Goal: Information Seeking & Learning: Learn about a topic

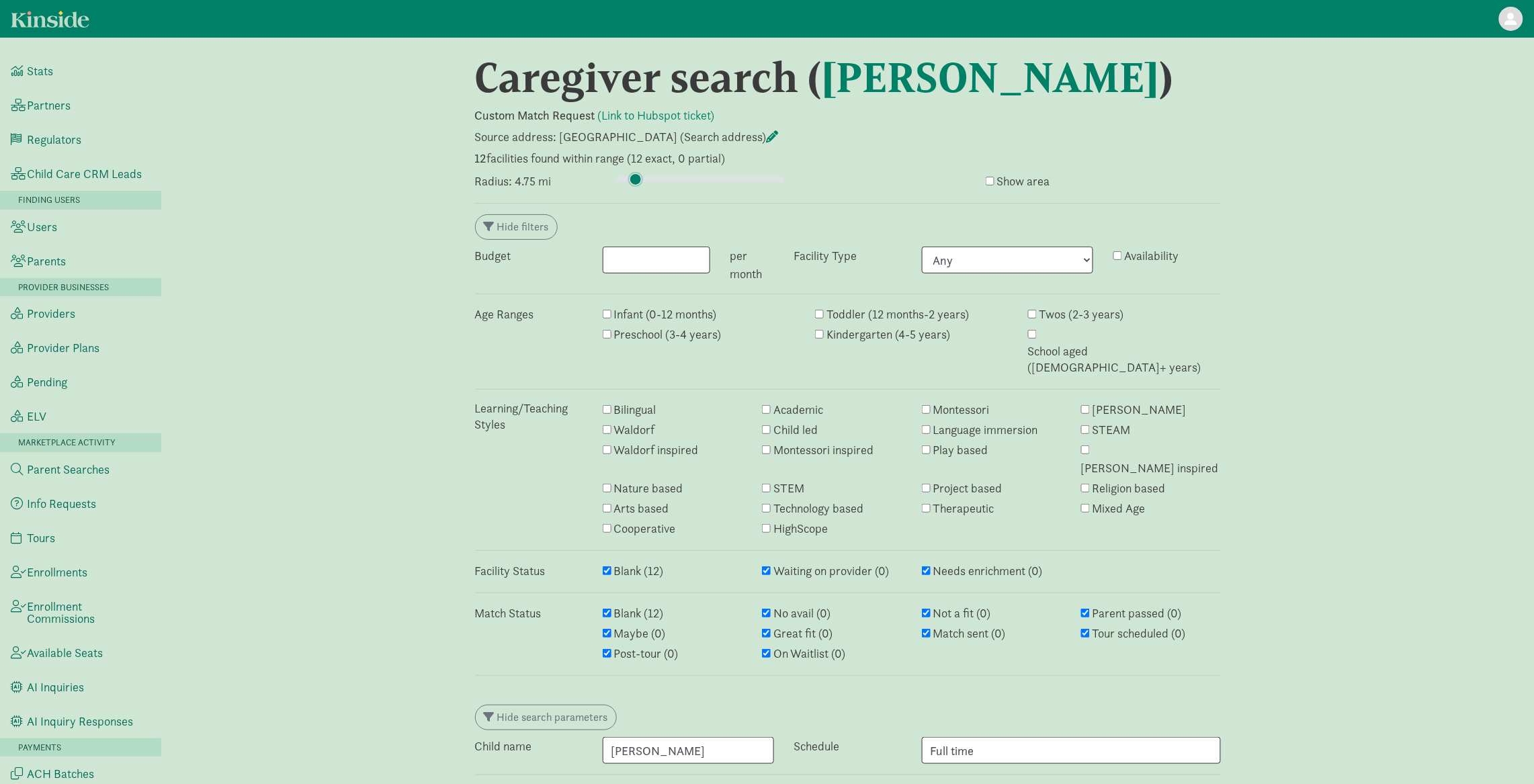
click at [635, 176] on input "range" at bounding box center [700, 179] width 168 height 15
type input "5.5"
click at [638, 179] on input "range" at bounding box center [700, 179] width 168 height 15
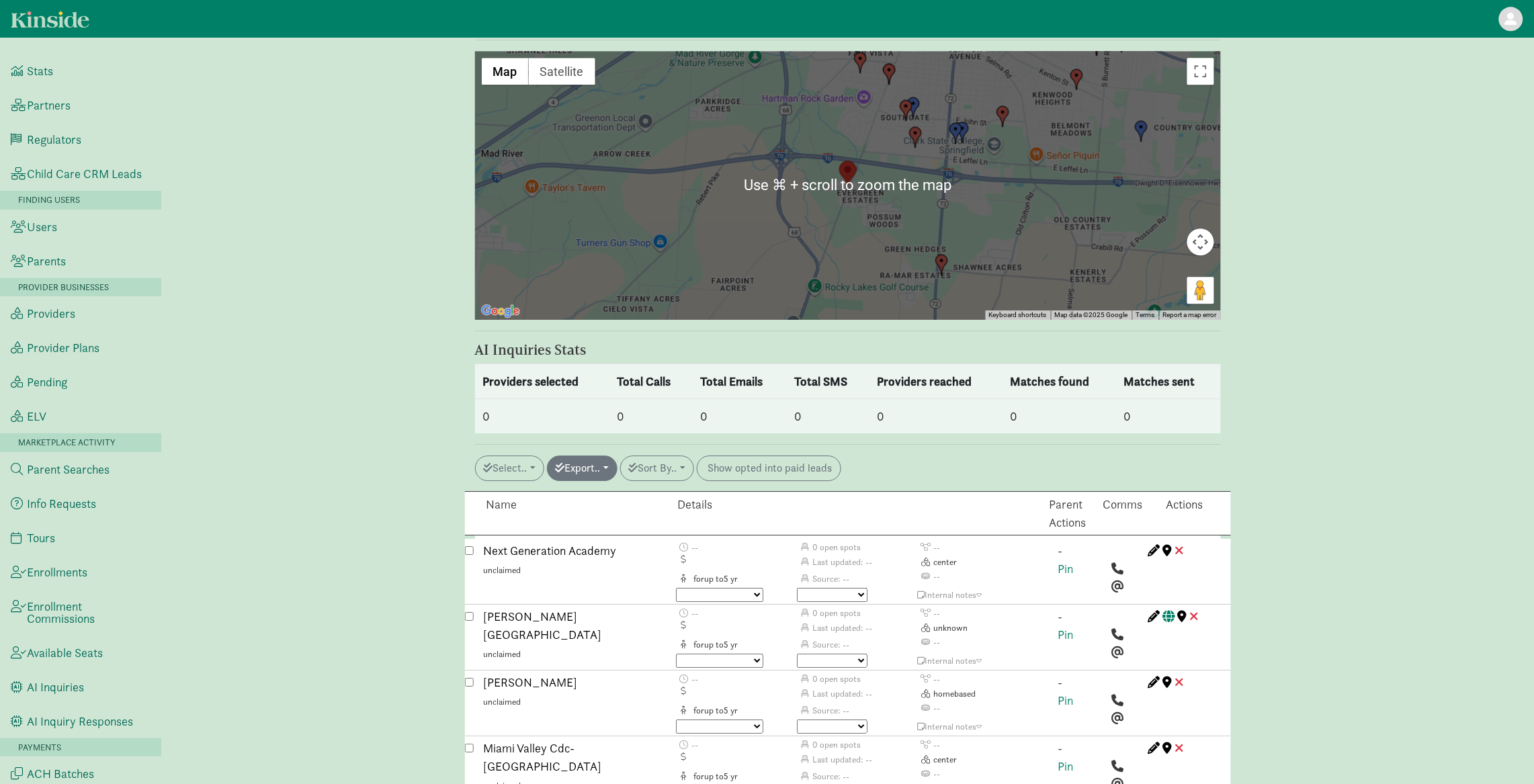
scroll to position [1435, 0]
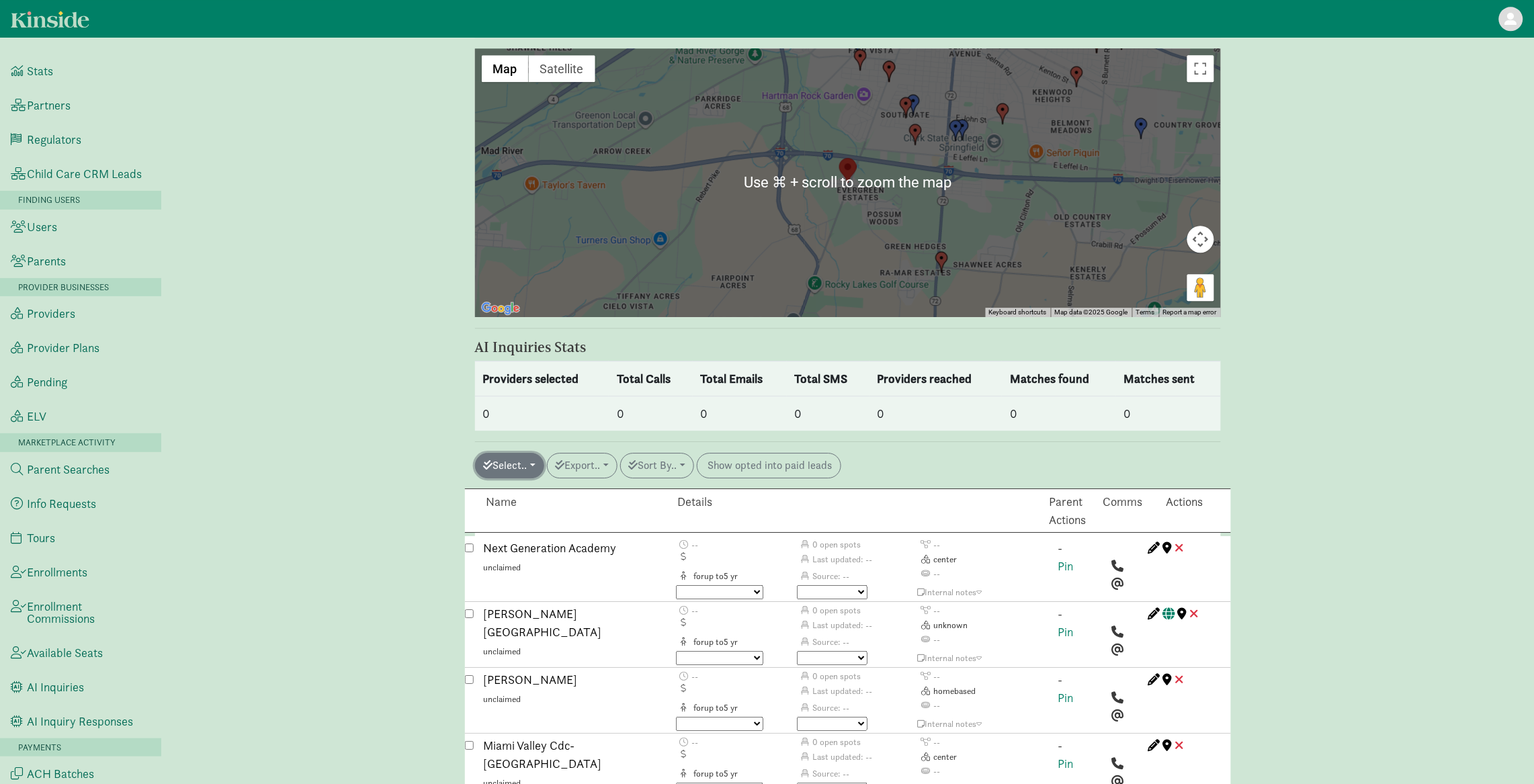
click at [511, 453] on button "Select.." at bounding box center [509, 465] width 69 height 26
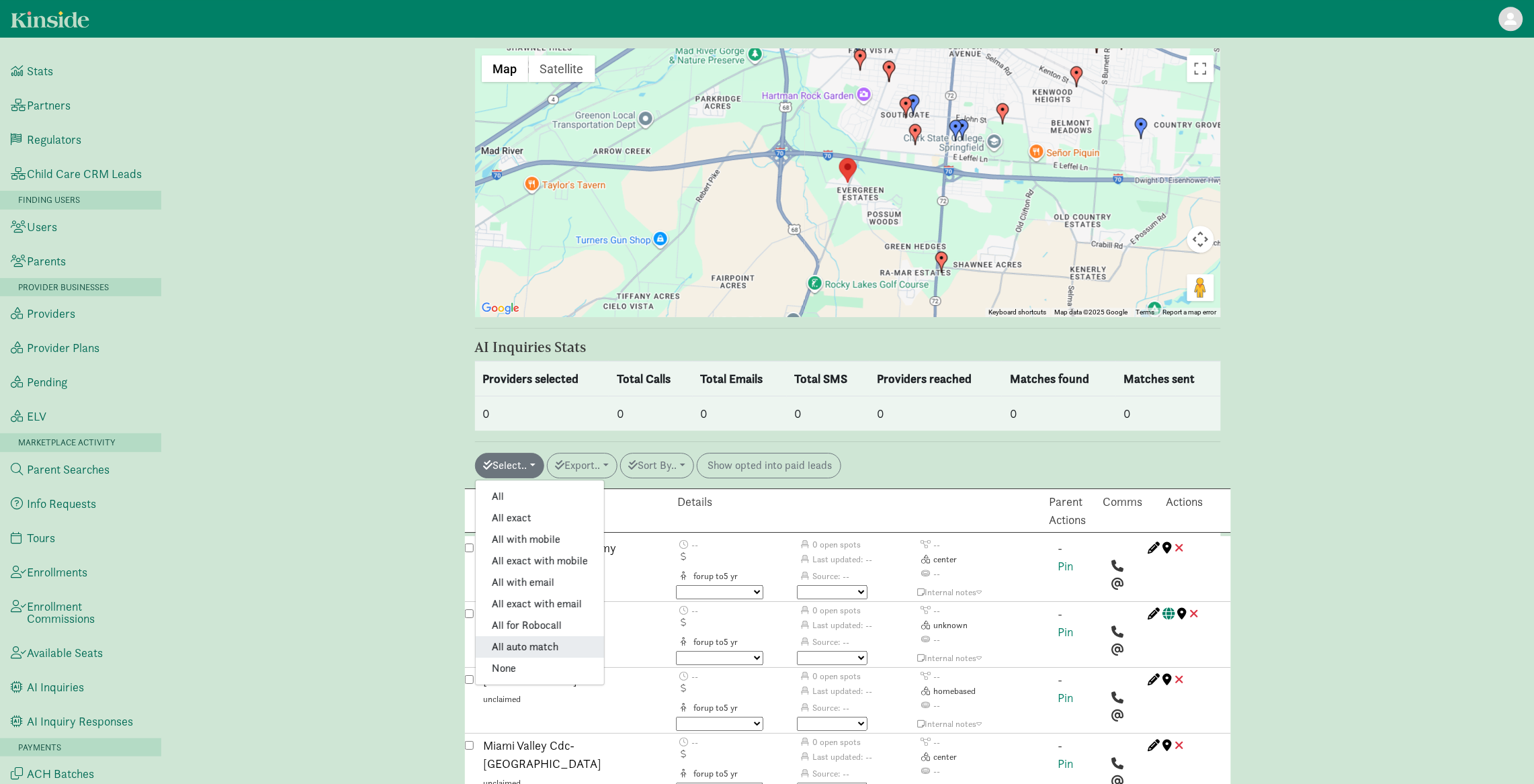
click at [546, 636] on link "All auto match" at bounding box center [540, 647] width 128 height 22
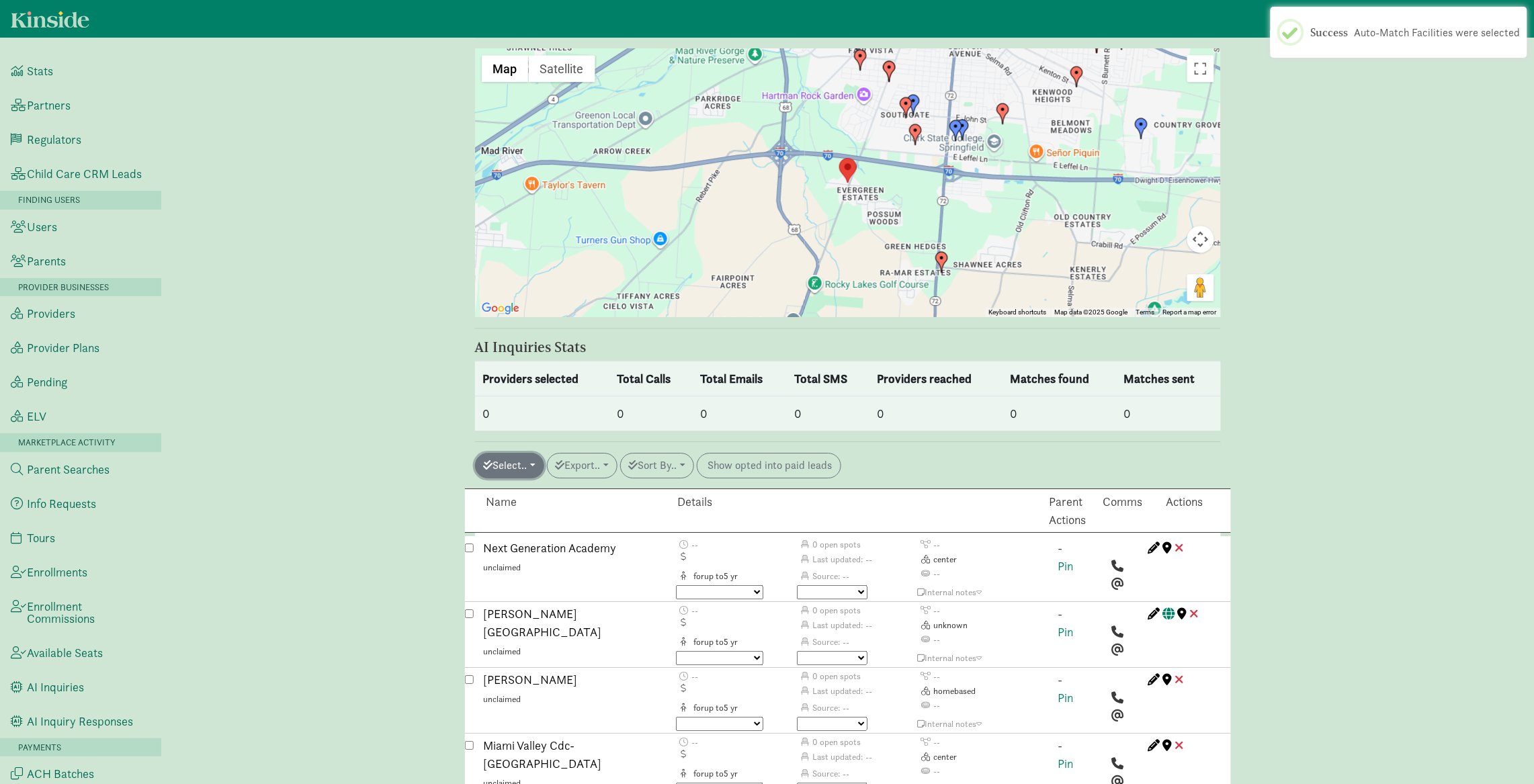
click at [526, 453] on button "Select.." at bounding box center [509, 465] width 69 height 26
click at [539, 615] on link "All for Robocall" at bounding box center [540, 625] width 128 height 22
checkbox input "true"
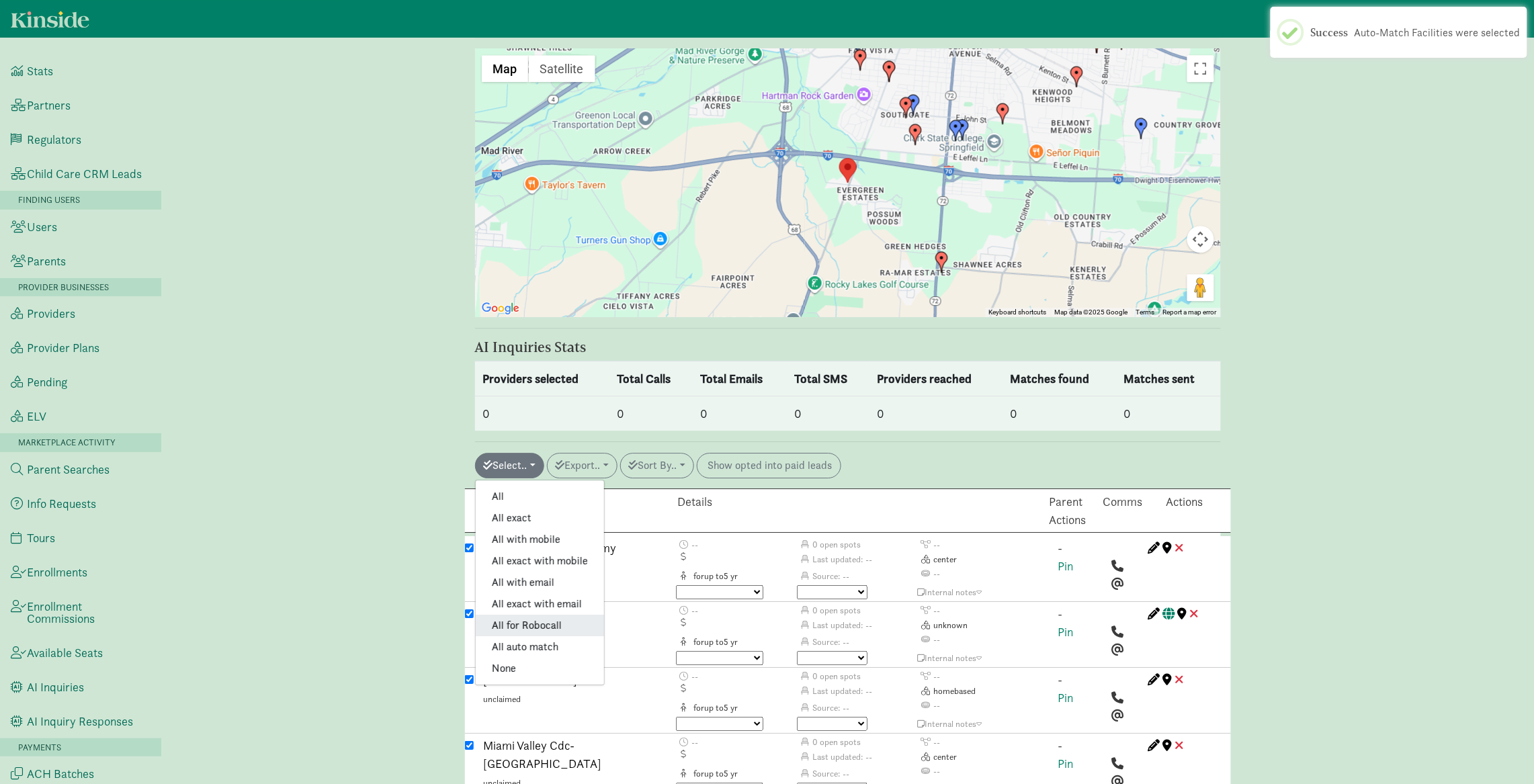
checkbox input "true"
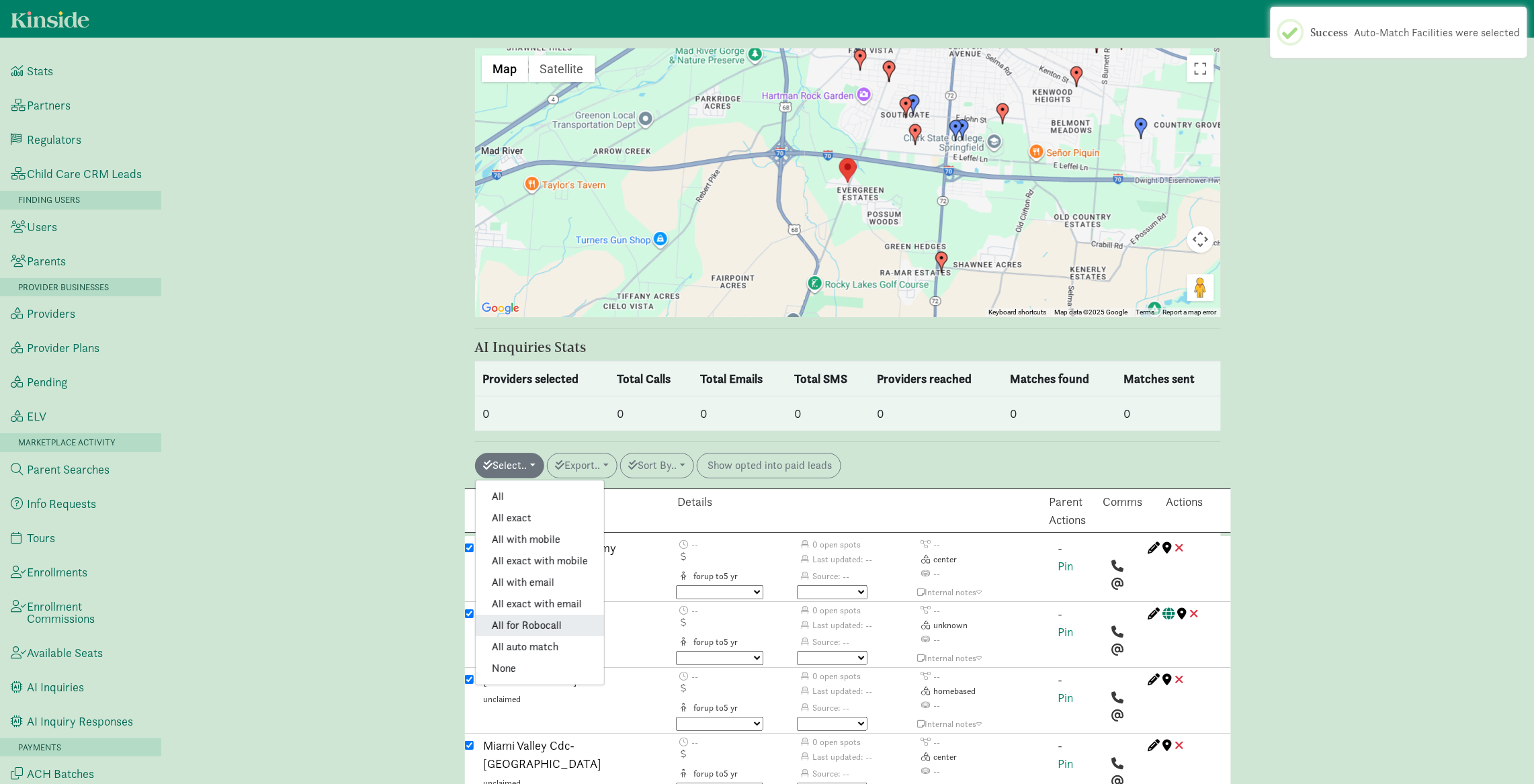
checkbox input "true"
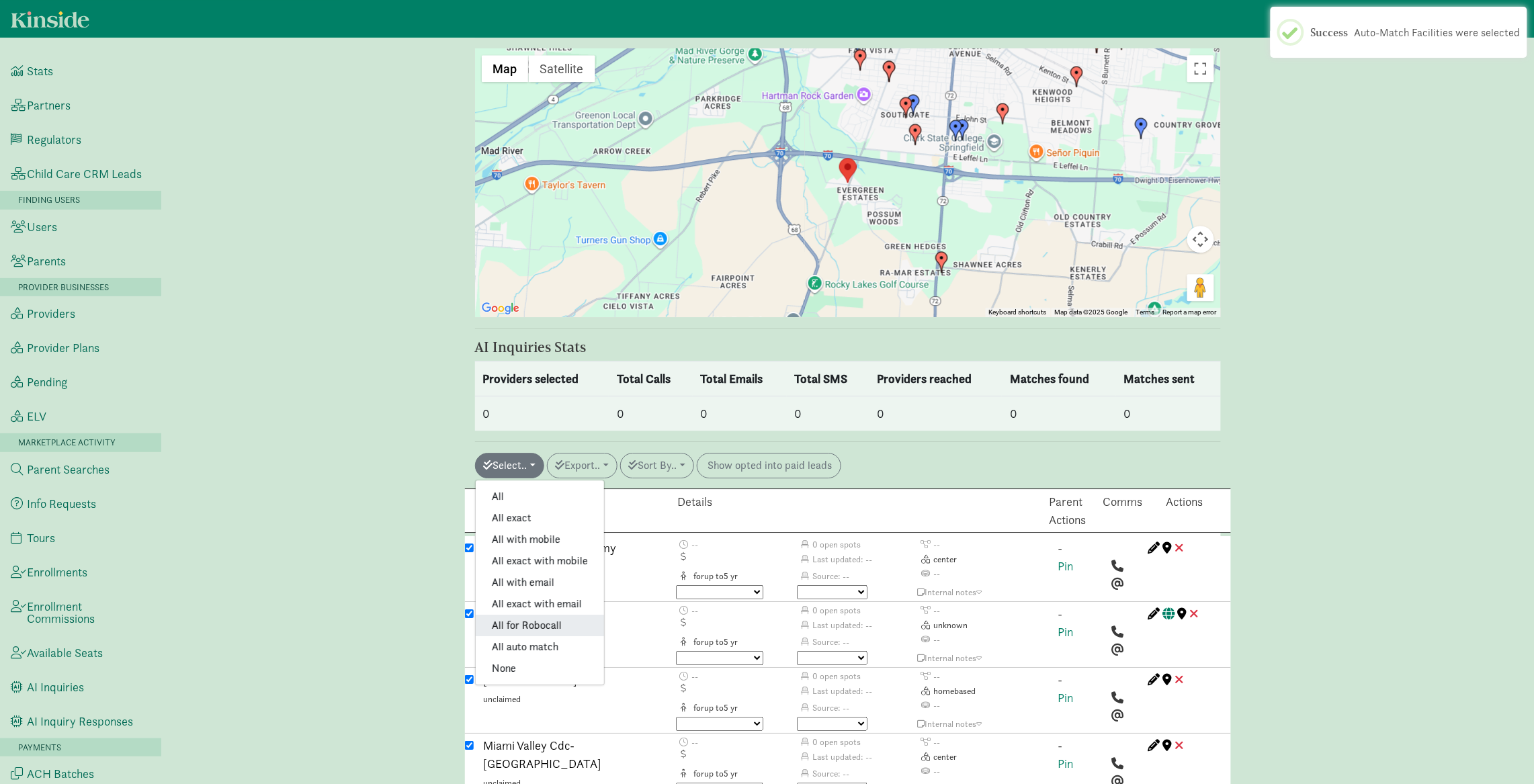
checkbox input "true"
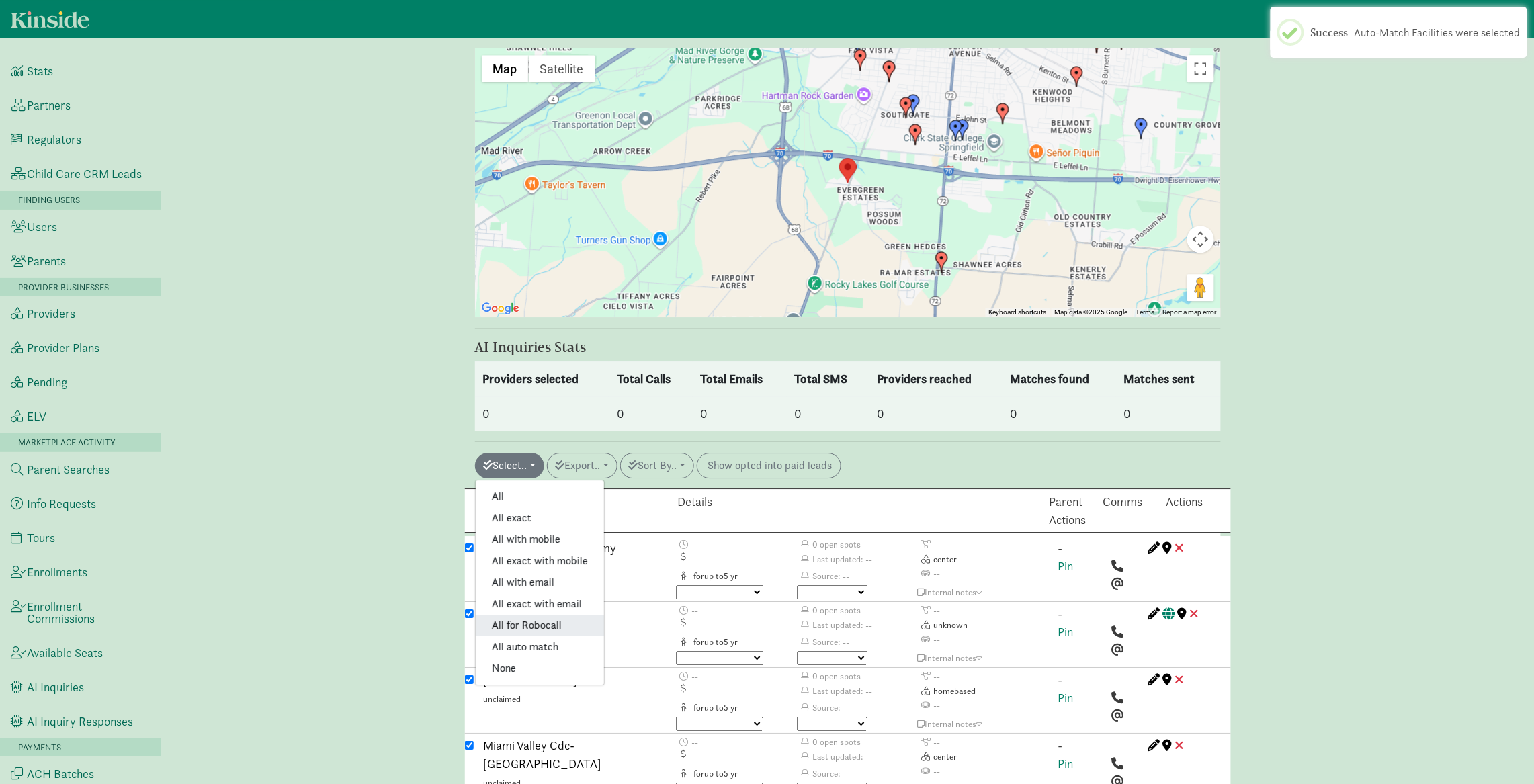
checkbox input "true"
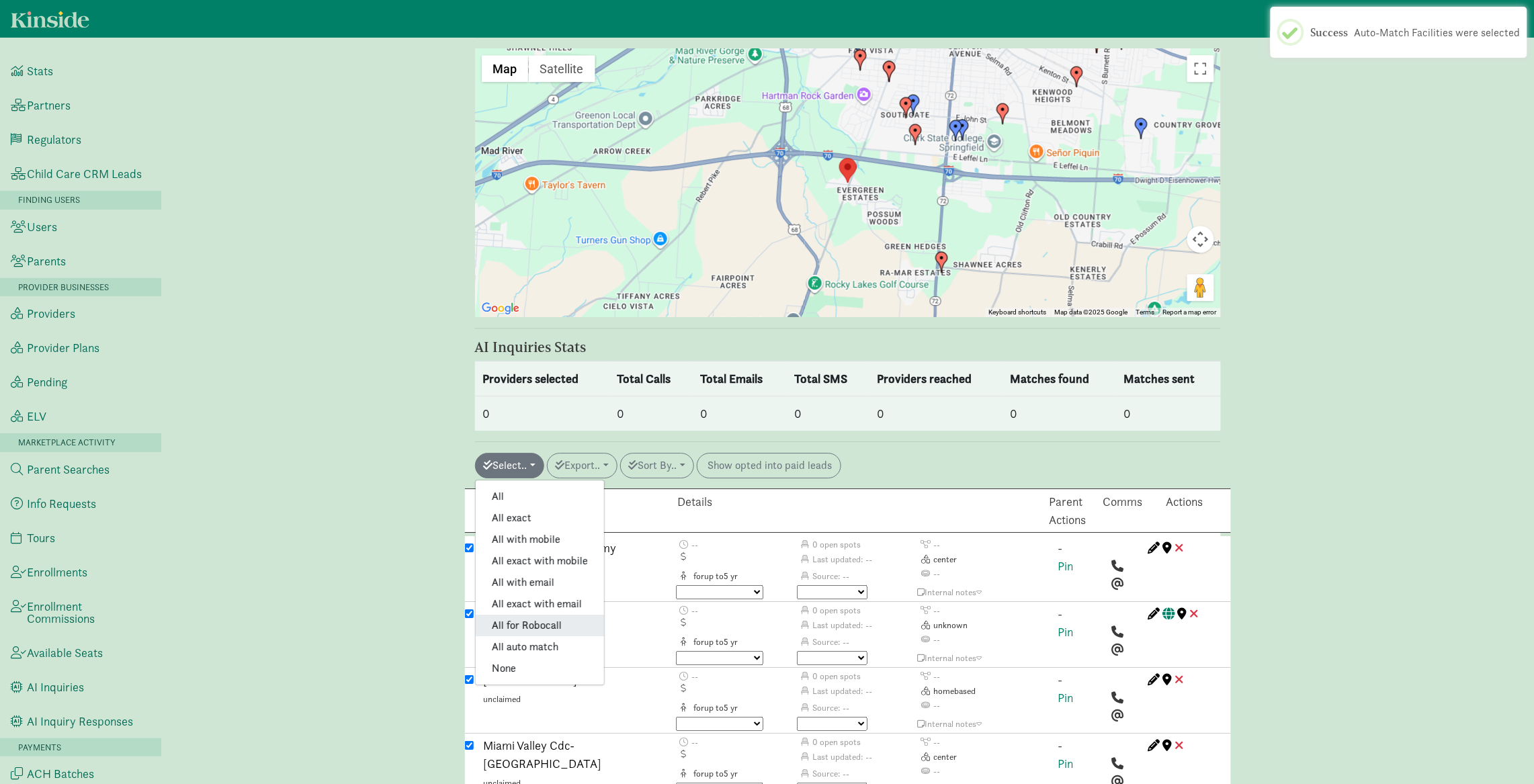
checkbox input "true"
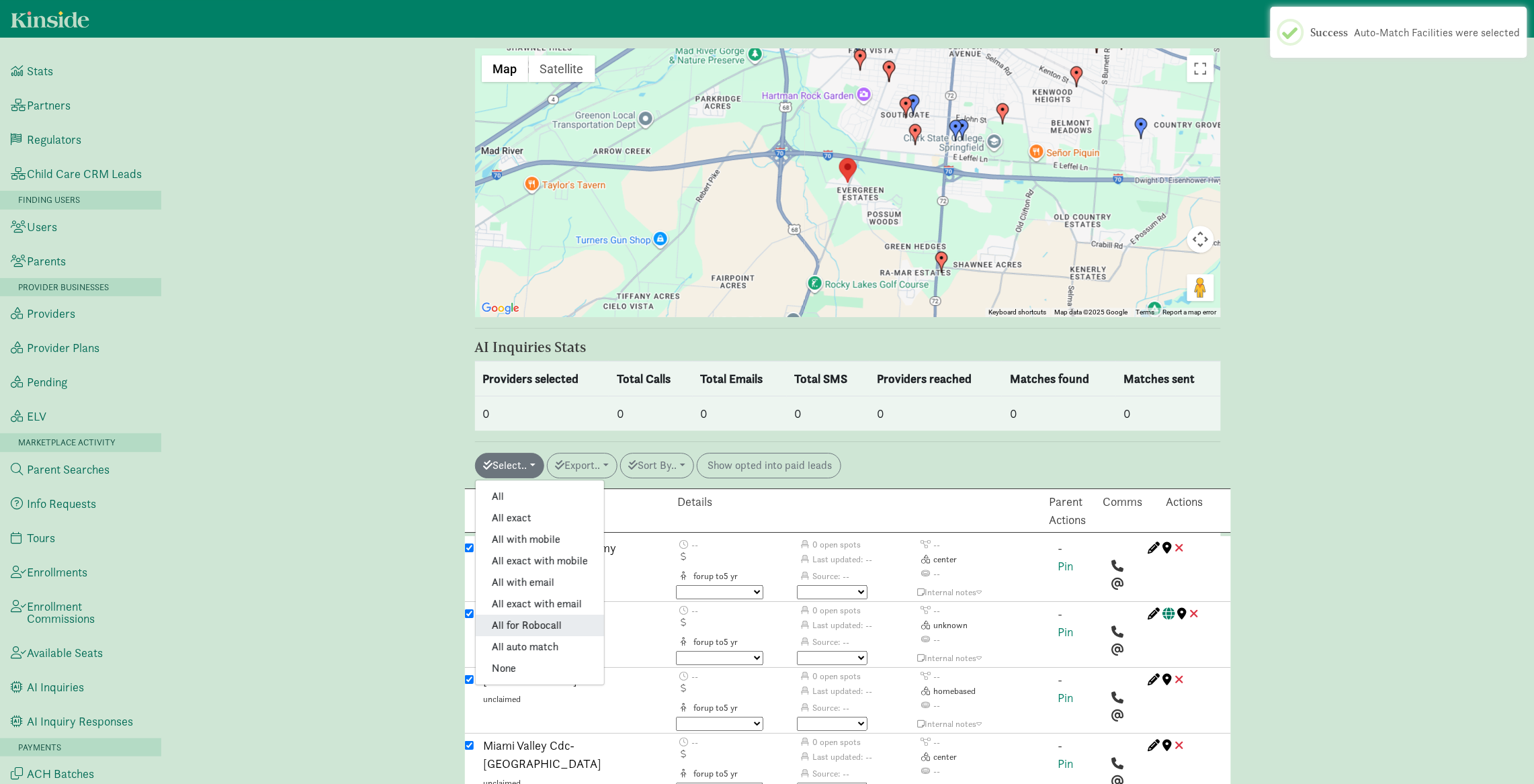
checkbox input "true"
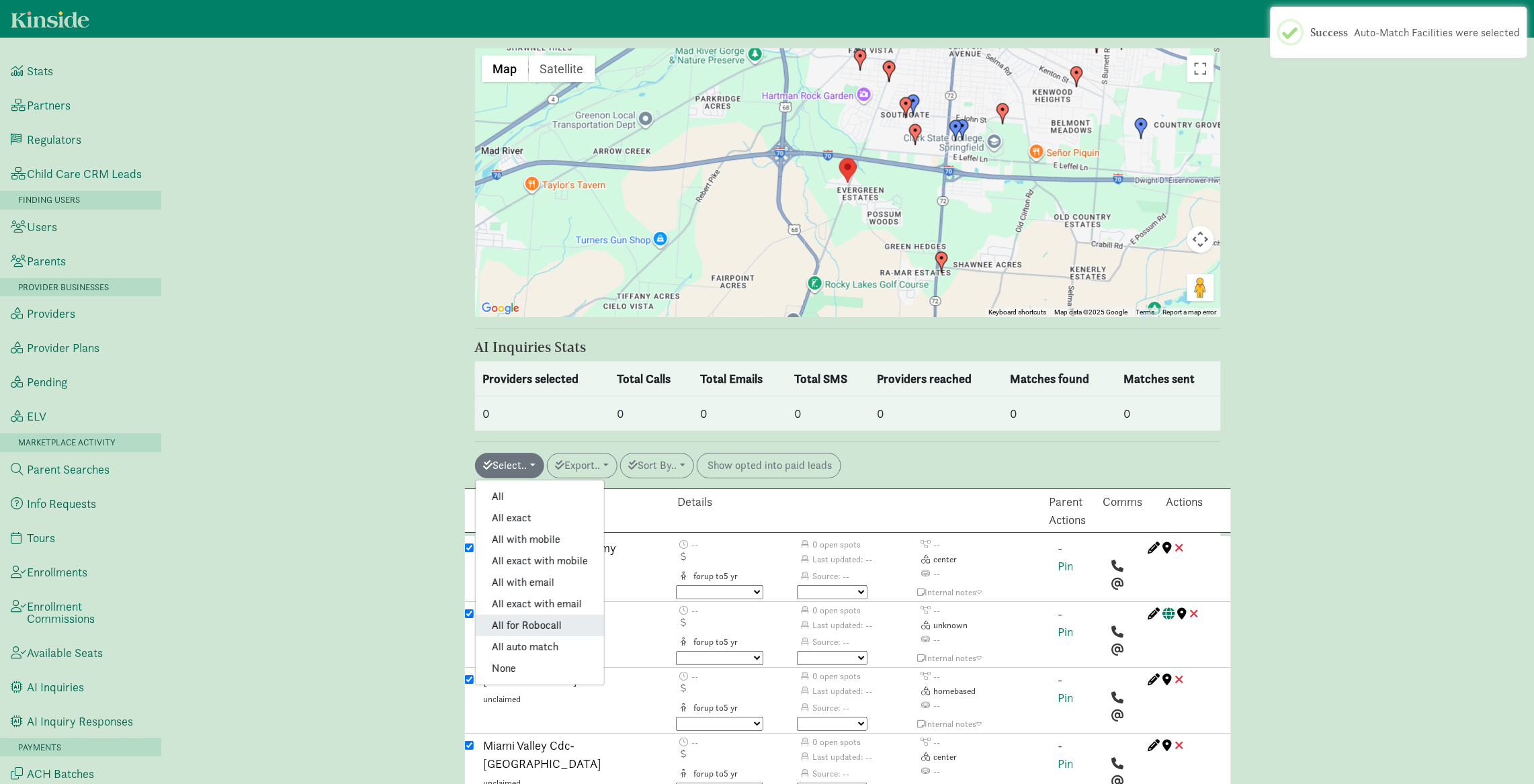
checkbox input "true"
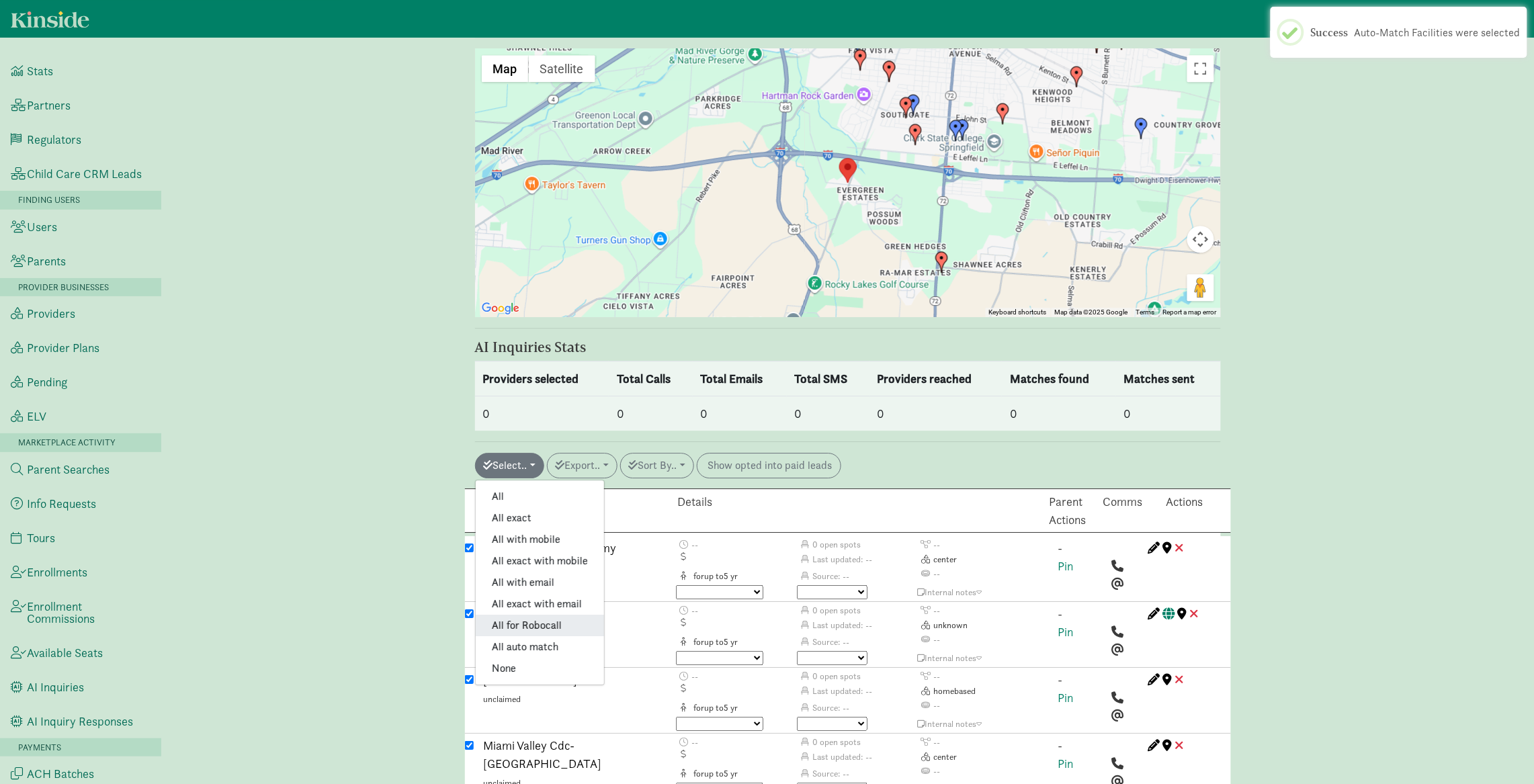
checkbox input "true"
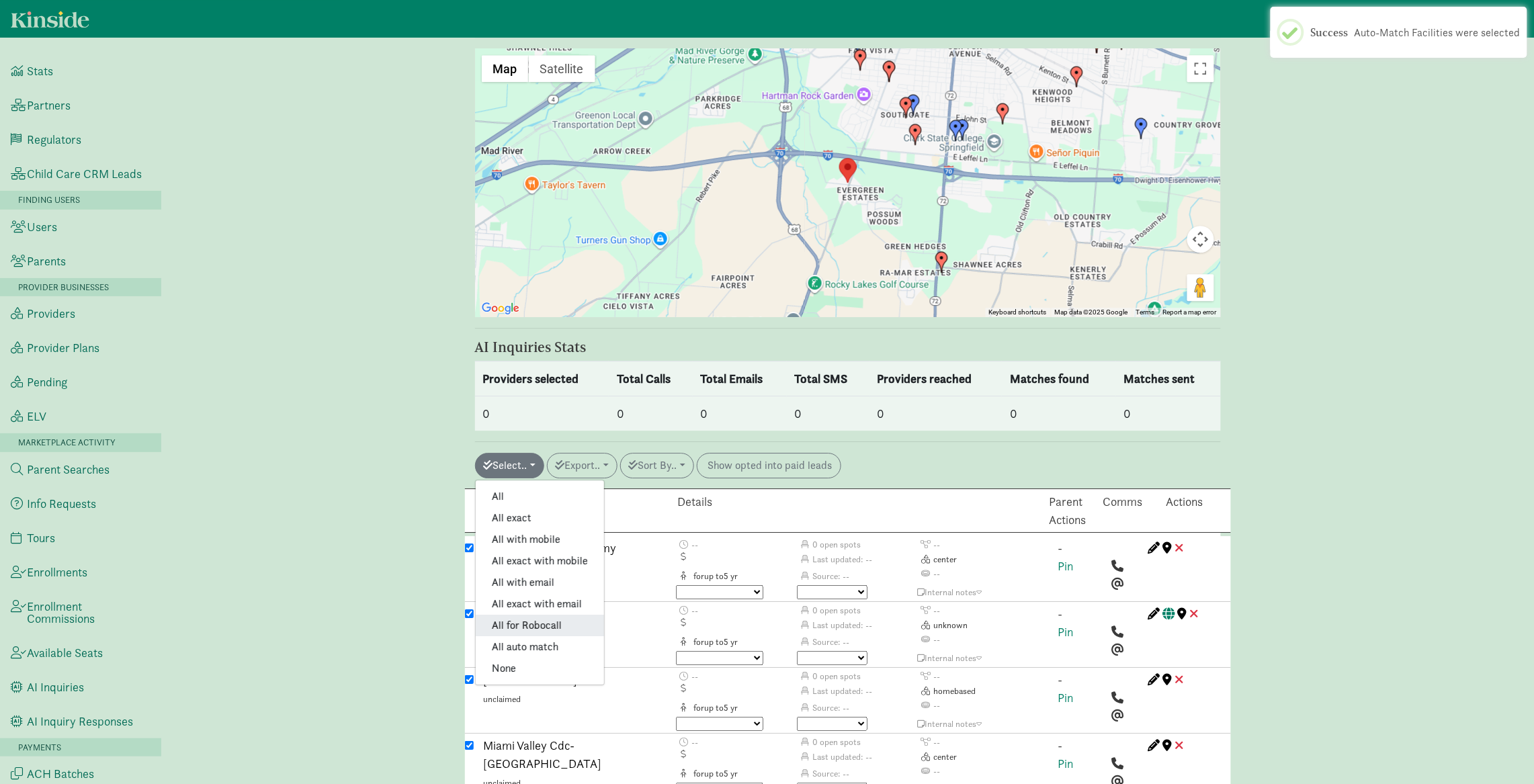
checkbox input "true"
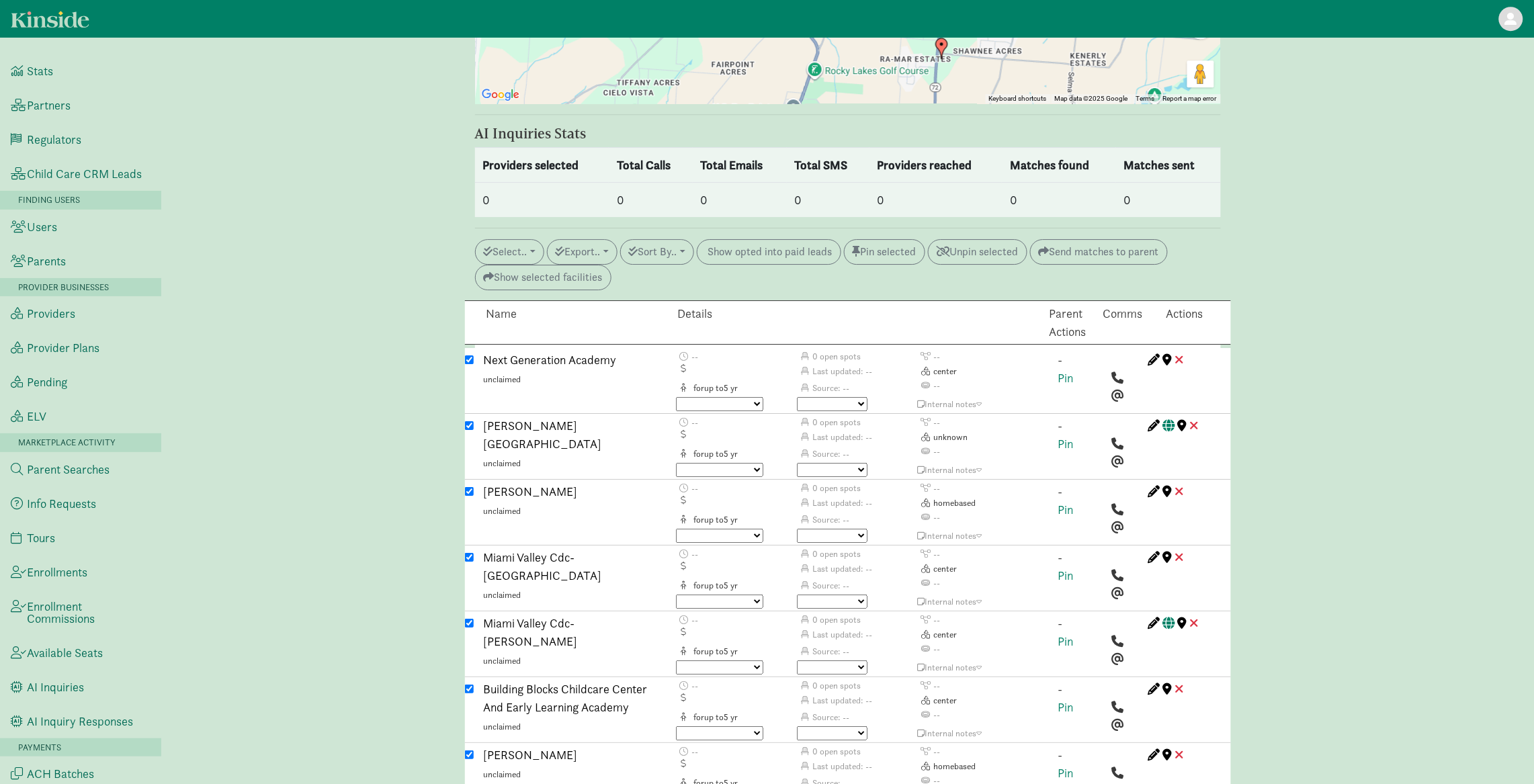
scroll to position [1650, 0]
click at [470, 420] on input "checkbox" at bounding box center [469, 424] width 9 height 9
checkbox input "false"
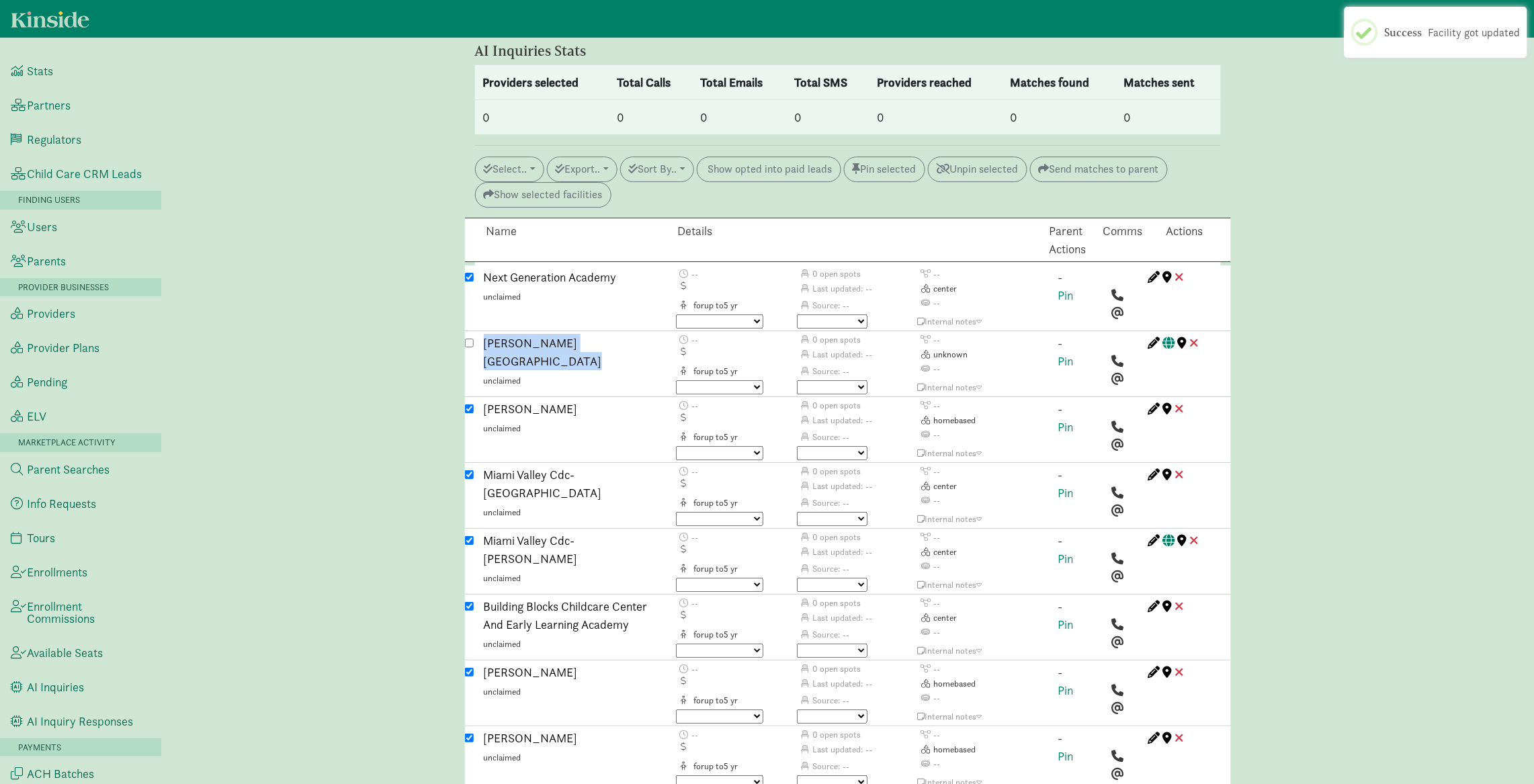
scroll to position [1792, 0]
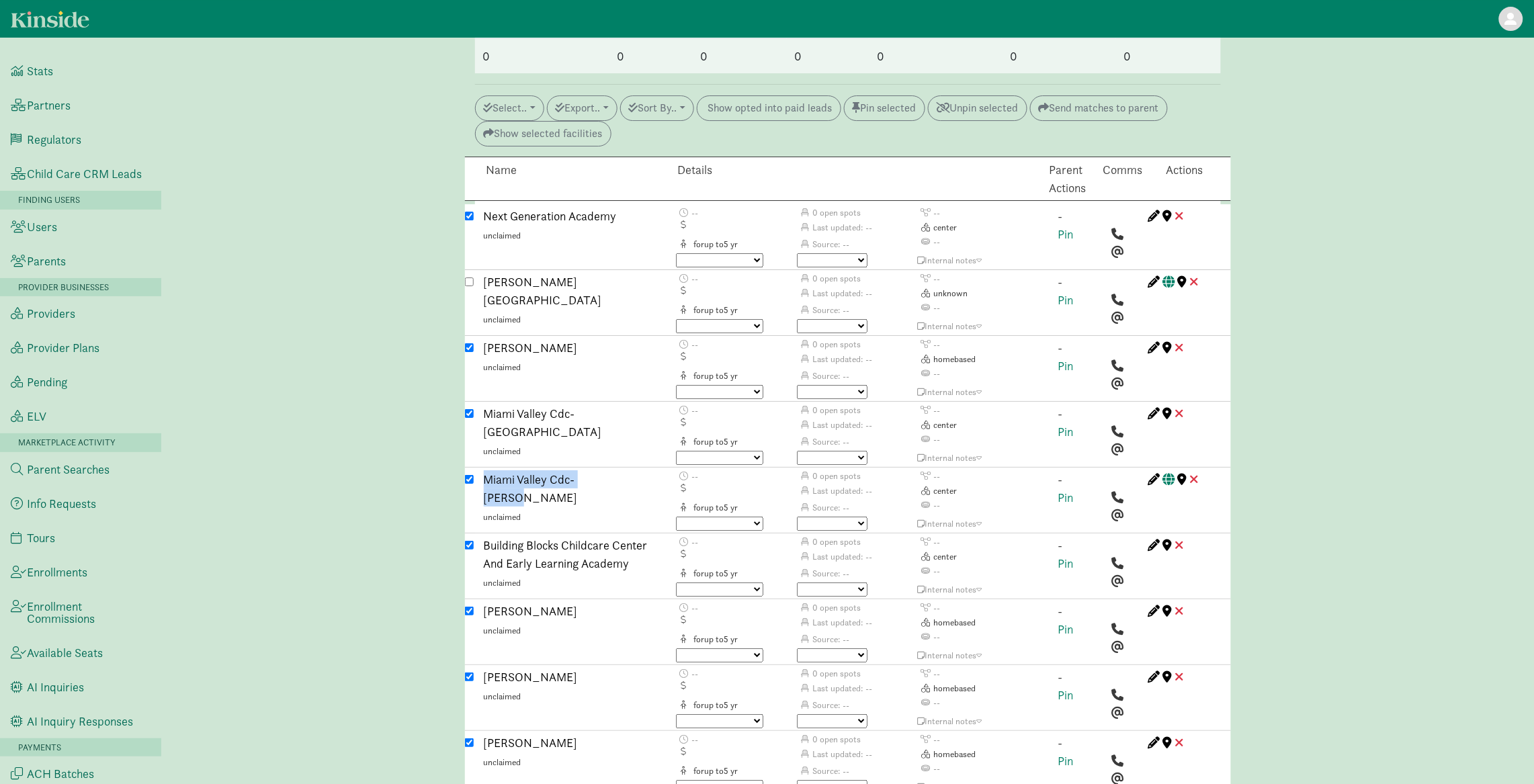
click at [469, 409] on input "checkbox" at bounding box center [469, 413] width 9 height 9
checkbox input "false"
click at [470, 475] on input "checkbox" at bounding box center [469, 479] width 9 height 9
checkbox input "false"
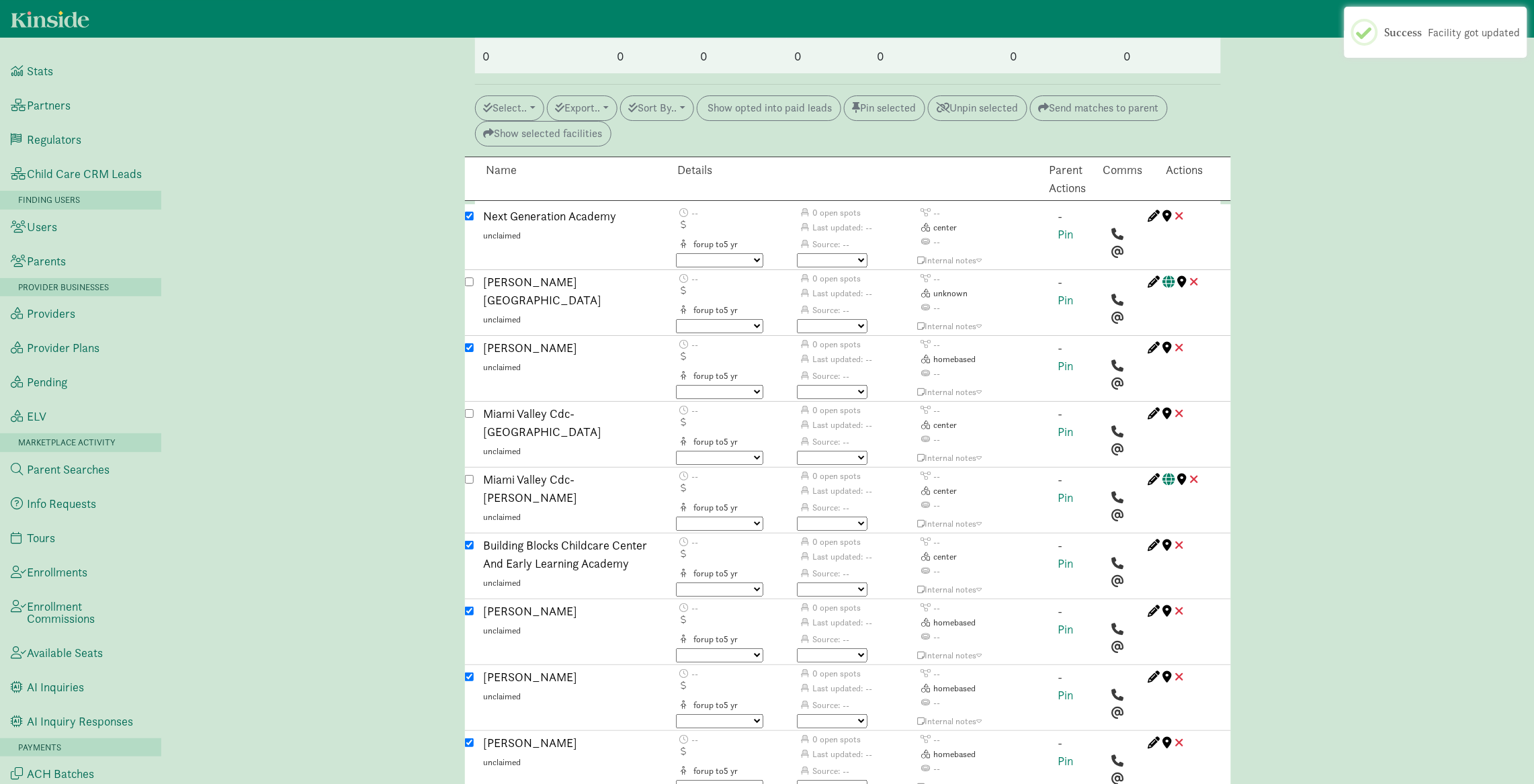
click at [445, 477] on div "Caregiver search ( Rochelle Applin ) Custom Match Request (Link to Hubspot tick…" at bounding box center [847, 782] width 1373 height 5041
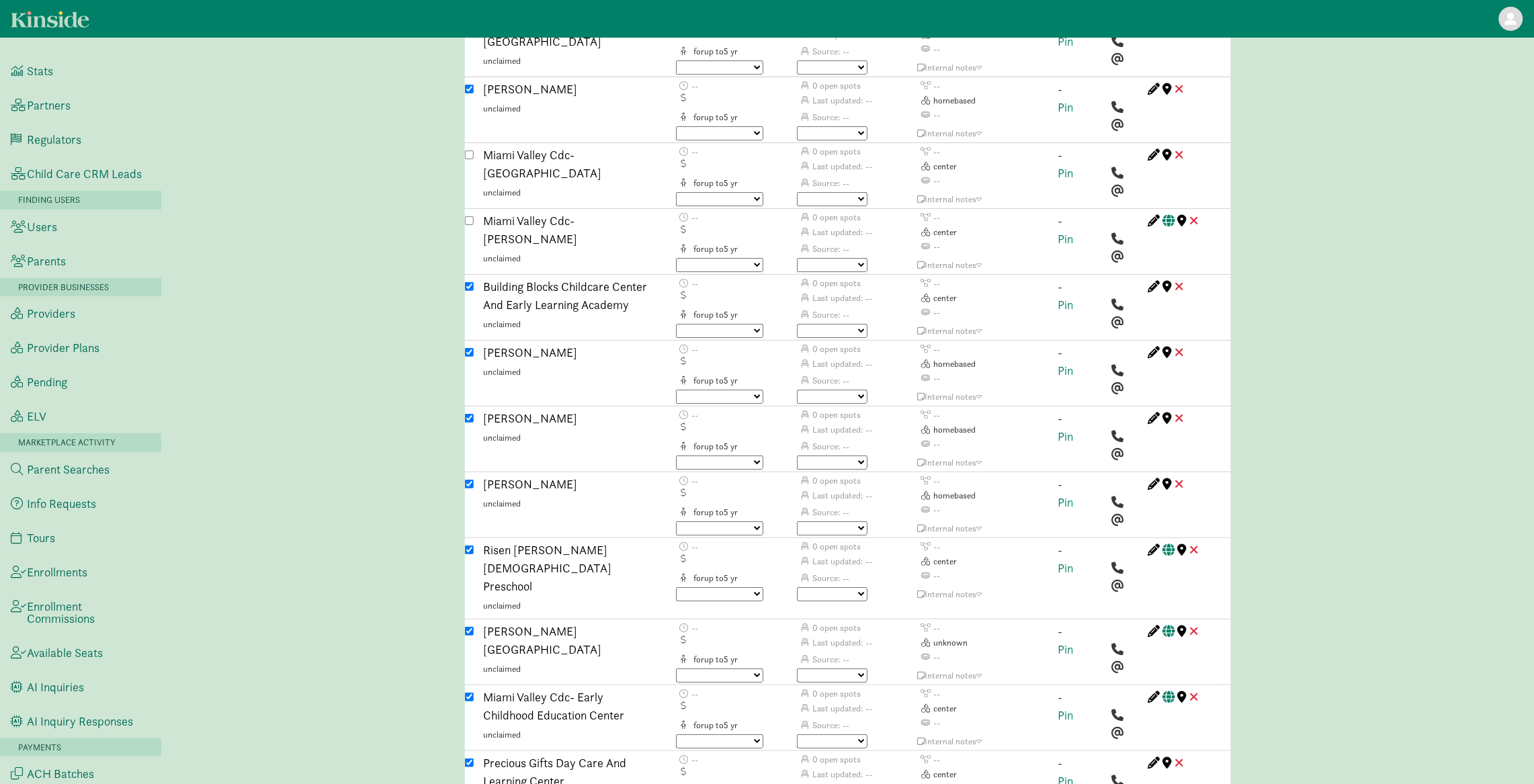
scroll to position [2256, 0]
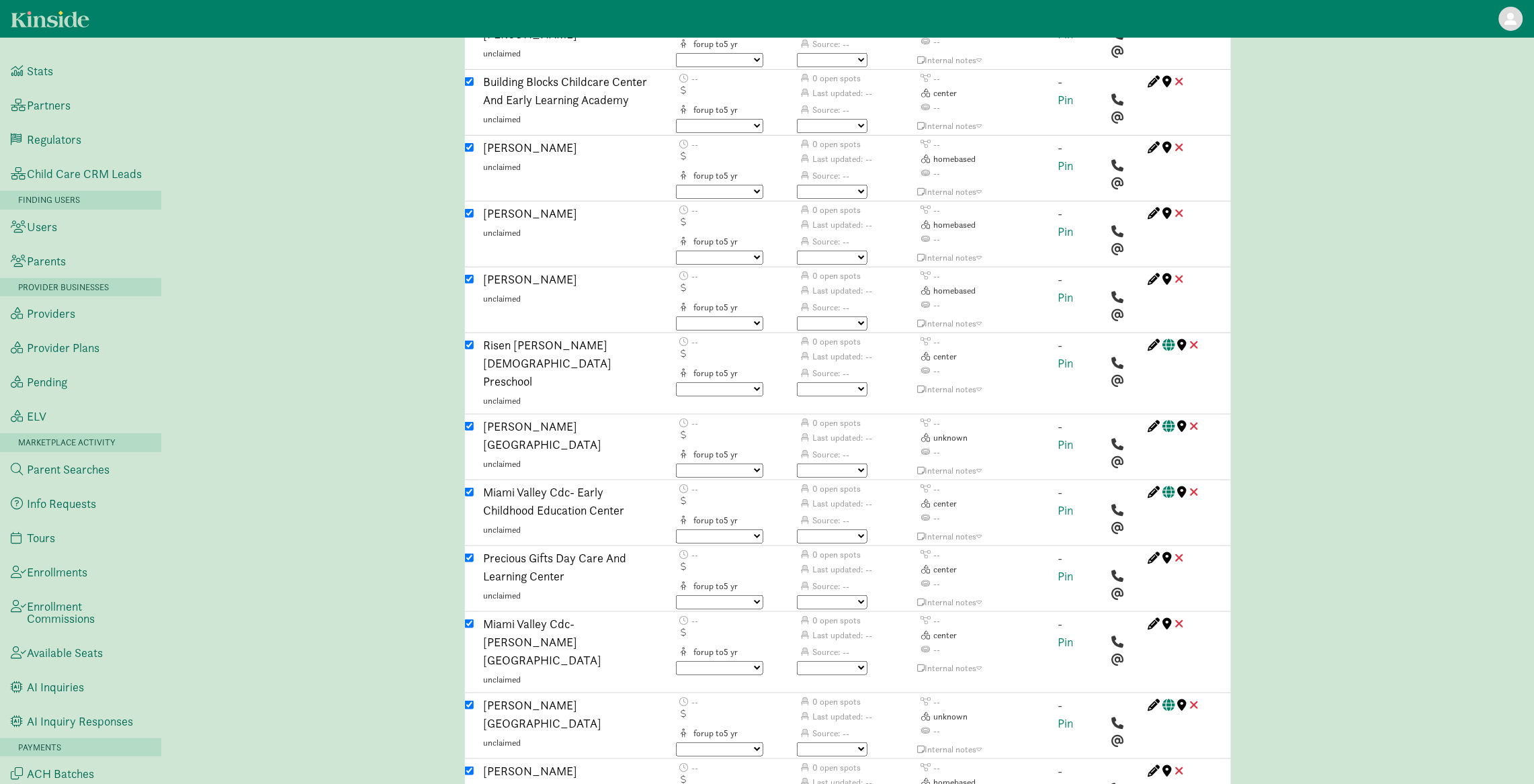
click at [471, 422] on input "checkbox" at bounding box center [469, 426] width 9 height 9
checkbox input "false"
click at [467, 488] on input "checkbox" at bounding box center [469, 491] width 9 height 9
checkbox input "false"
click at [468, 620] on input "checkbox" at bounding box center [469, 624] width 9 height 9
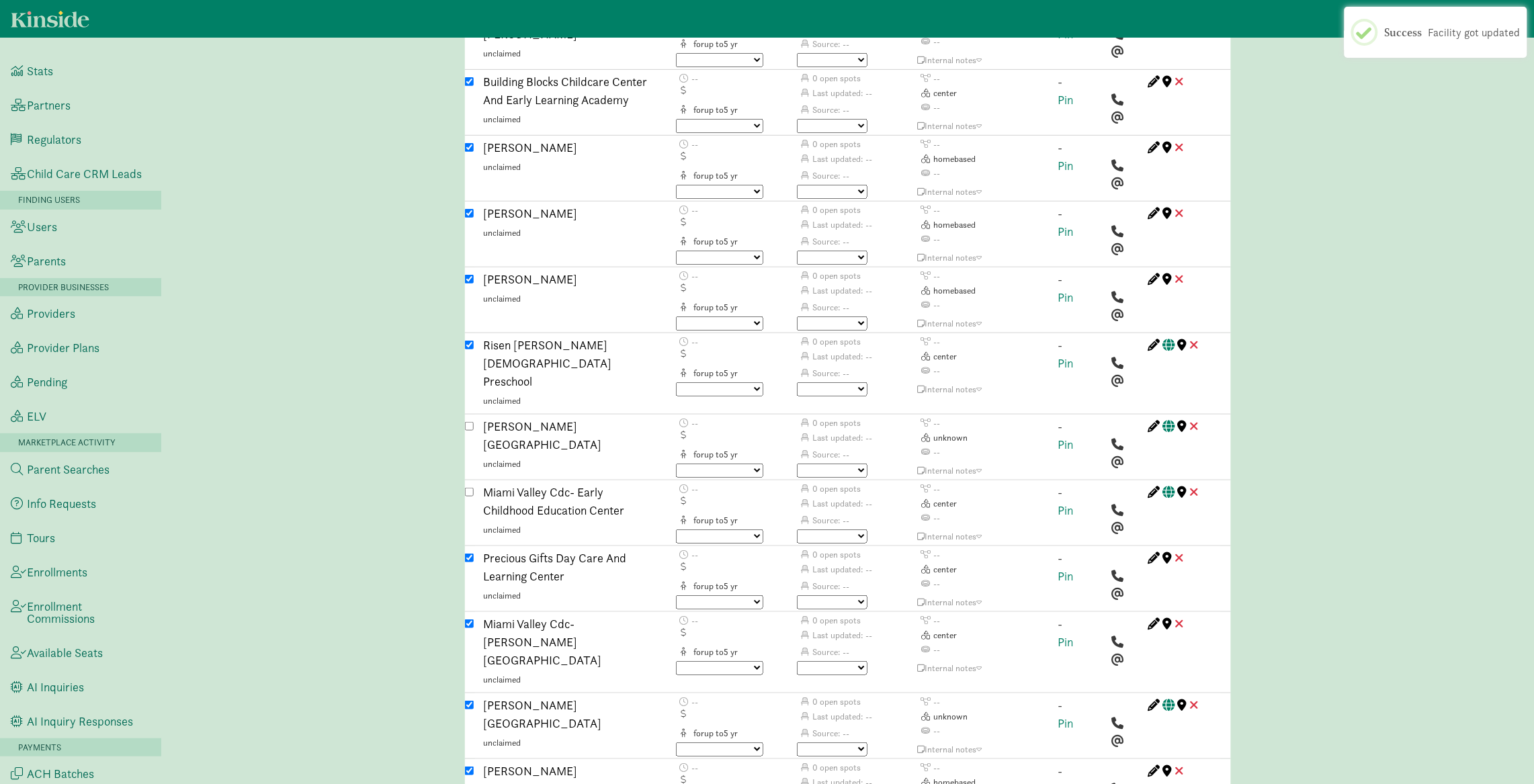
checkbox input "false"
click at [467, 701] on input "checkbox" at bounding box center [469, 705] width 9 height 9
checkbox input "false"
click at [396, 415] on div "Caregiver search ( Rochelle Applin ) Custom Match Request (Link to Hubspot tick…" at bounding box center [847, 319] width 1373 height 5041
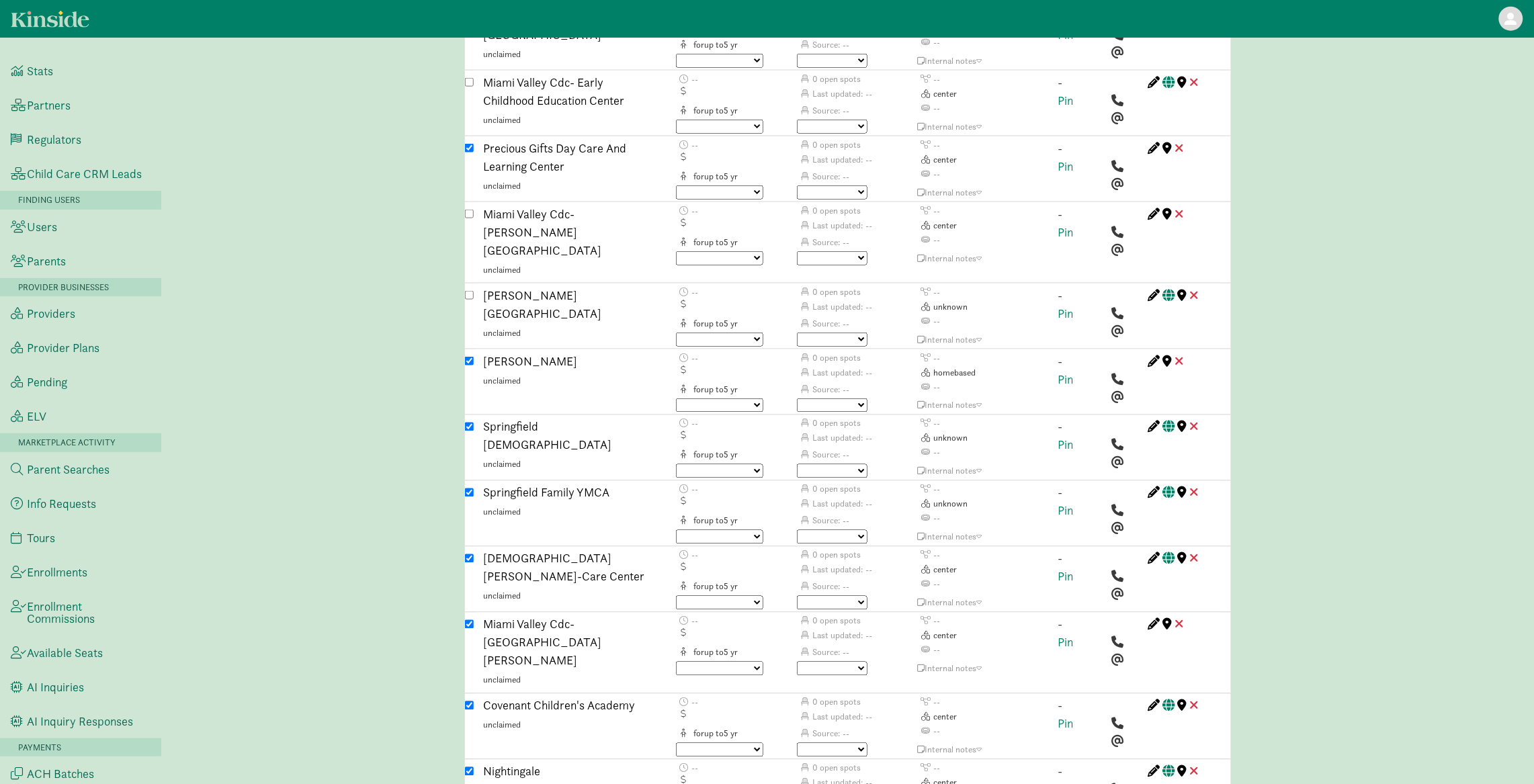
scroll to position [2666, 0]
click at [467, 488] on input "checkbox" at bounding box center [469, 491] width 9 height 9
checkbox input "false"
click at [471, 620] on input "checkbox" at bounding box center [469, 624] width 9 height 9
checkbox input "false"
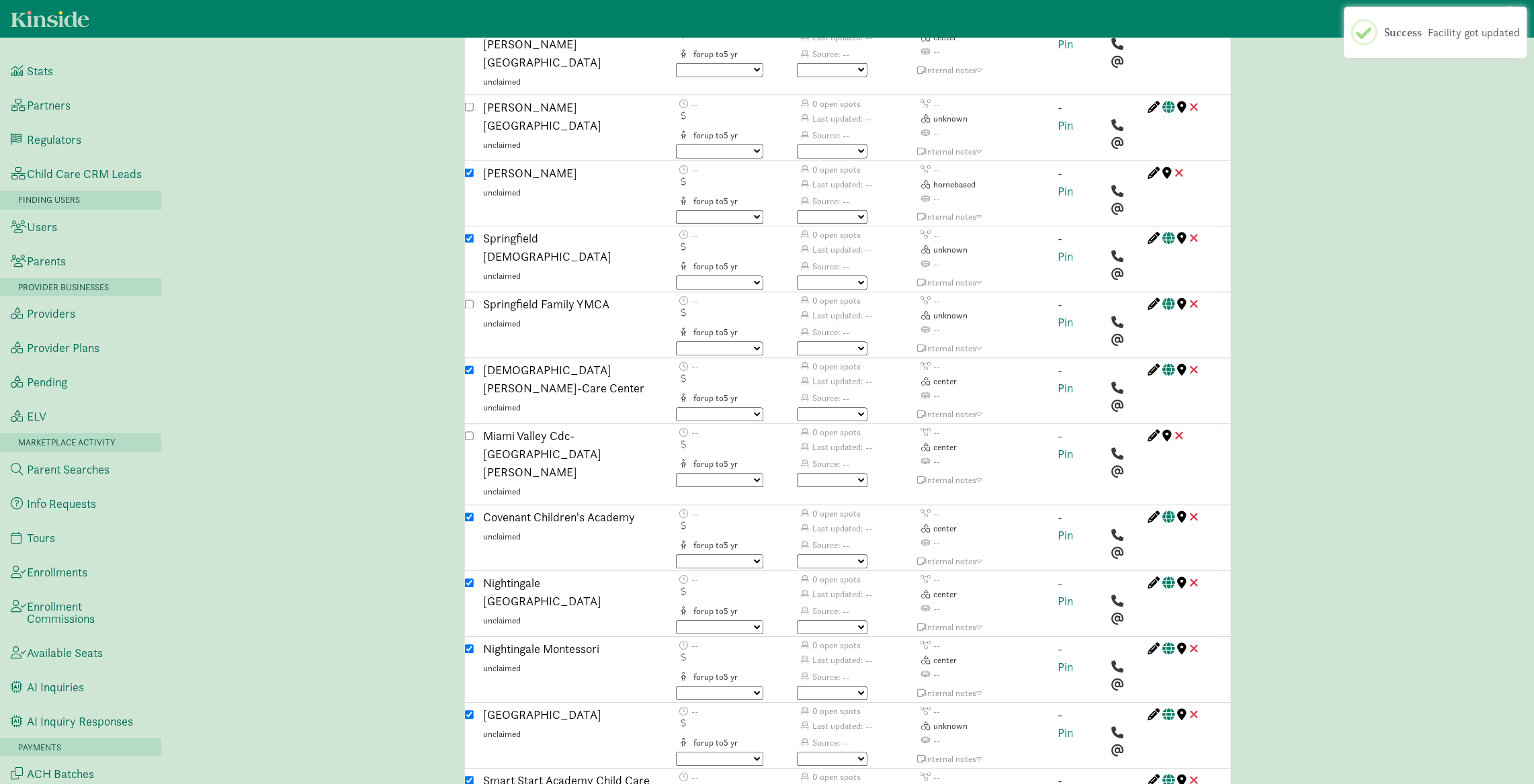
scroll to position [2860, 0]
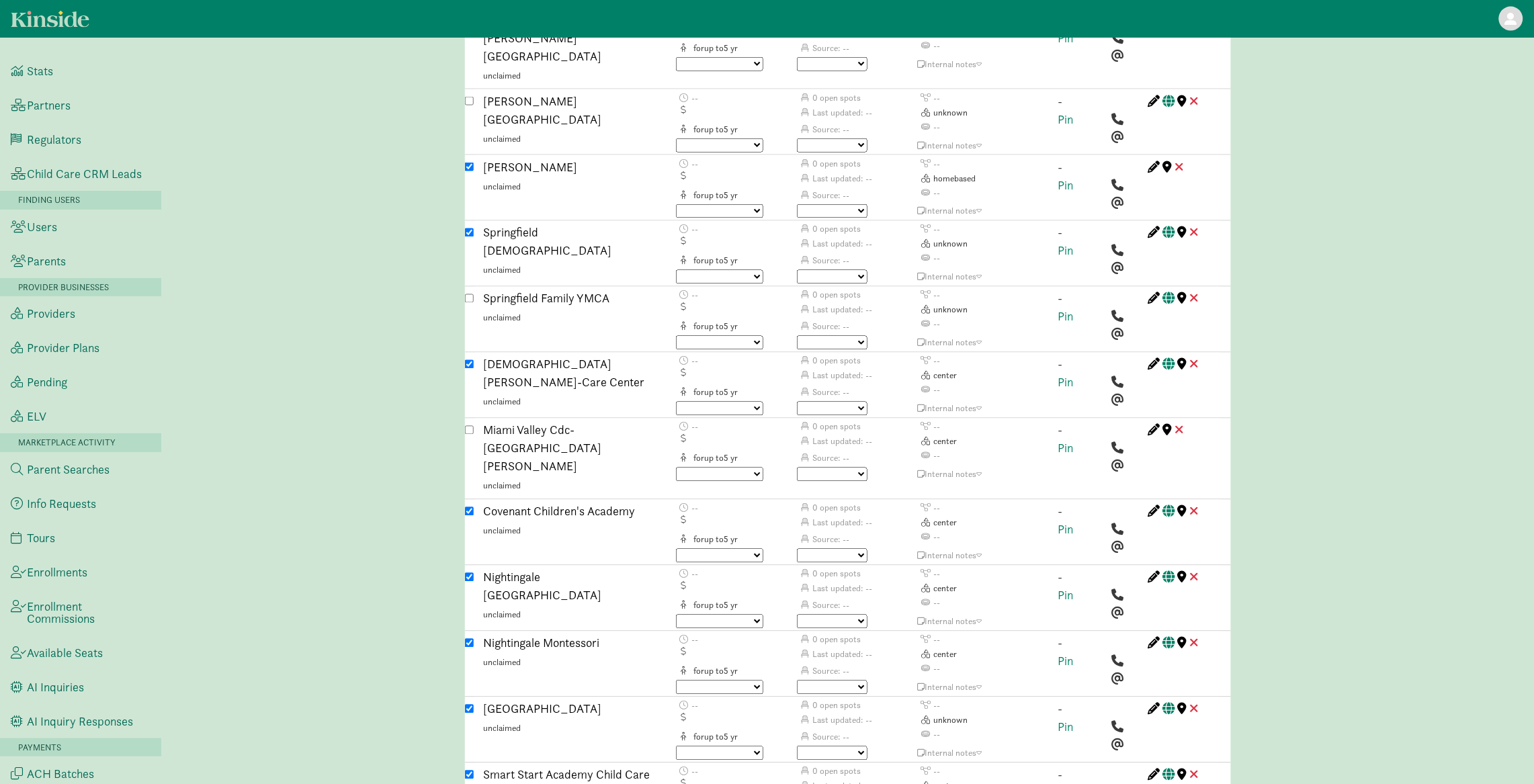
click at [471, 705] on input "checkbox" at bounding box center [469, 709] width 9 height 9
checkbox input "false"
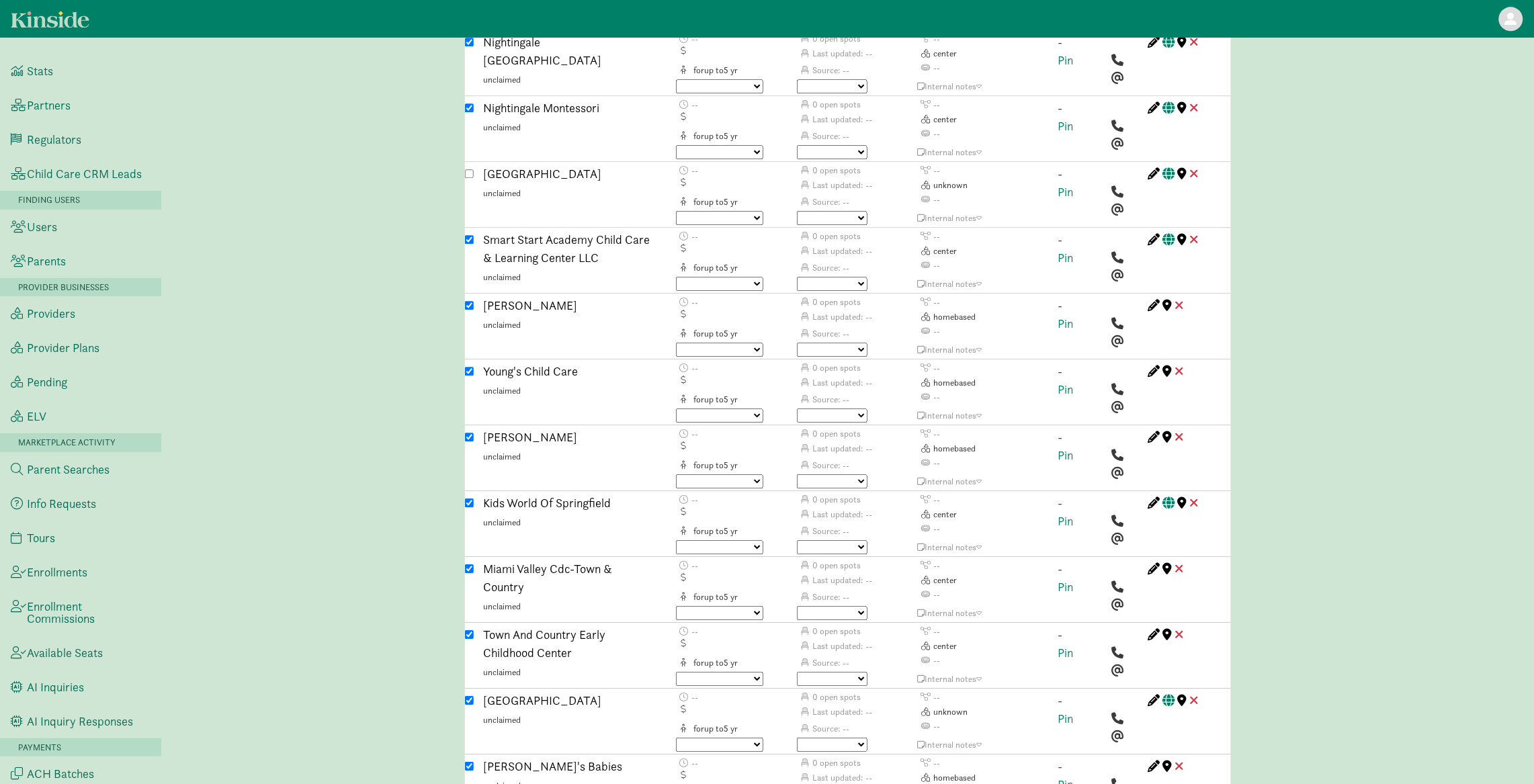
scroll to position [3398, 0]
click at [471, 563] on input "checkbox" at bounding box center [469, 567] width 9 height 9
checkbox input "false"
click at [471, 694] on input "checkbox" at bounding box center [469, 698] width 9 height 9
checkbox input "false"
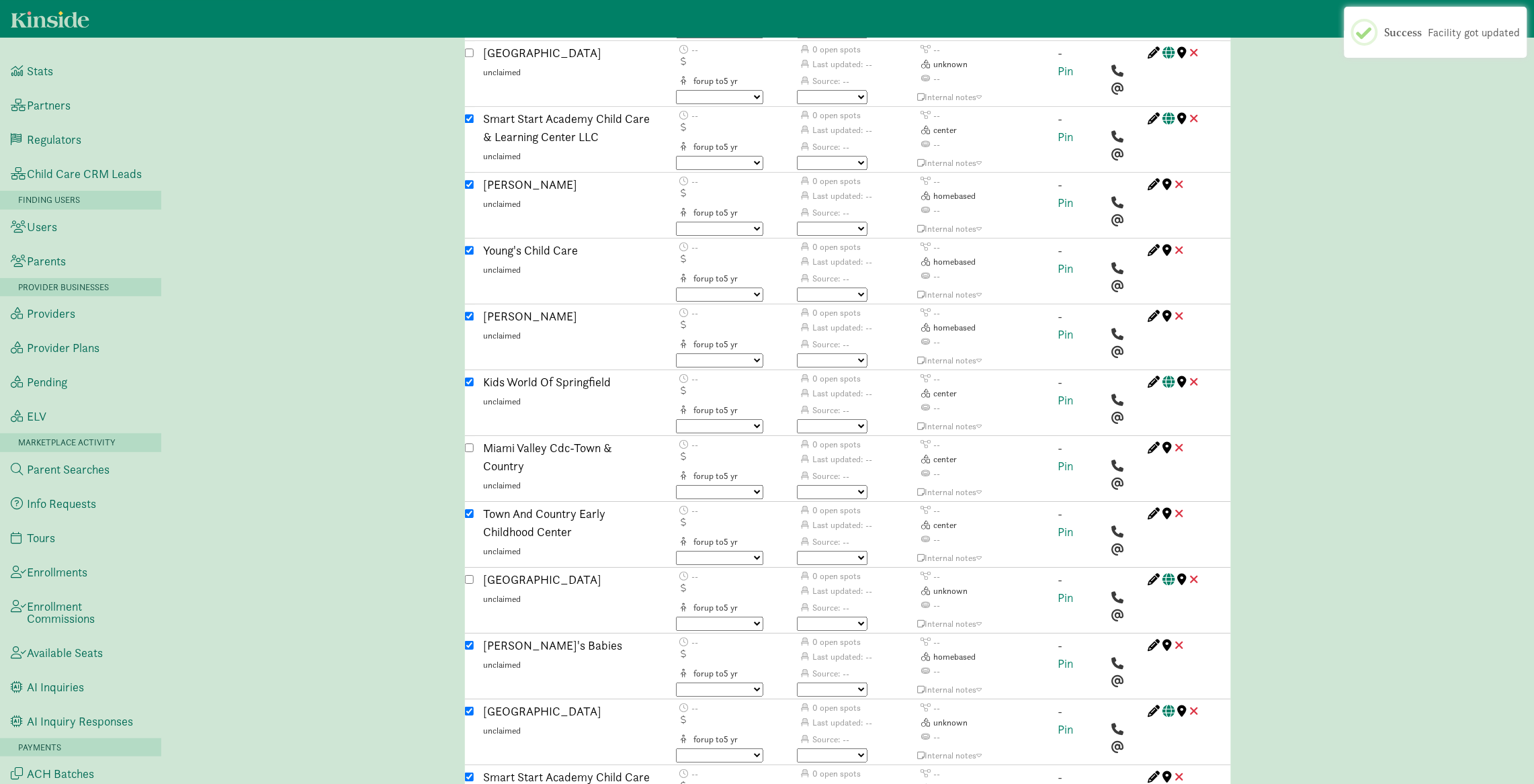
scroll to position [3527, 0]
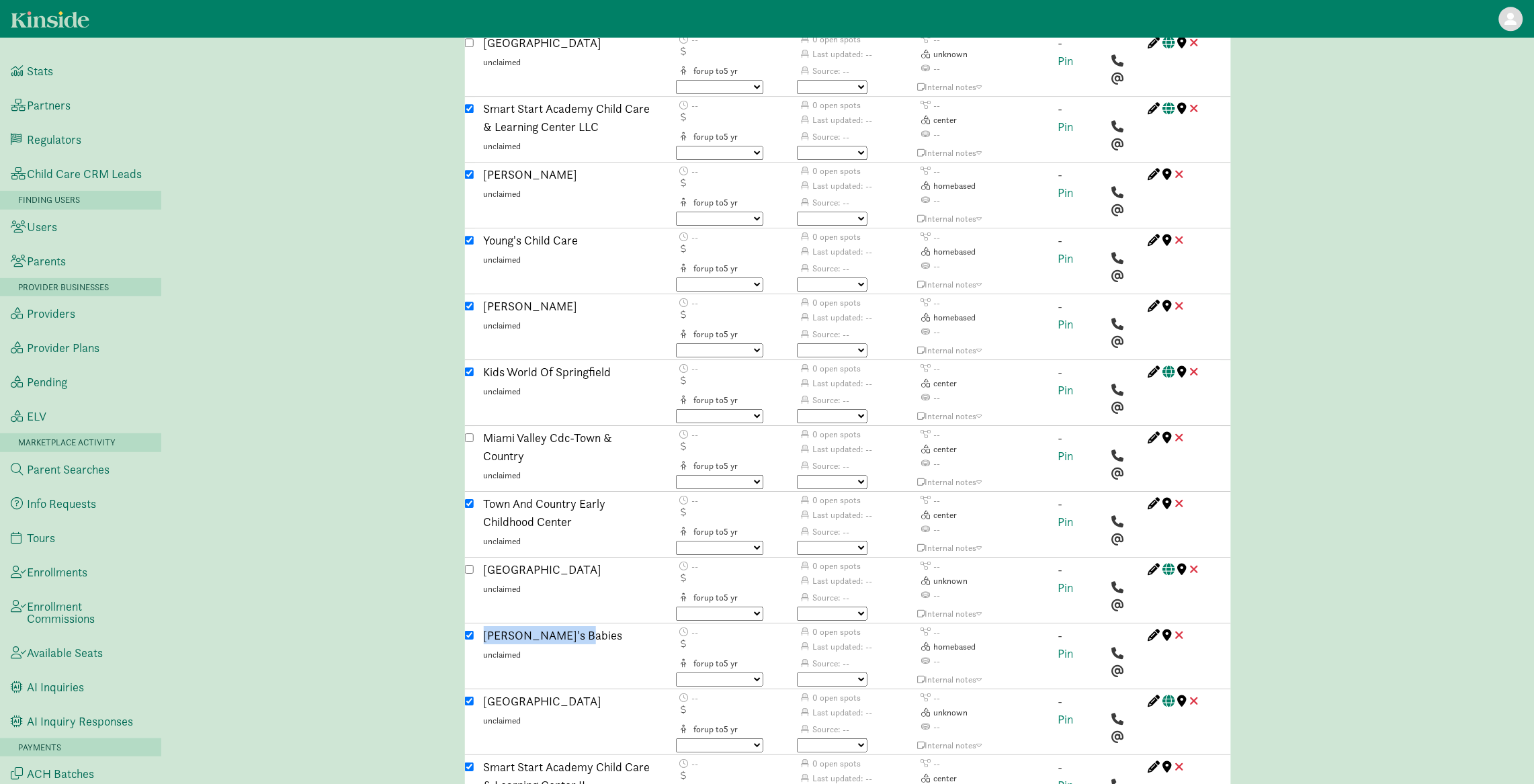
click at [471, 697] on input "checkbox" at bounding box center [469, 700] width 9 height 9
checkbox input "false"
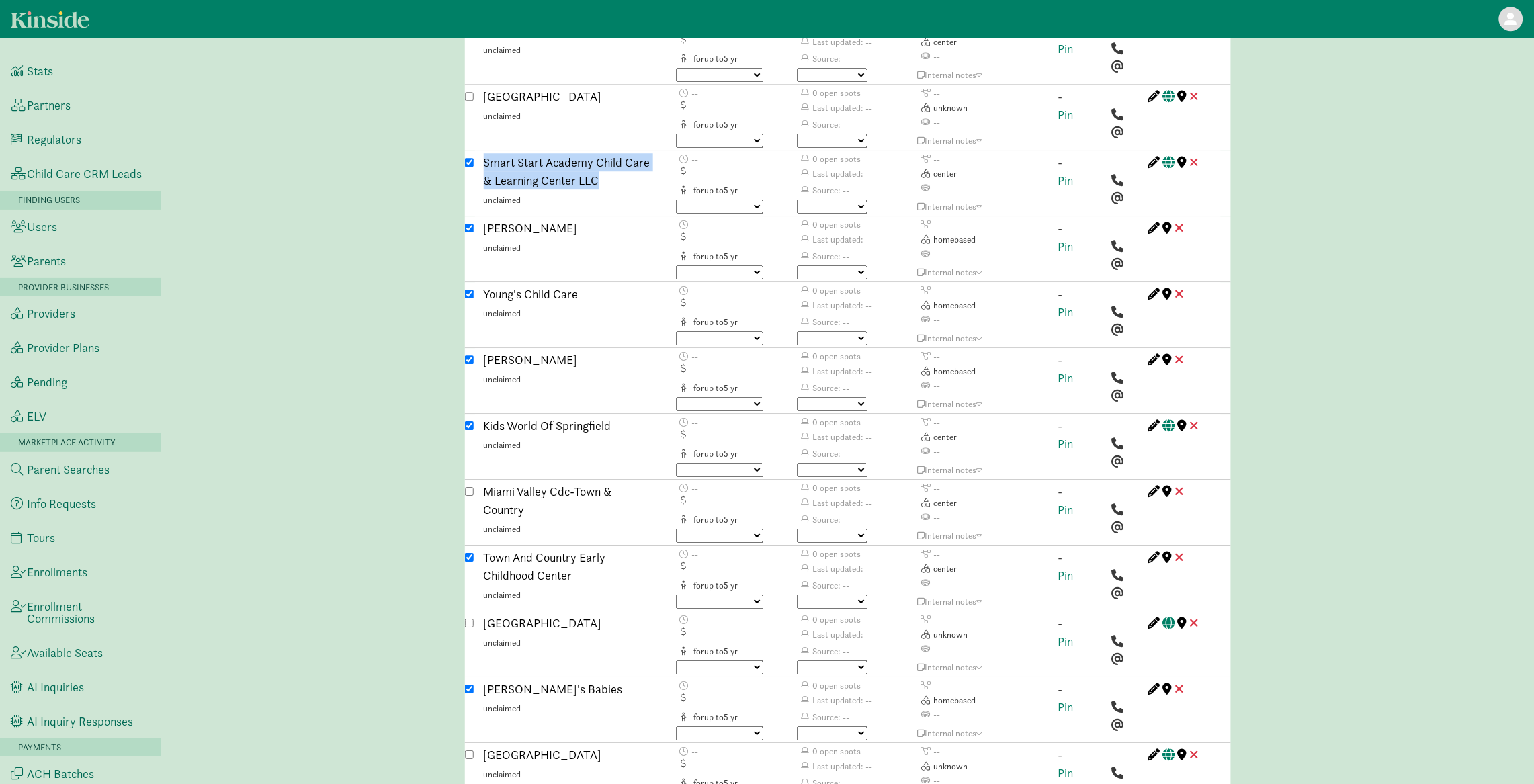
scroll to position [3488, 0]
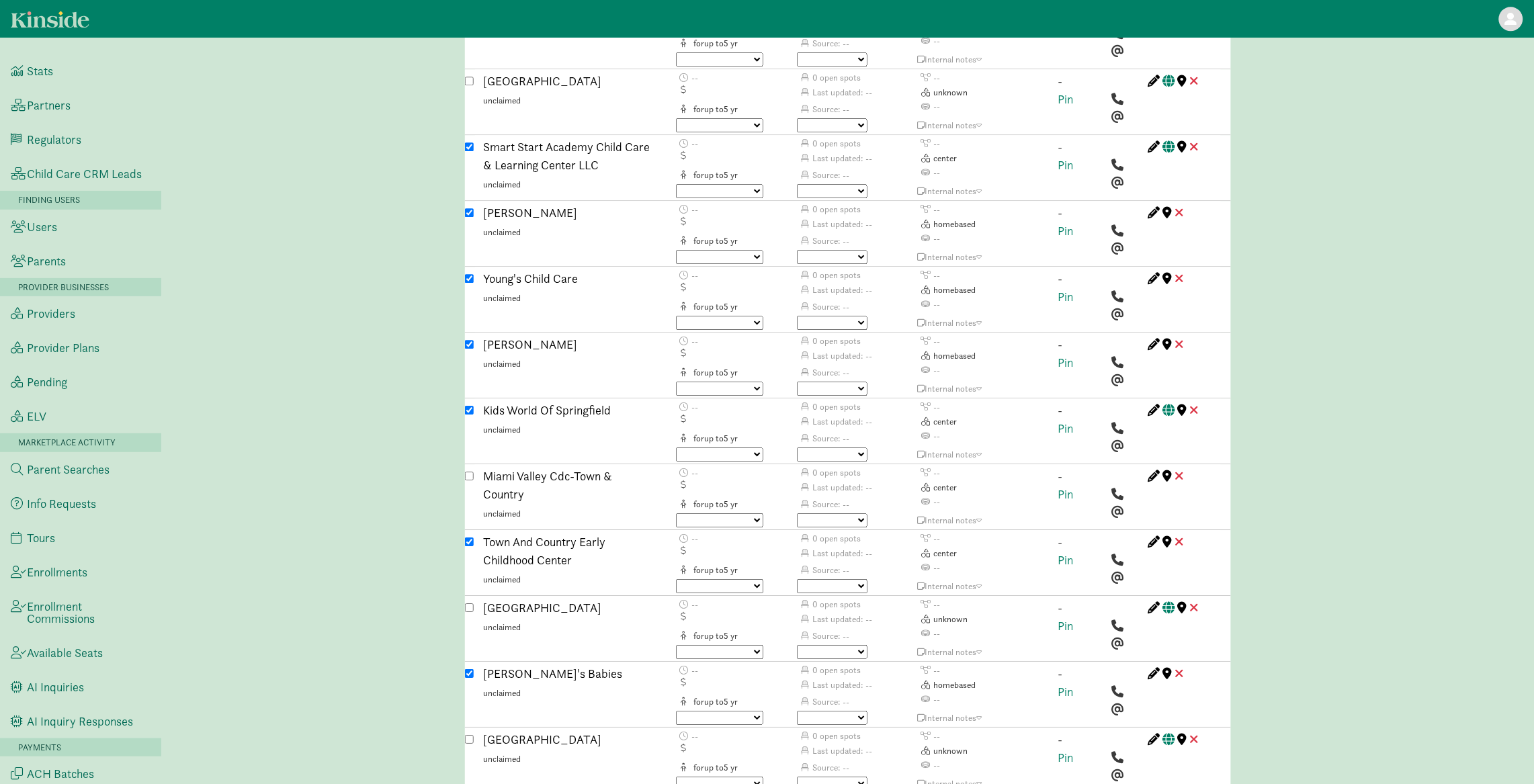
drag, startPoint x: 324, startPoint y: 474, endPoint x: 341, endPoint y: 463, distance: 20.2
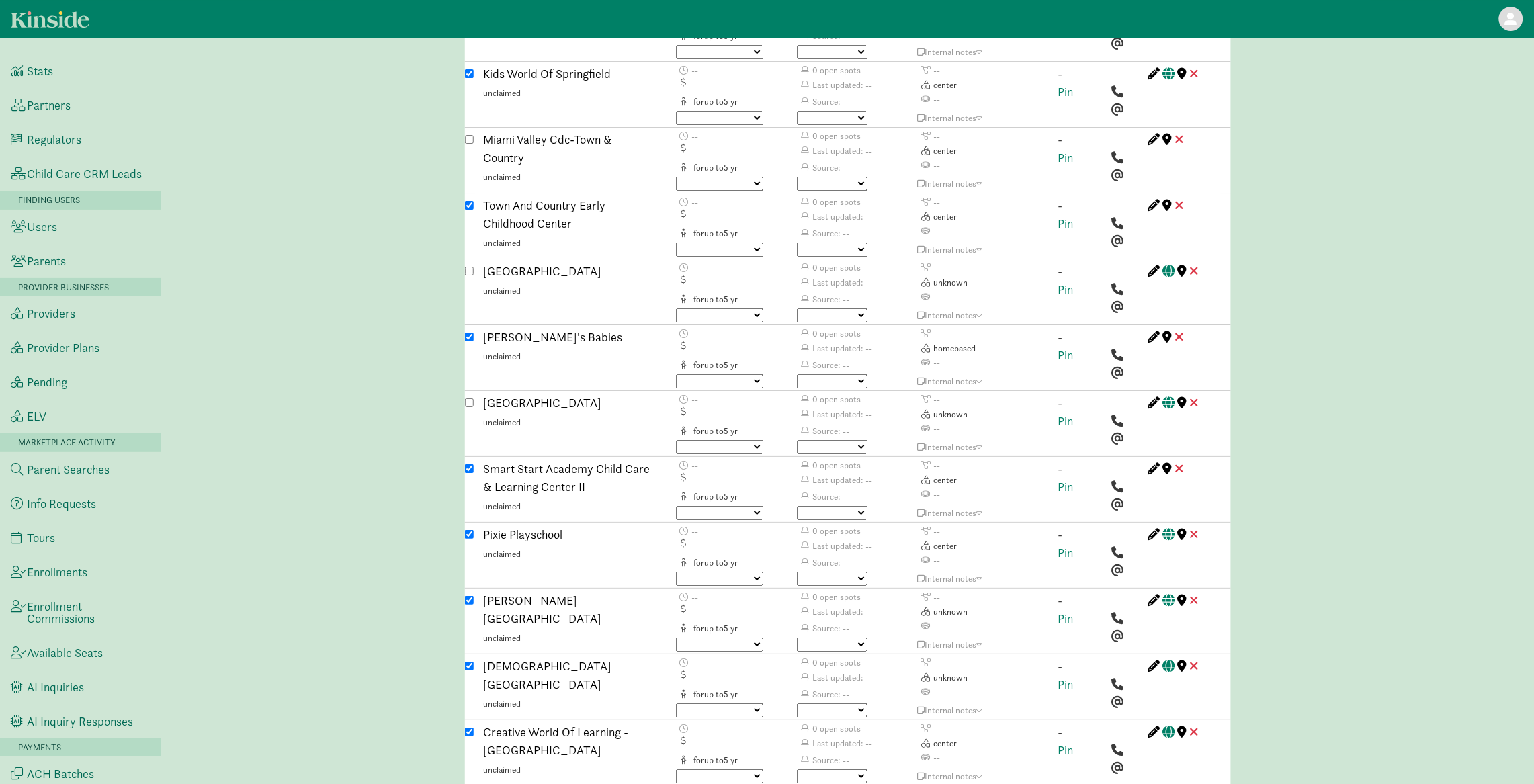
scroll to position [3843, 0]
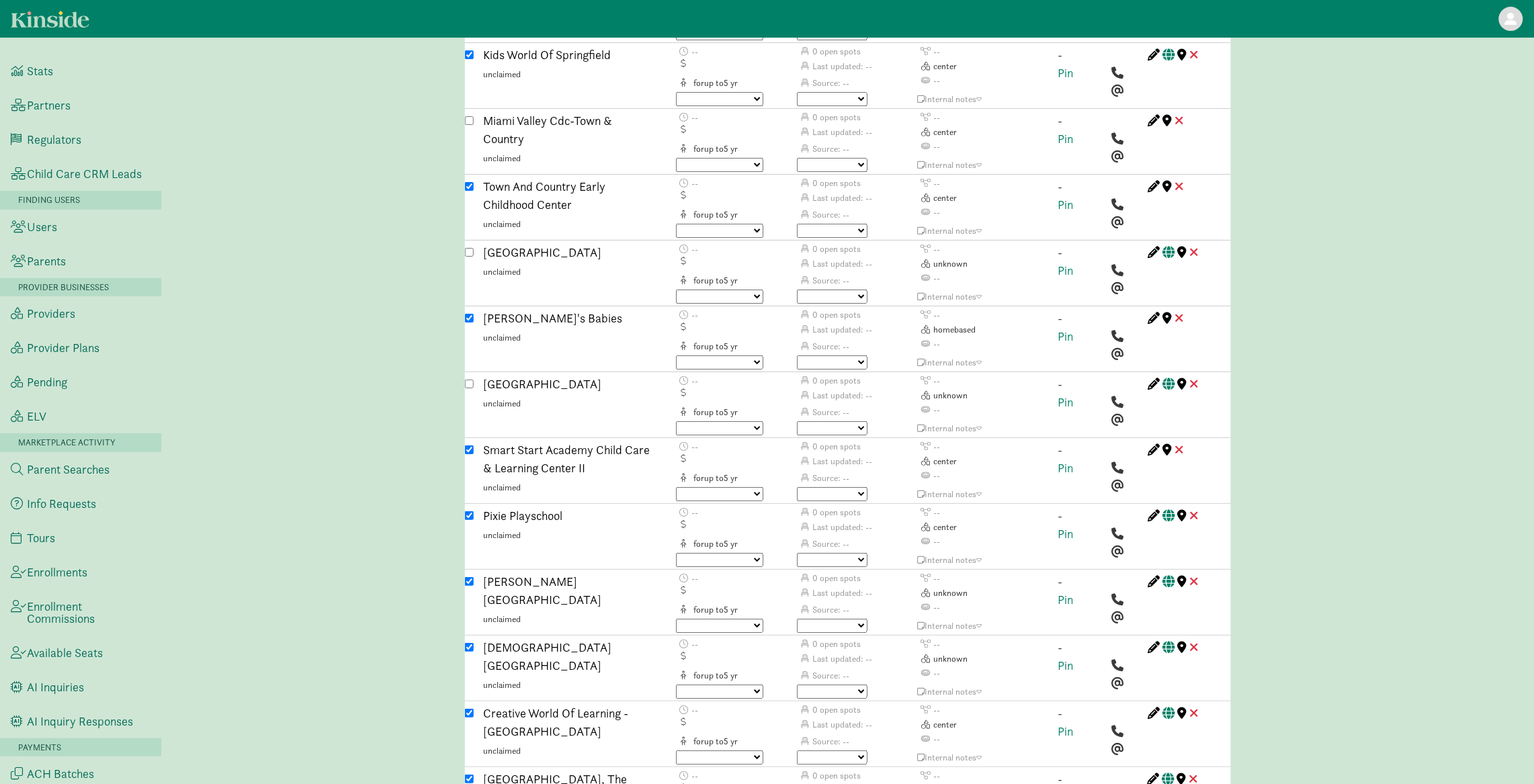
click at [467, 577] on input "checkbox" at bounding box center [469, 581] width 9 height 9
checkbox input "false"
click at [474, 638] on div "Catholic Central Limestone unclaimed" at bounding box center [569, 667] width 191 height 57
checkbox input "false"
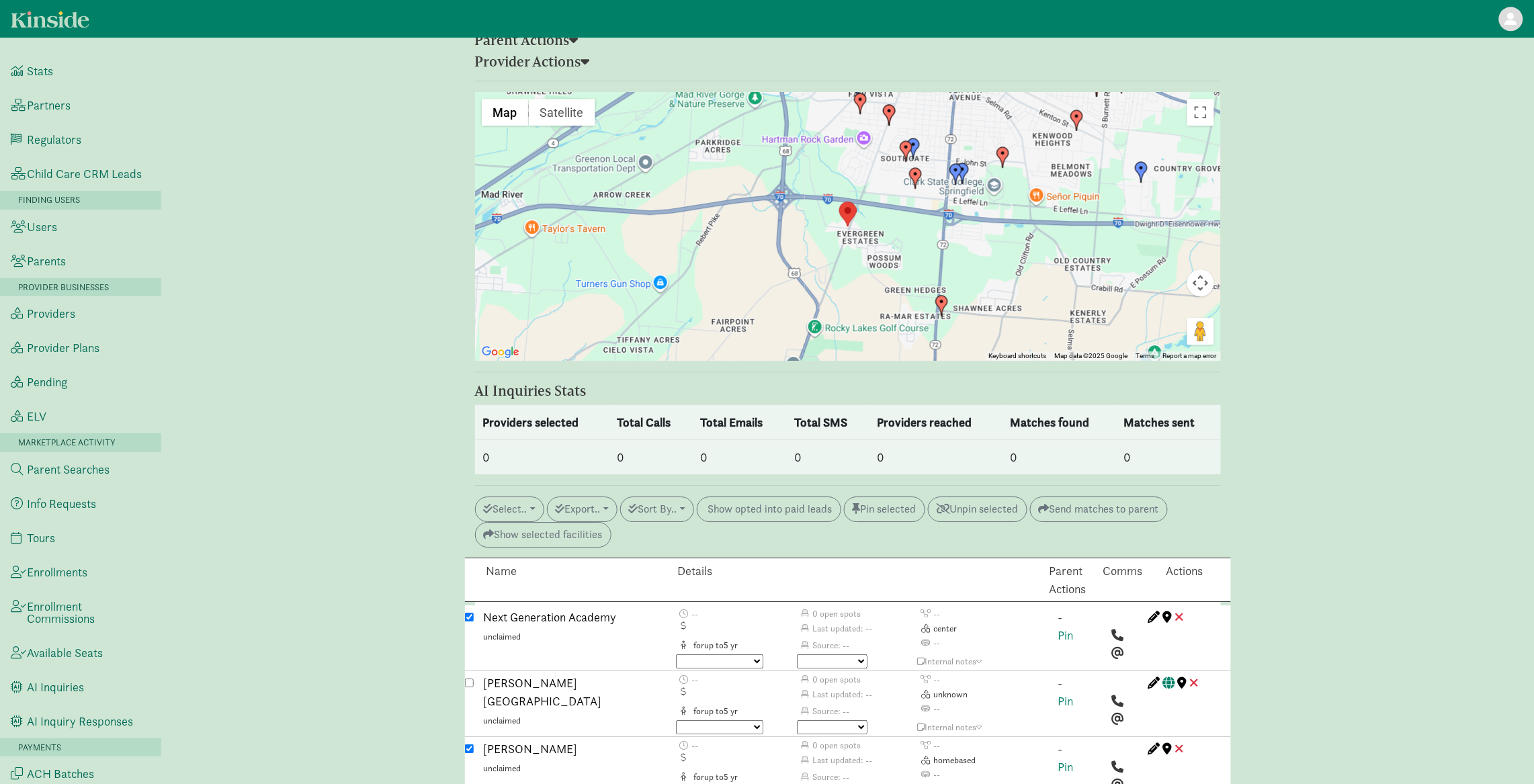
scroll to position [1451, 0]
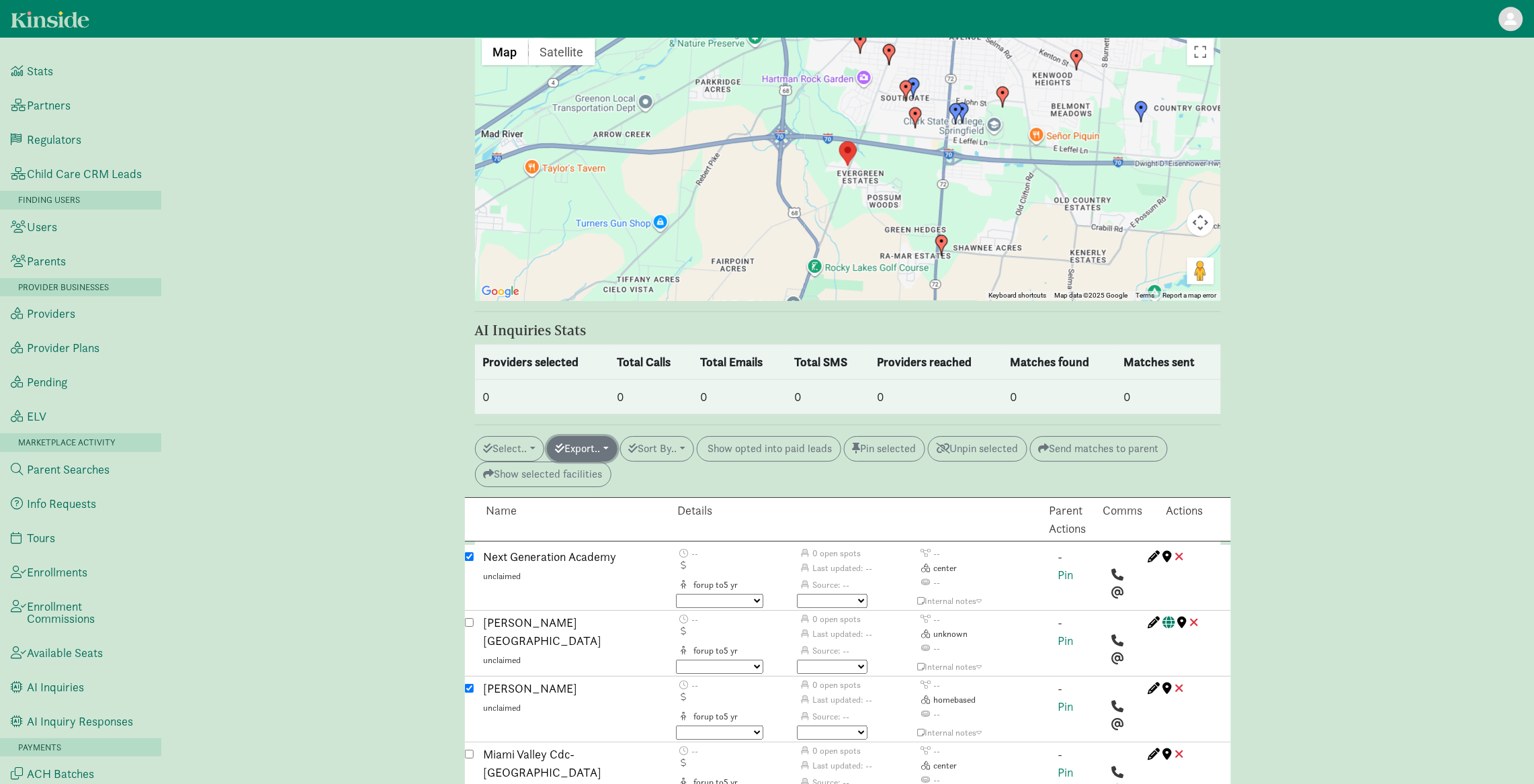
click at [611, 437] on button "Export.." at bounding box center [582, 449] width 70 height 26
click at [615, 512] on link "Initiate AI inquiry" at bounding box center [644, 523] width 192 height 22
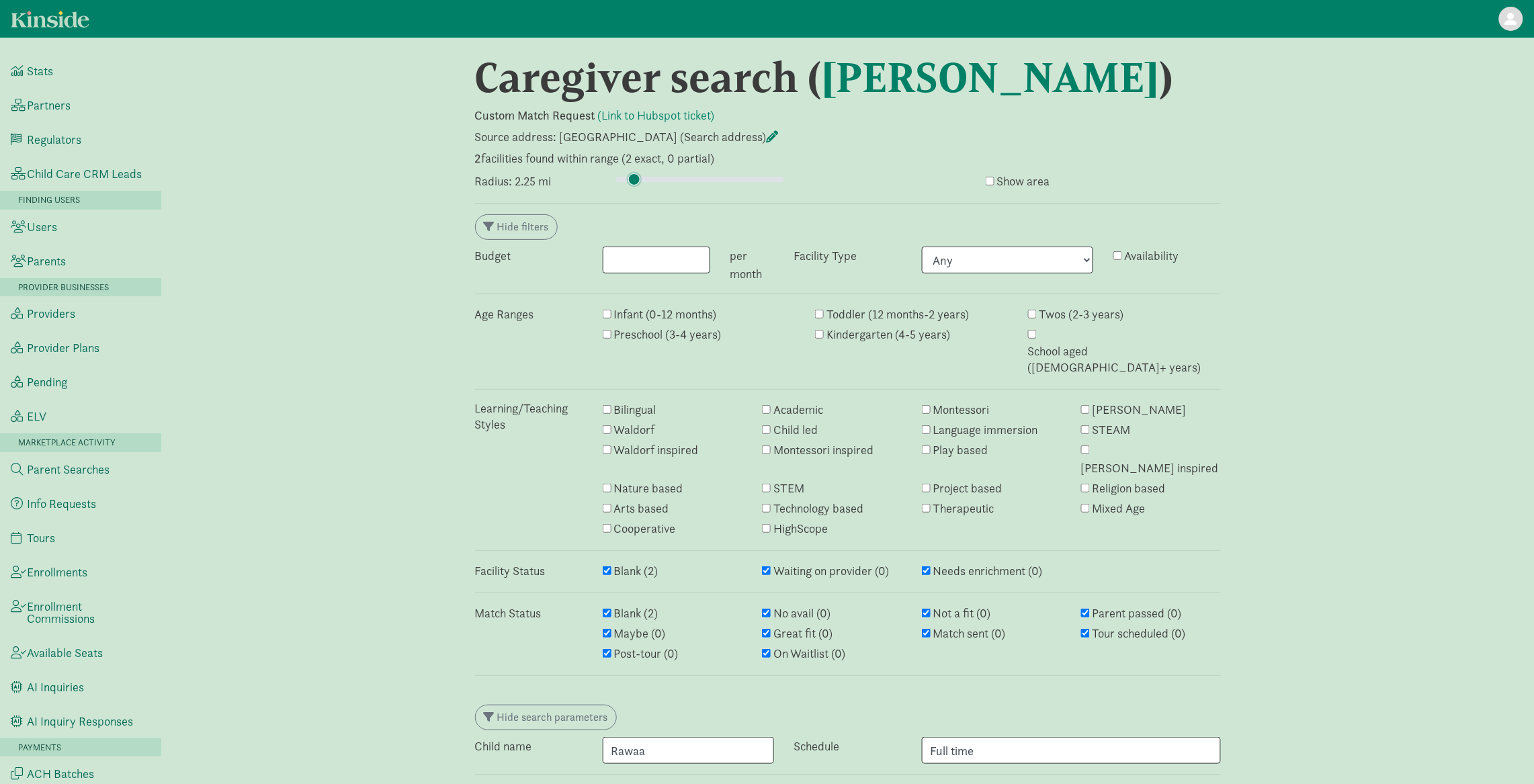
click at [635, 174] on input "range" at bounding box center [700, 179] width 168 height 15
click at [639, 176] on input "range" at bounding box center [700, 179] width 168 height 15
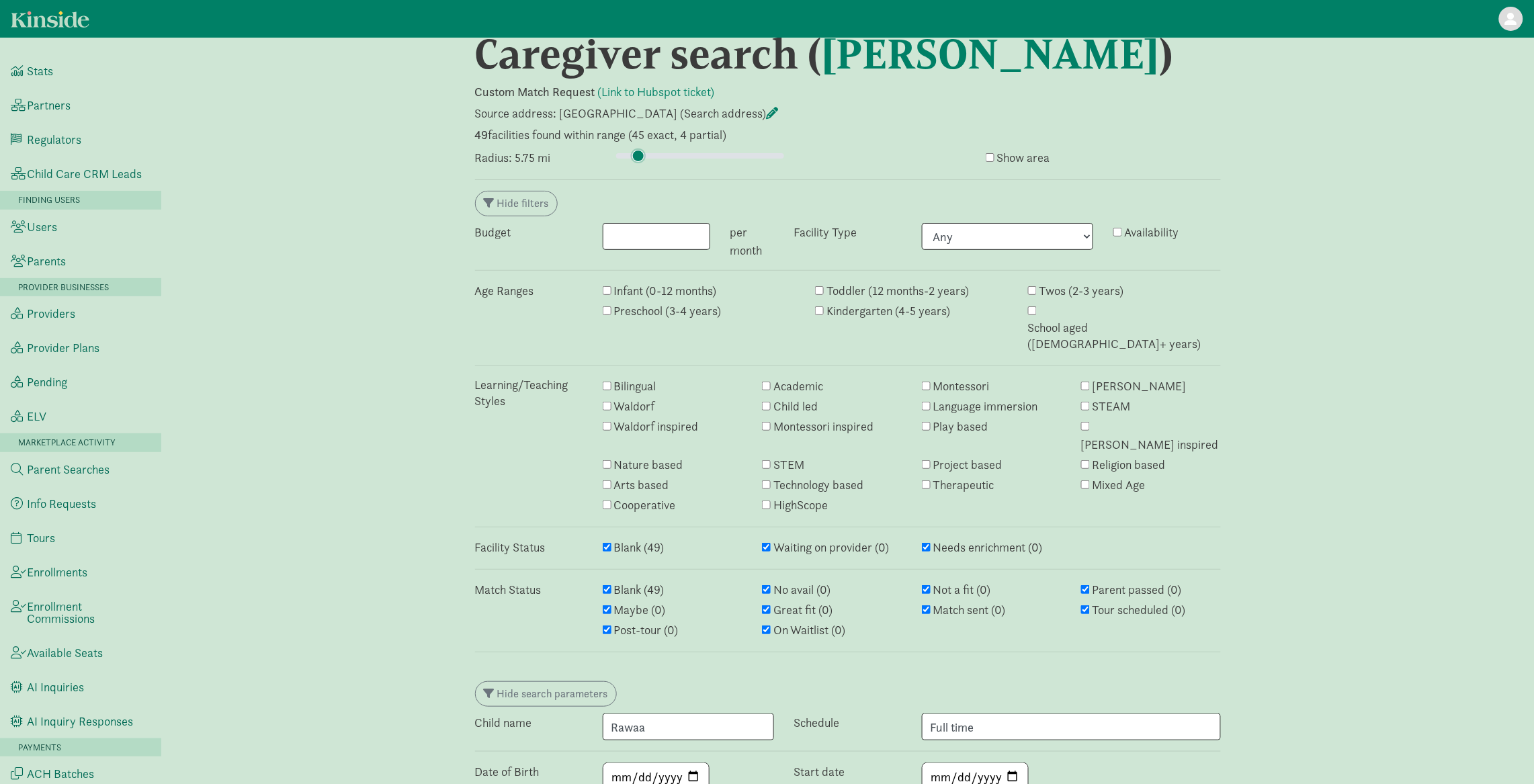
scroll to position [25, 0]
click at [635, 152] on input "range" at bounding box center [700, 154] width 168 height 15
click at [637, 154] on input "range" at bounding box center [700, 154] width 168 height 15
type input "5.75"
click at [639, 154] on input "range" at bounding box center [700, 154] width 168 height 15
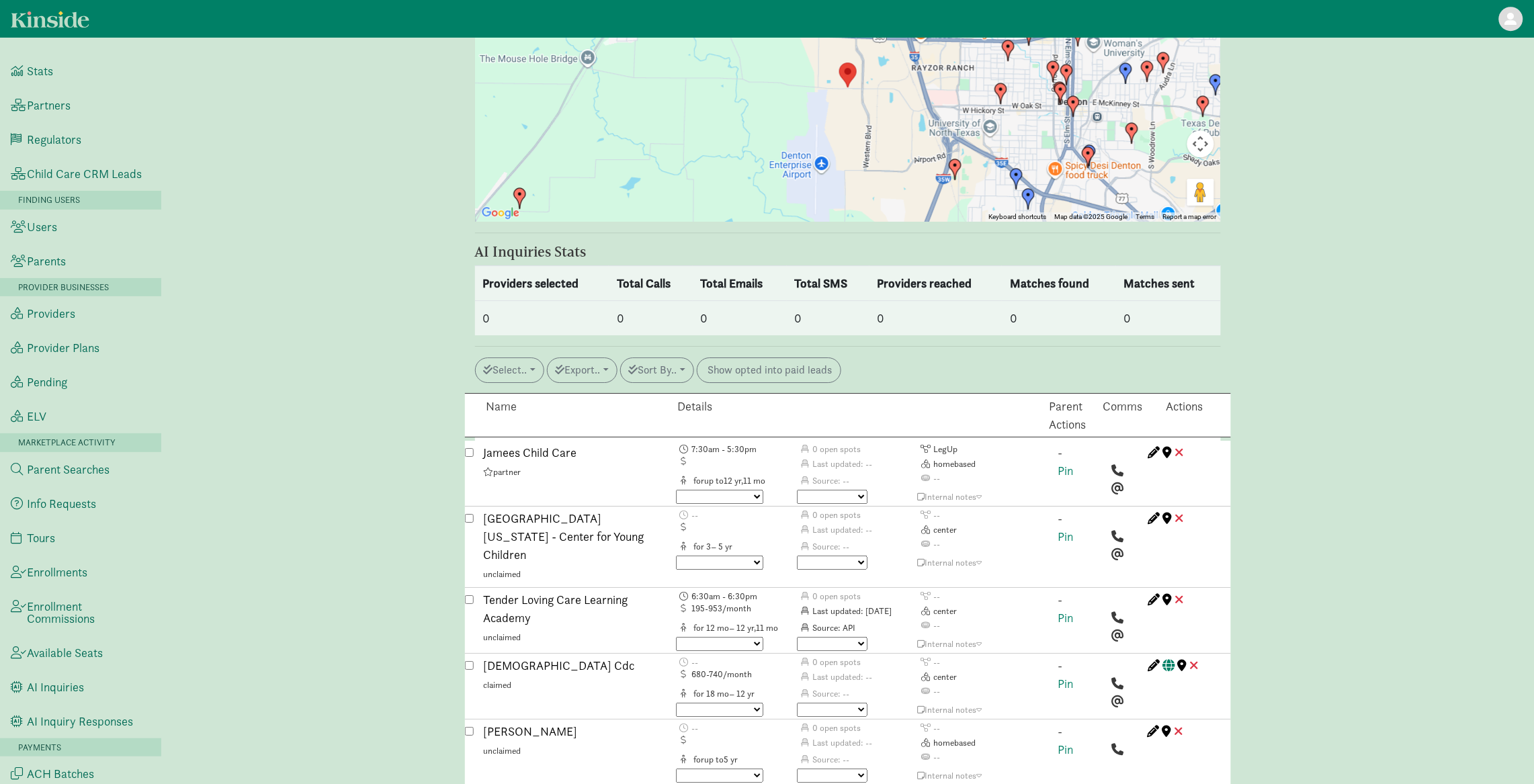
scroll to position [1587, 0]
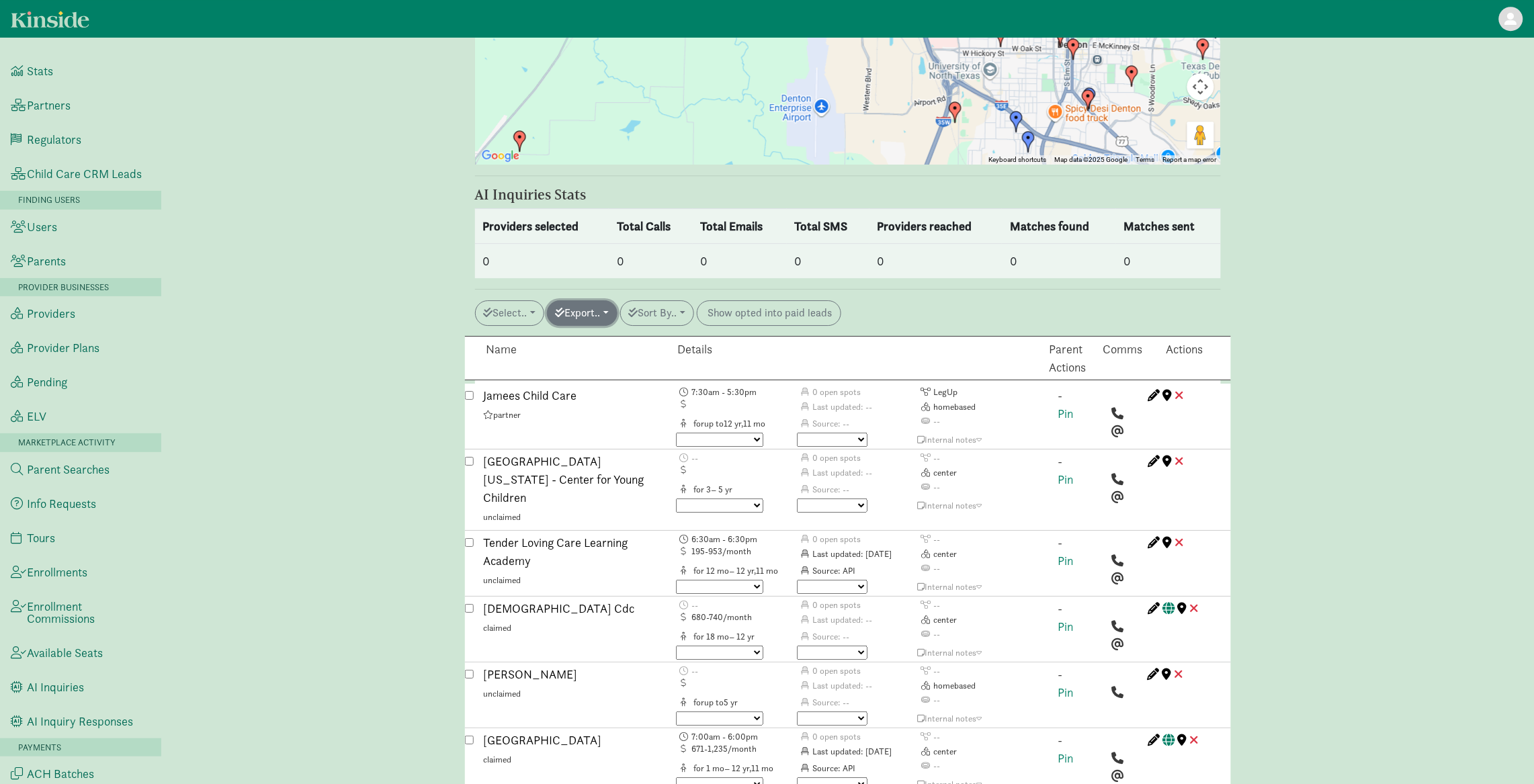
click at [595, 300] on button "Export.." at bounding box center [582, 313] width 70 height 26
click at [606, 300] on button "Export.." at bounding box center [582, 313] width 70 height 26
click at [502, 300] on button "Select.." at bounding box center [509, 313] width 69 height 26
click at [536, 484] on link "All auto match" at bounding box center [540, 495] width 128 height 22
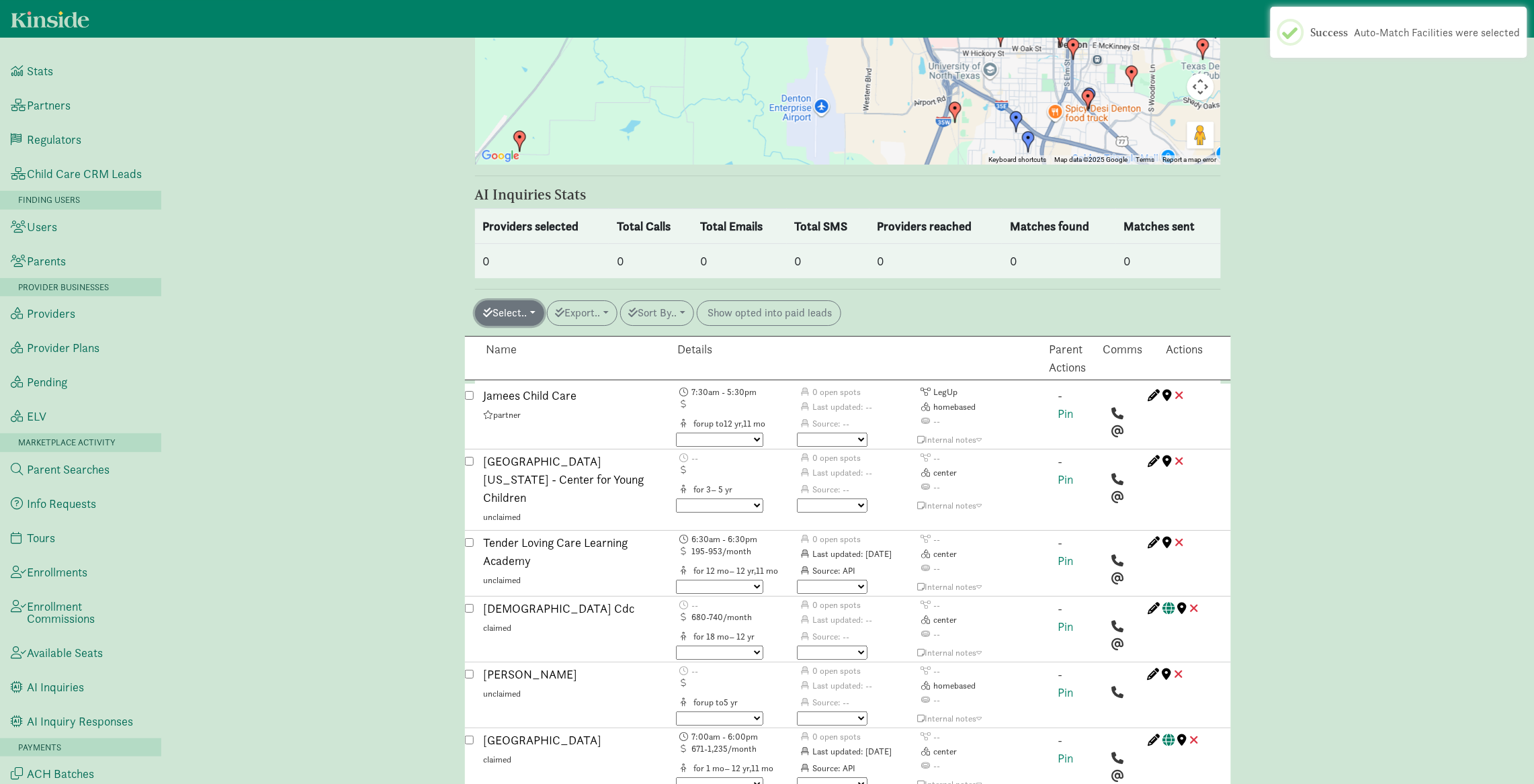
click at [508, 300] on button "Select.." at bounding box center [509, 313] width 69 height 26
click at [537, 462] on link "All for Robocall" at bounding box center [540, 473] width 128 height 22
checkbox input "true"
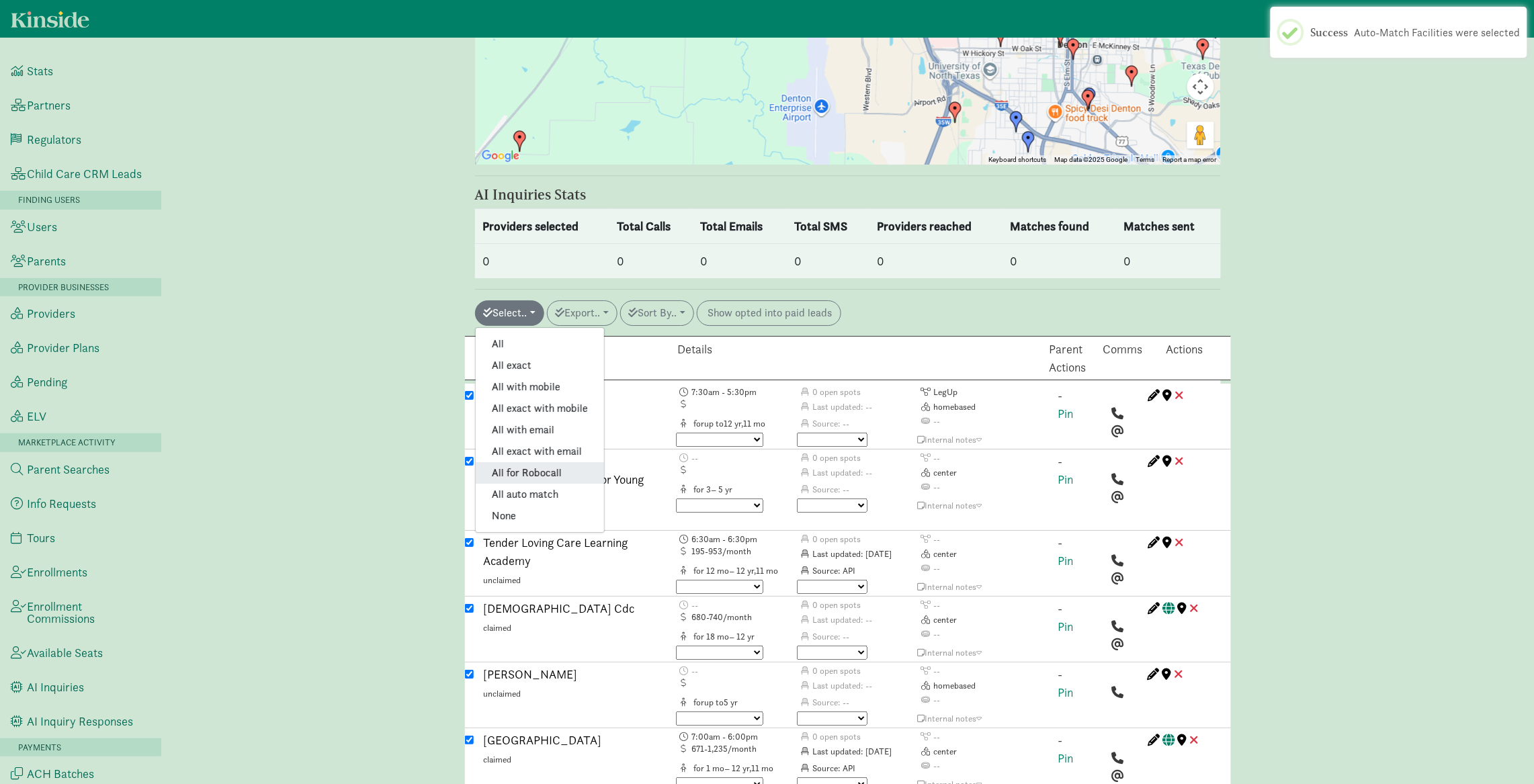
checkbox input "true"
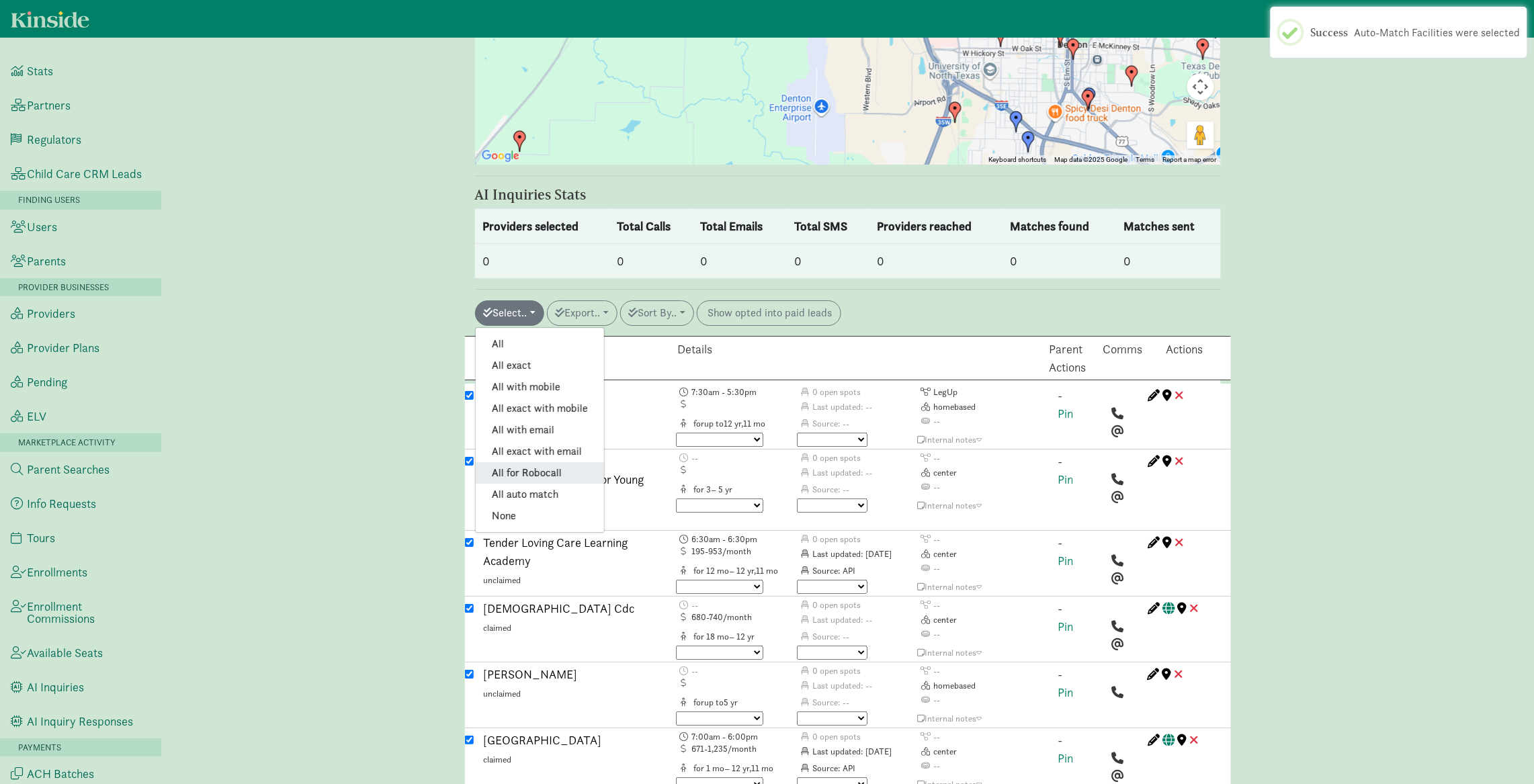
checkbox input "true"
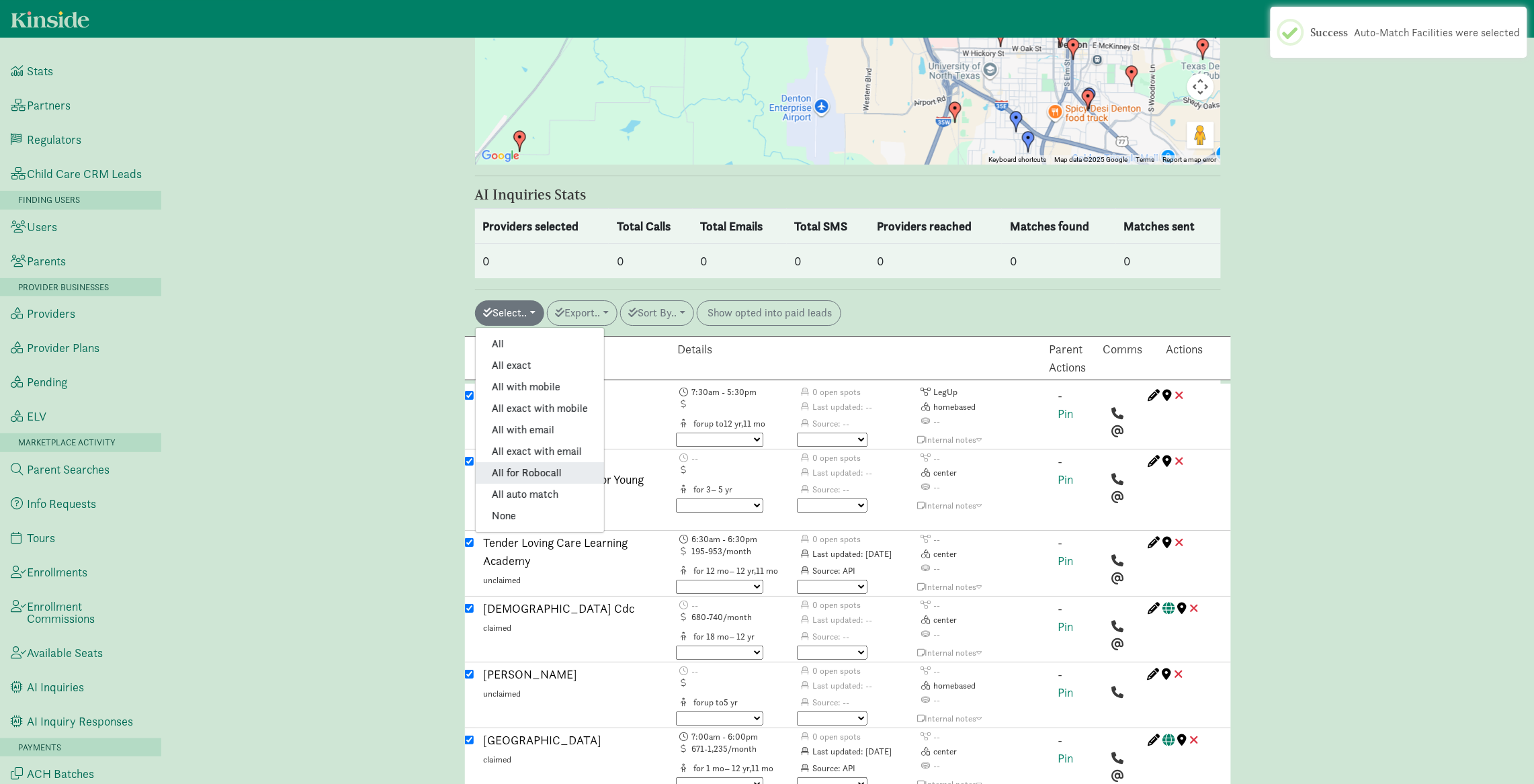
checkbox input "true"
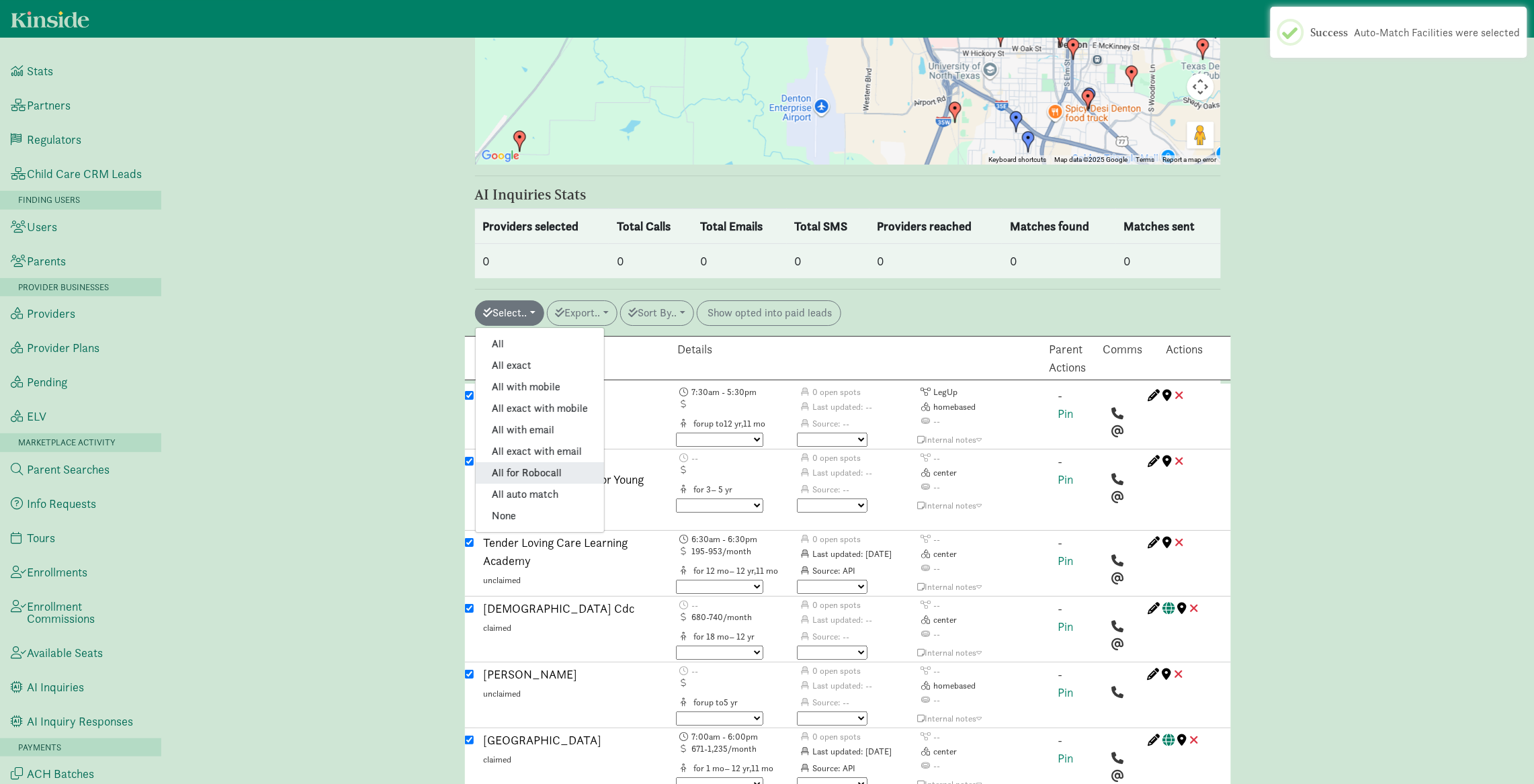
checkbox input "true"
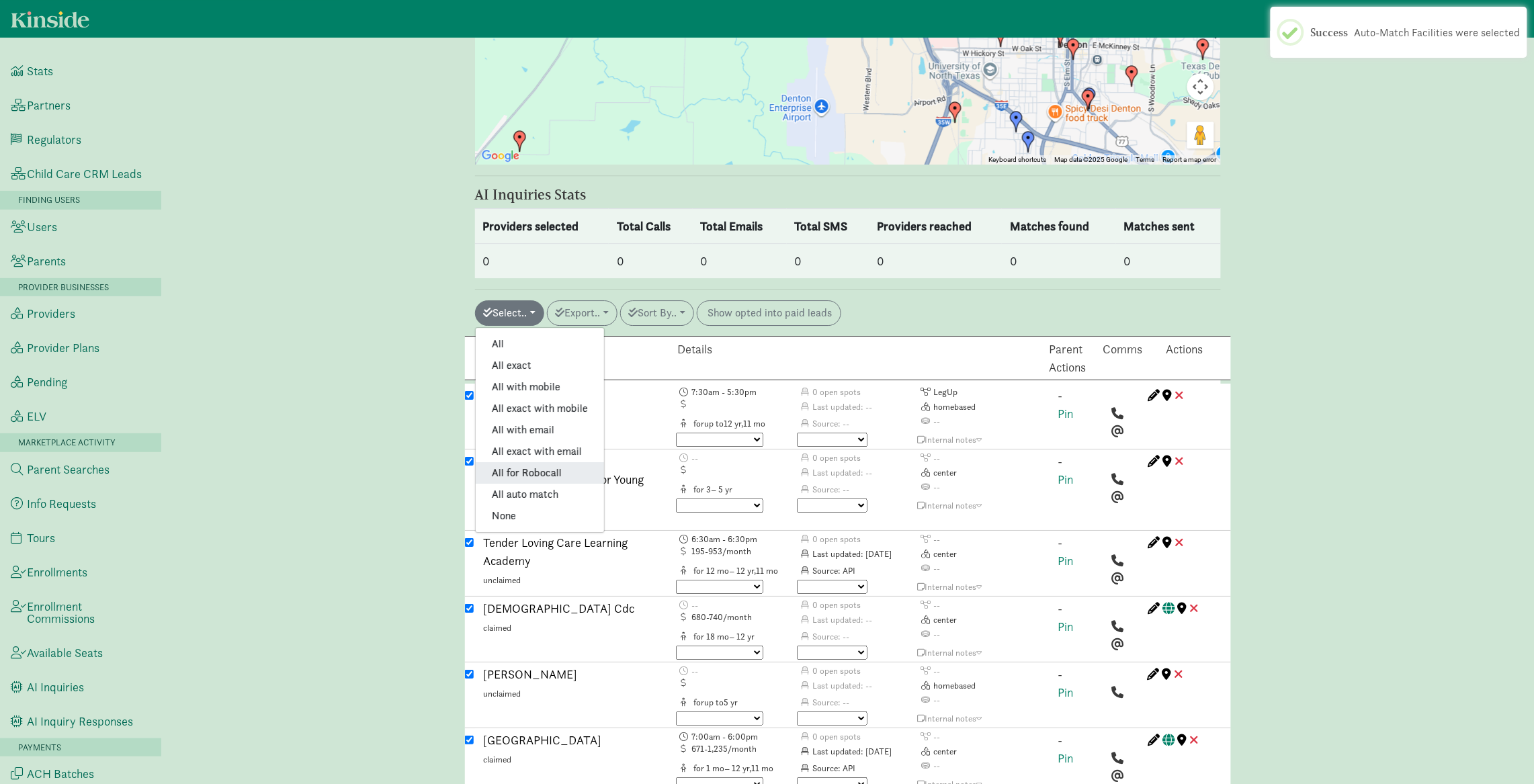
checkbox input "true"
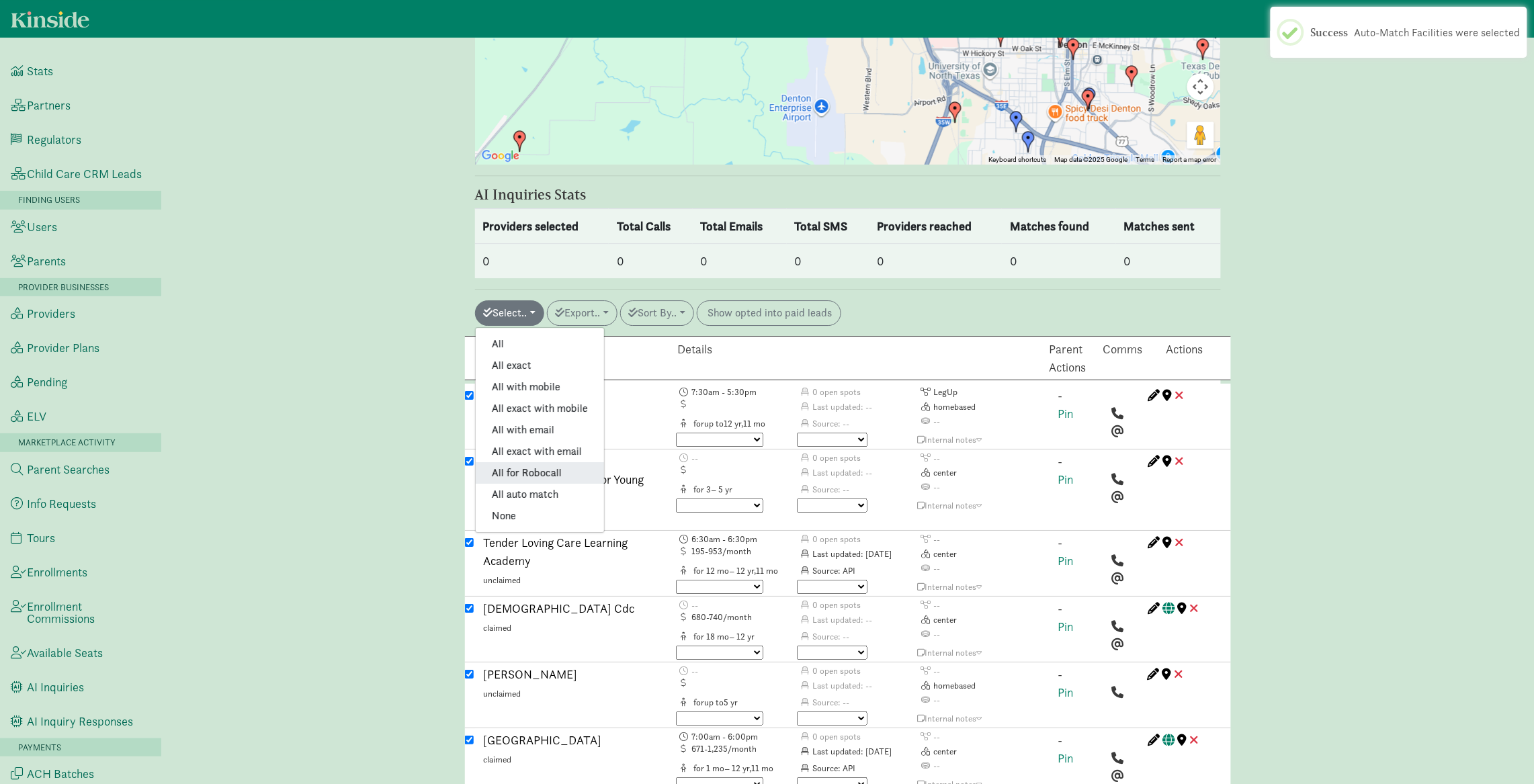
checkbox input "true"
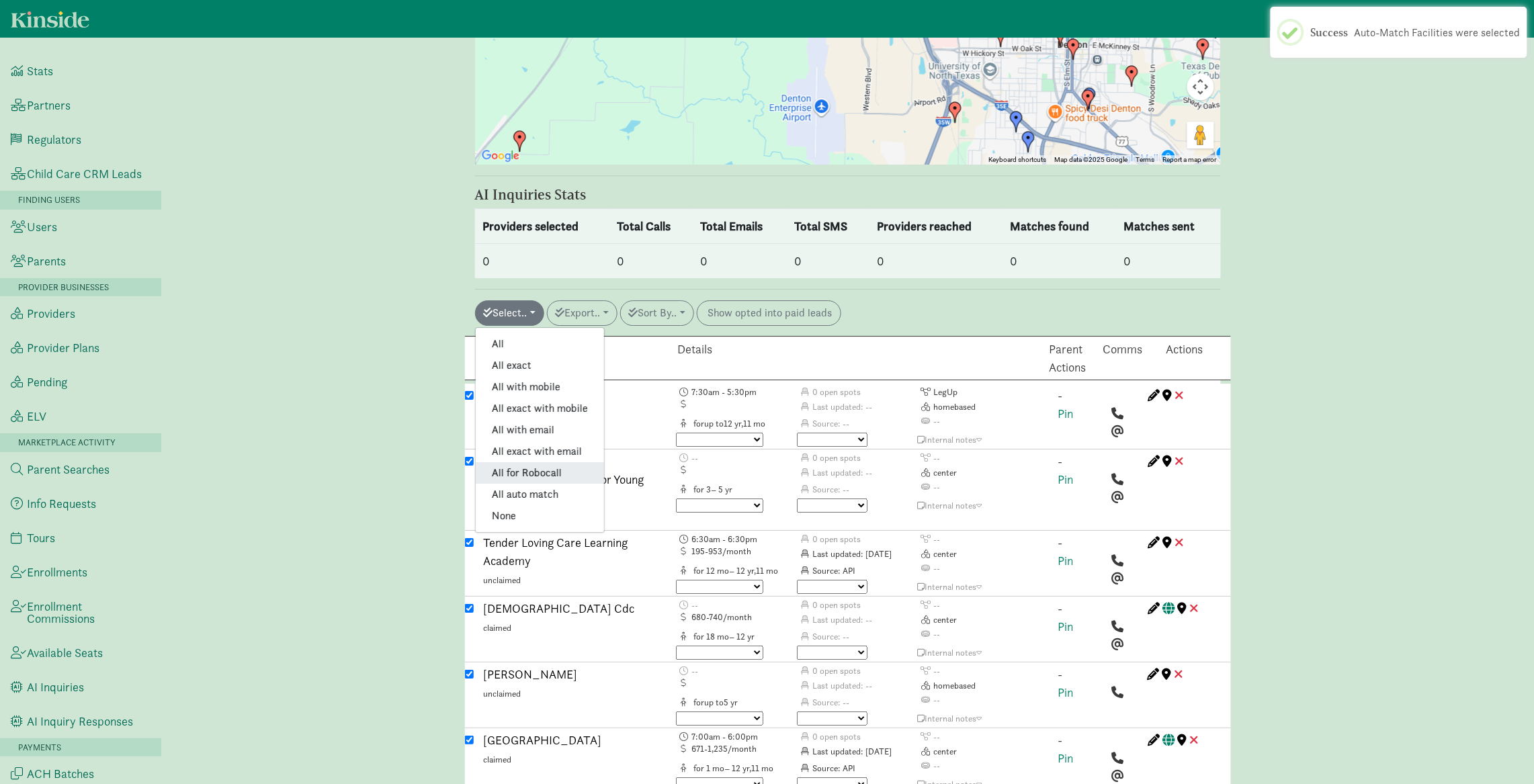
checkbox input "true"
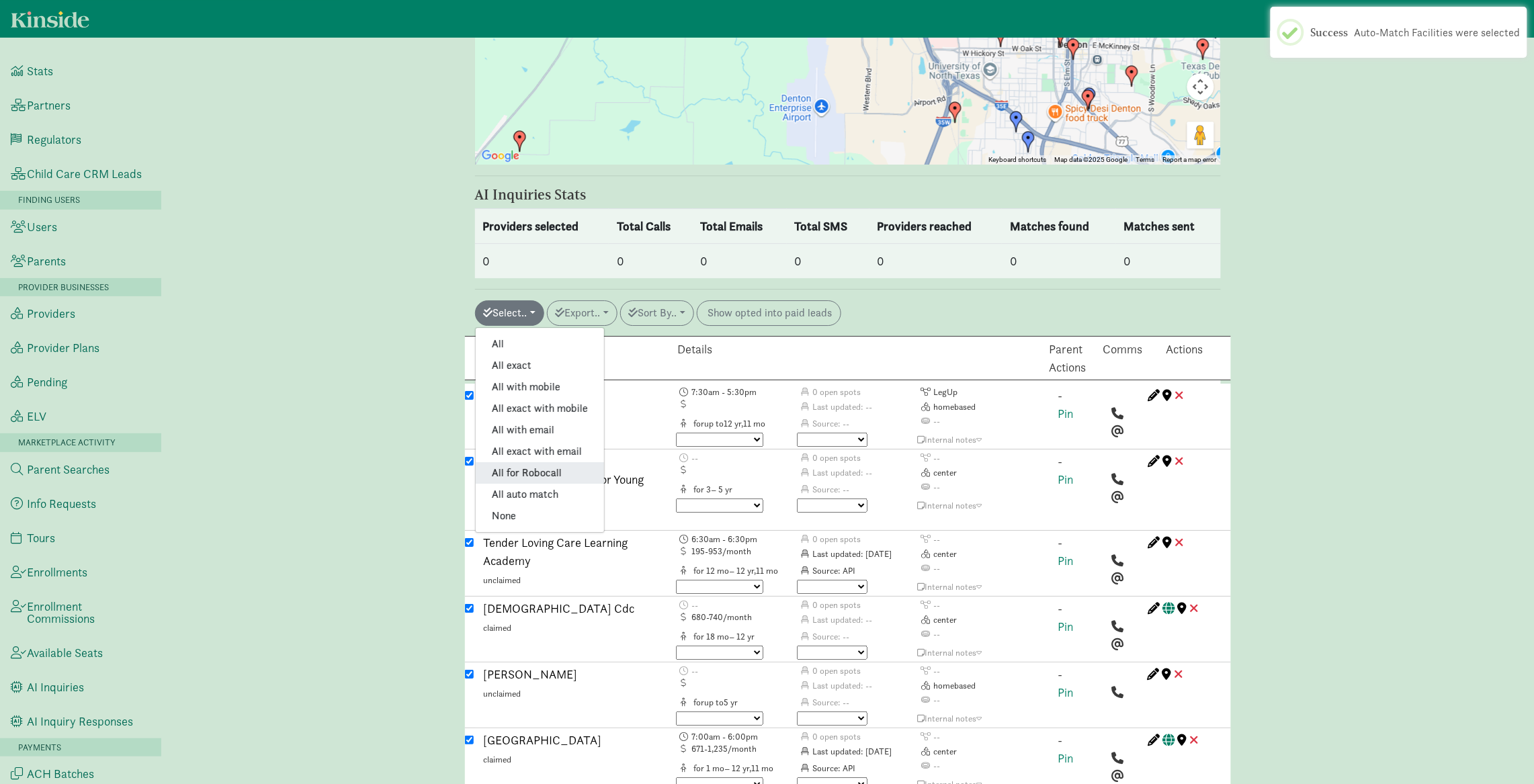
checkbox input "true"
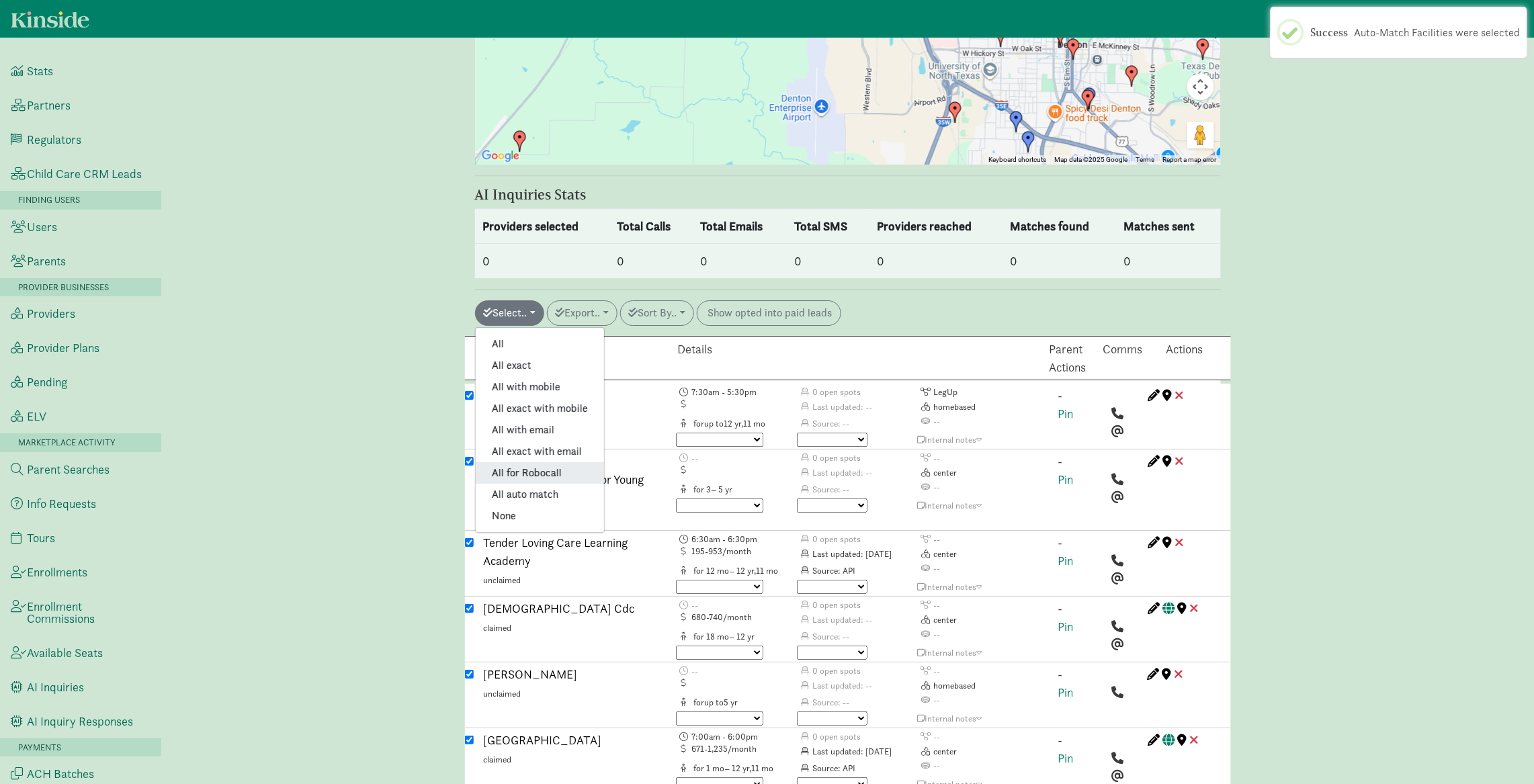
checkbox input "true"
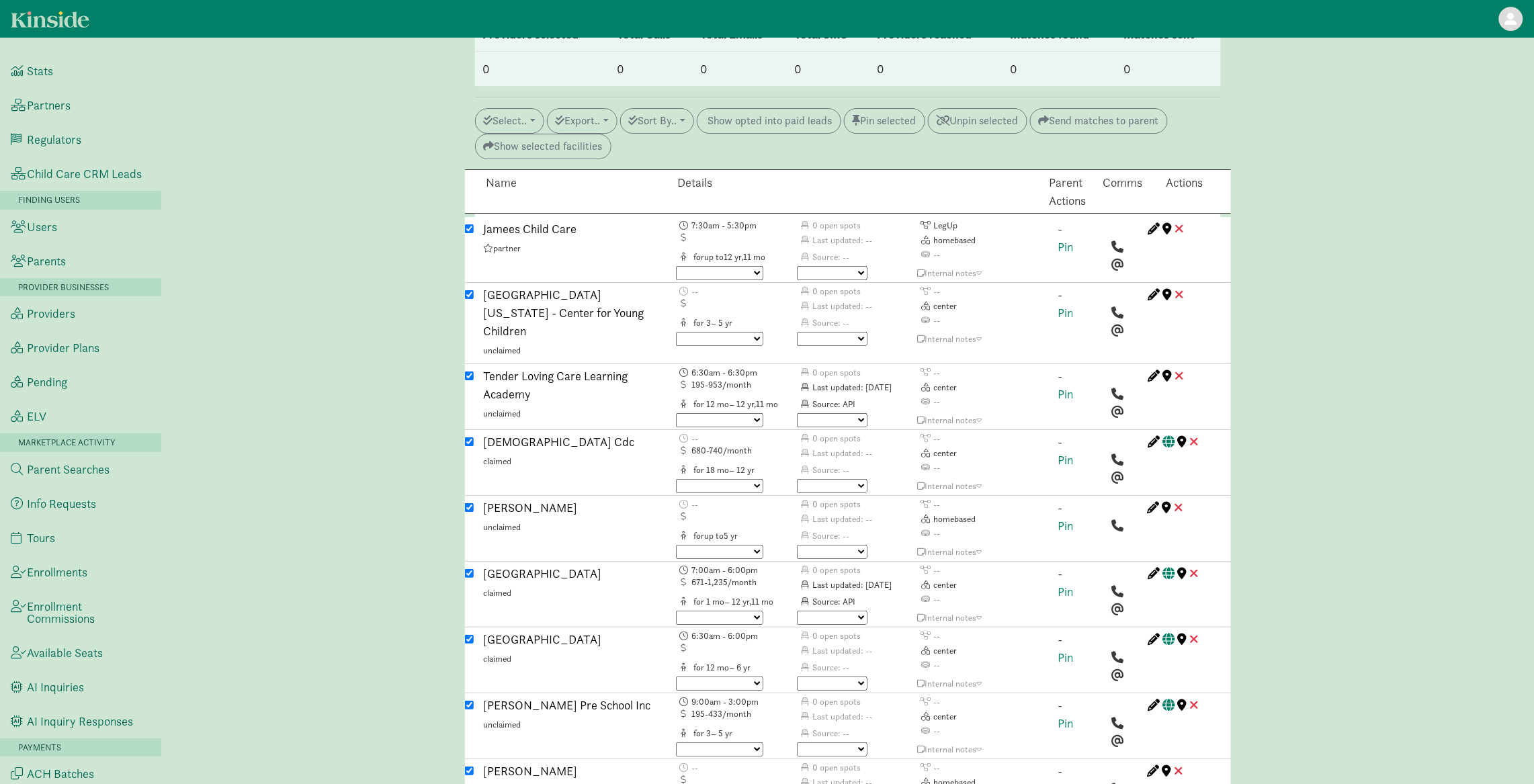
scroll to position [1782, 0]
click at [471, 288] on input "checkbox" at bounding box center [469, 292] width 9 height 9
checkbox input "false"
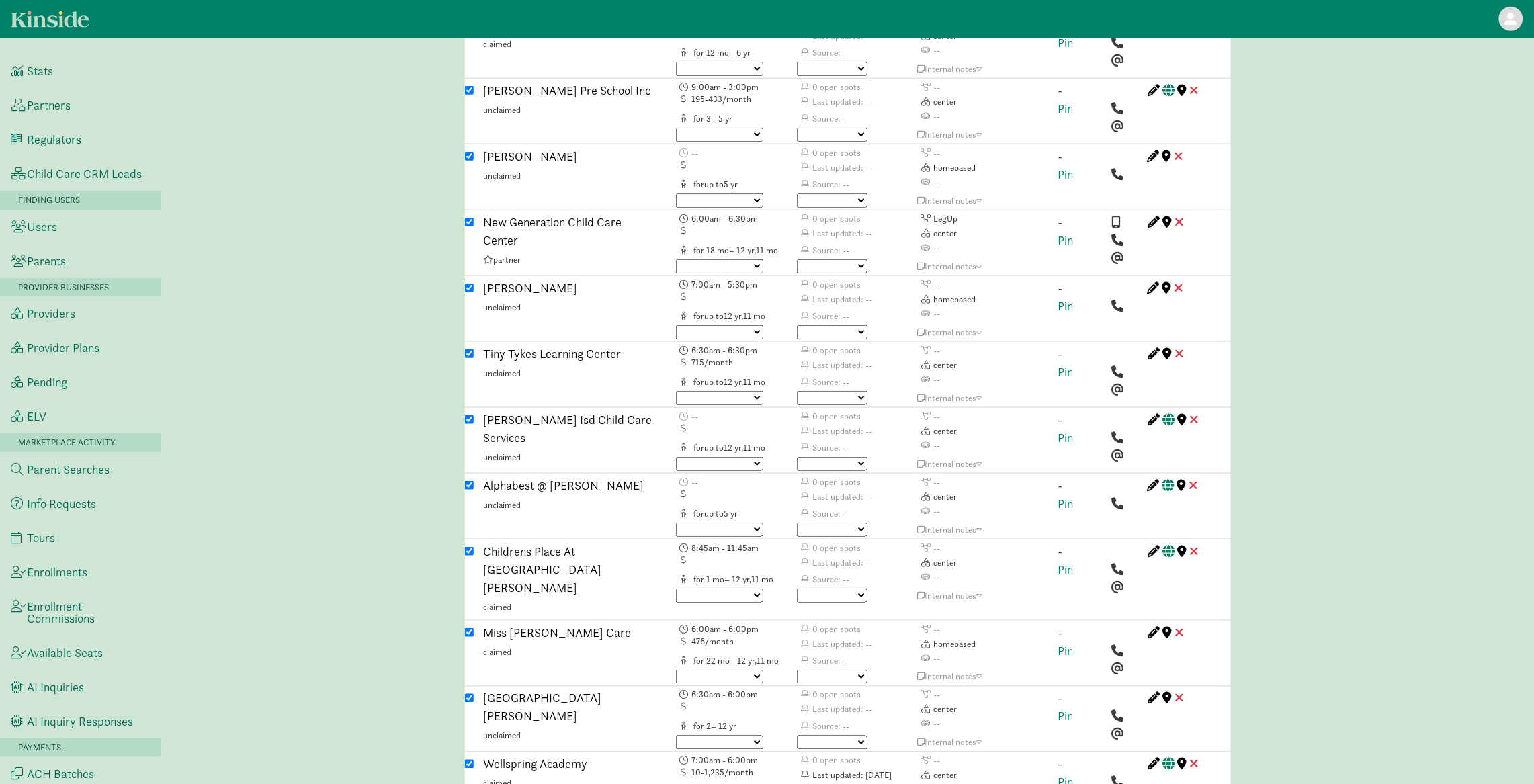
scroll to position [2411, 0]
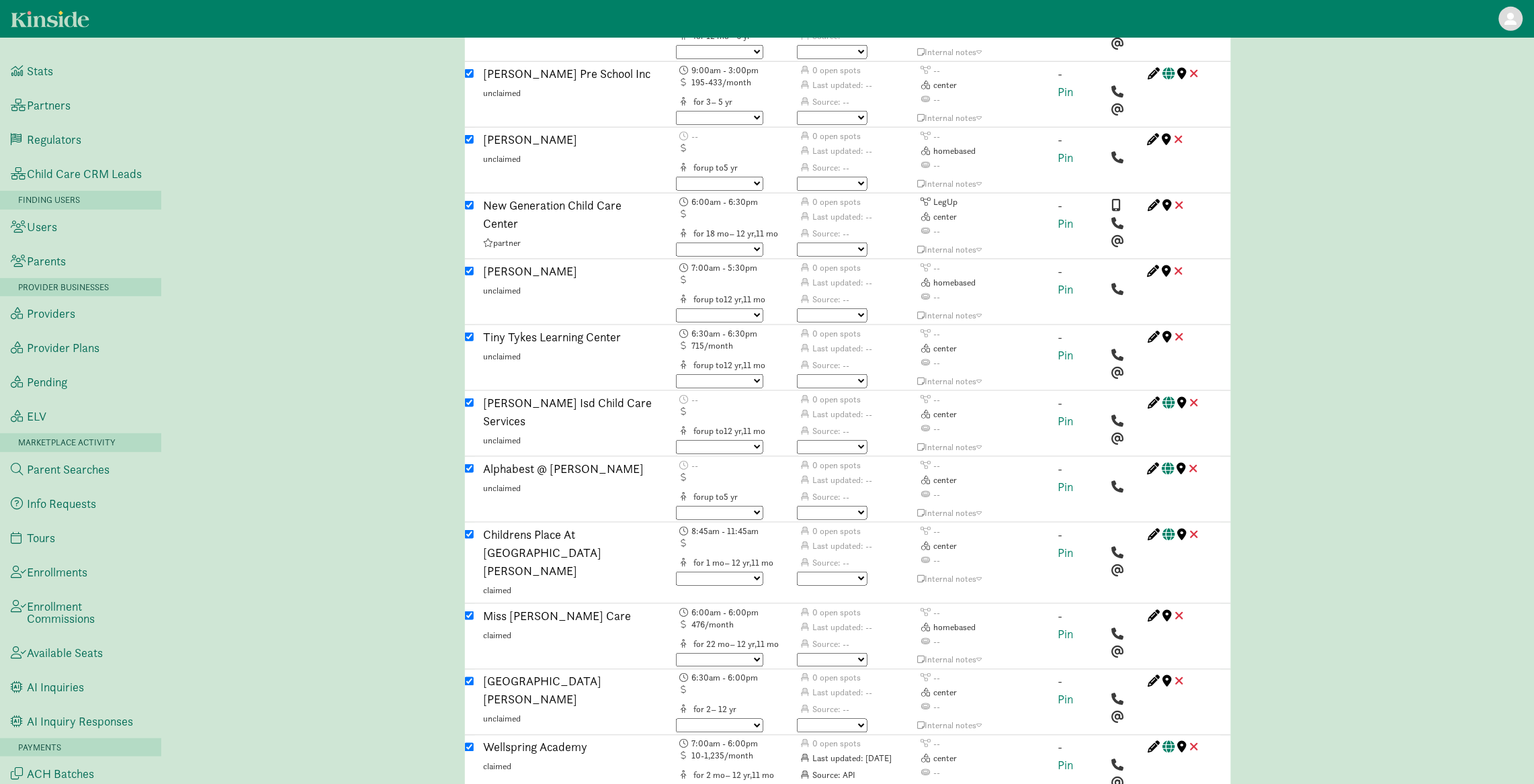
click at [469, 611] on input "checkbox" at bounding box center [469, 615] width 9 height 9
checkbox input "false"
click at [468, 530] on input "checkbox" at bounding box center [469, 534] width 9 height 9
checkbox input "false"
click at [477, 394] on div "Krum Isd Child Care Services unclaimed" at bounding box center [569, 423] width 191 height 57
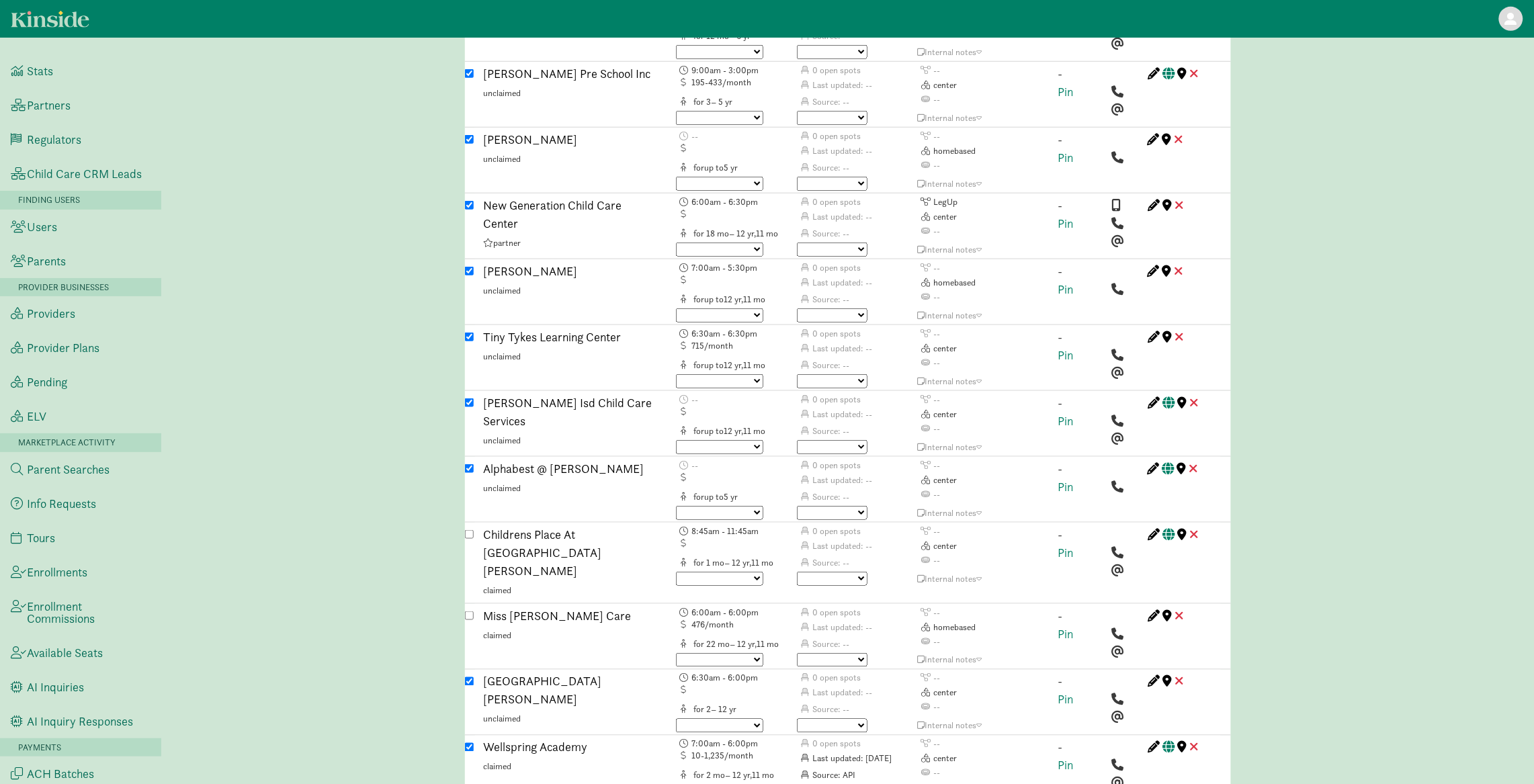
click at [471, 394] on div at bounding box center [469, 425] width 9 height 63
click at [467, 399] on input "checkbox" at bounding box center [469, 402] width 9 height 9
checkbox input "false"
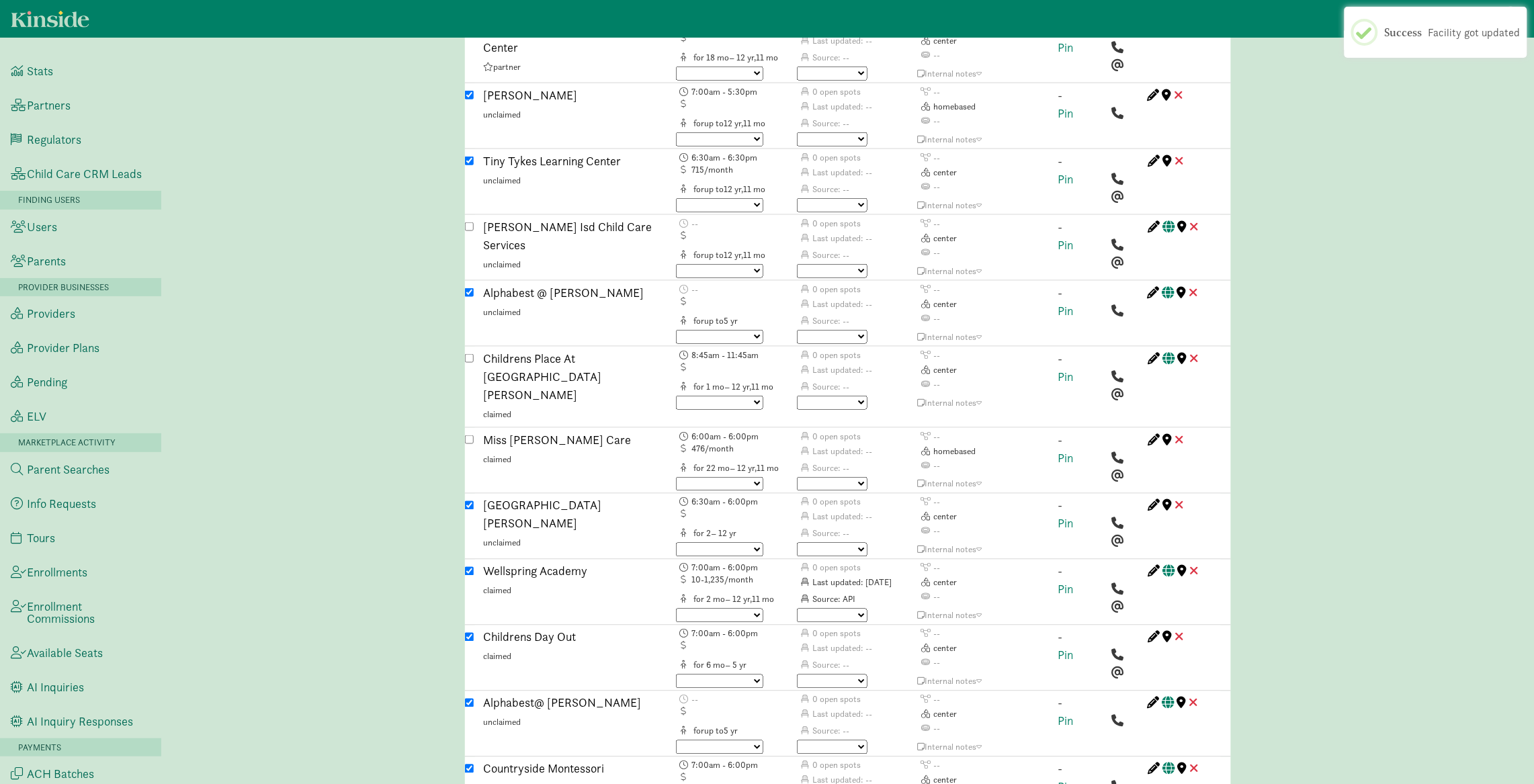
scroll to position [2672, 0]
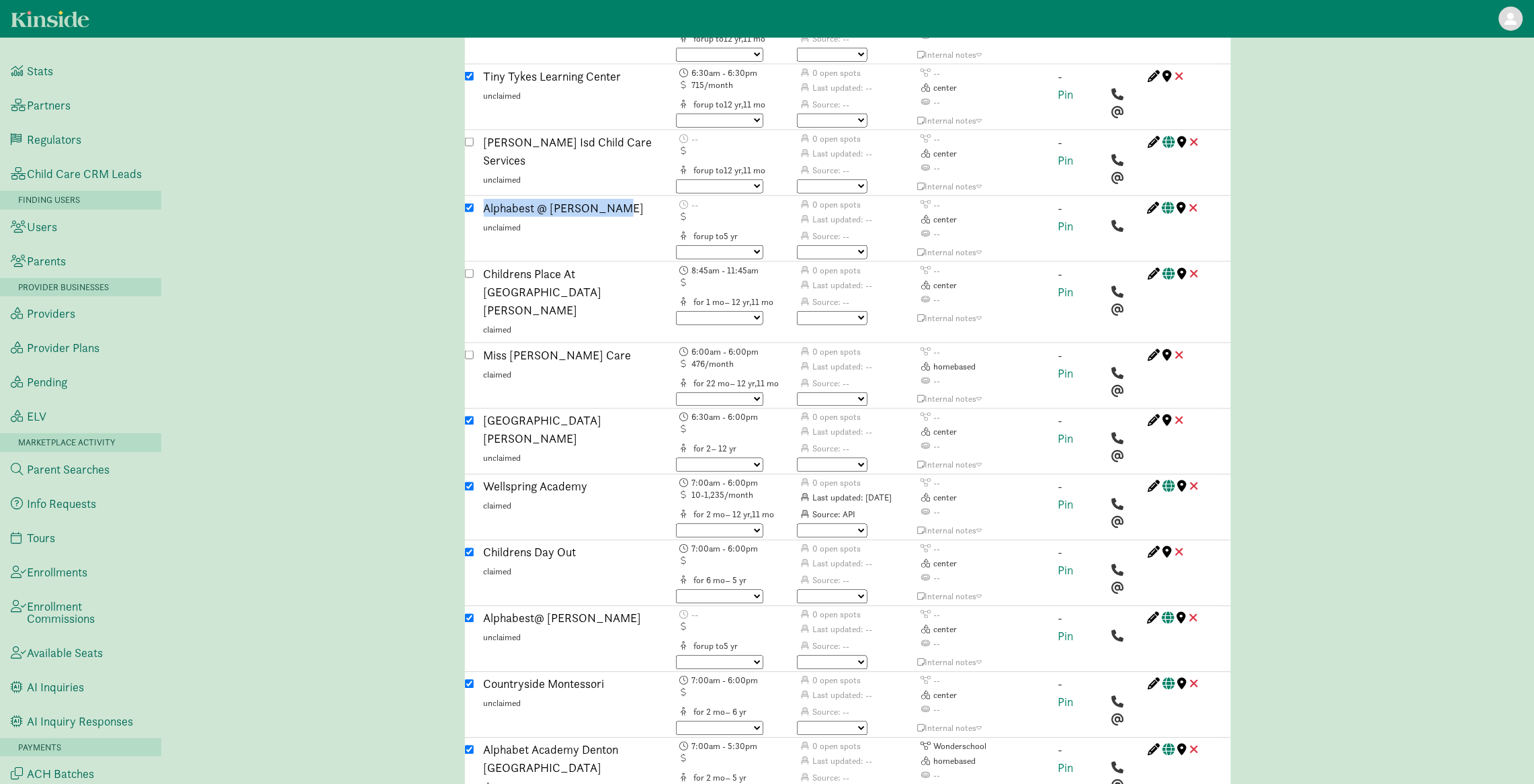
click at [471, 204] on input "checkbox" at bounding box center [469, 207] width 9 height 9
checkbox input "false"
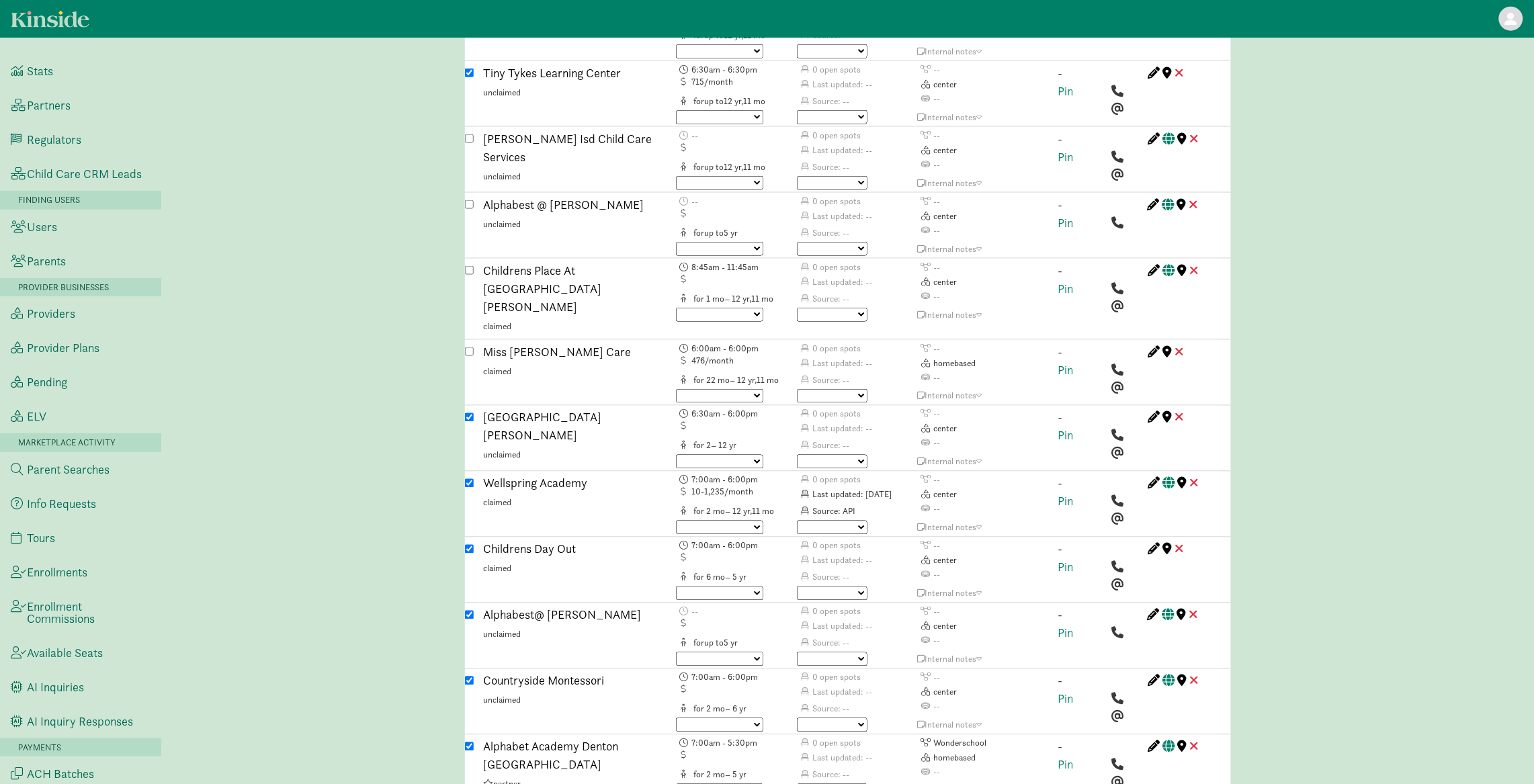
click at [348, 279] on div "Caregiver search ( Fatimah Habis ) Custom Match Request (Link to Hubspot ticket…" at bounding box center [847, 25] width 1373 height 5292
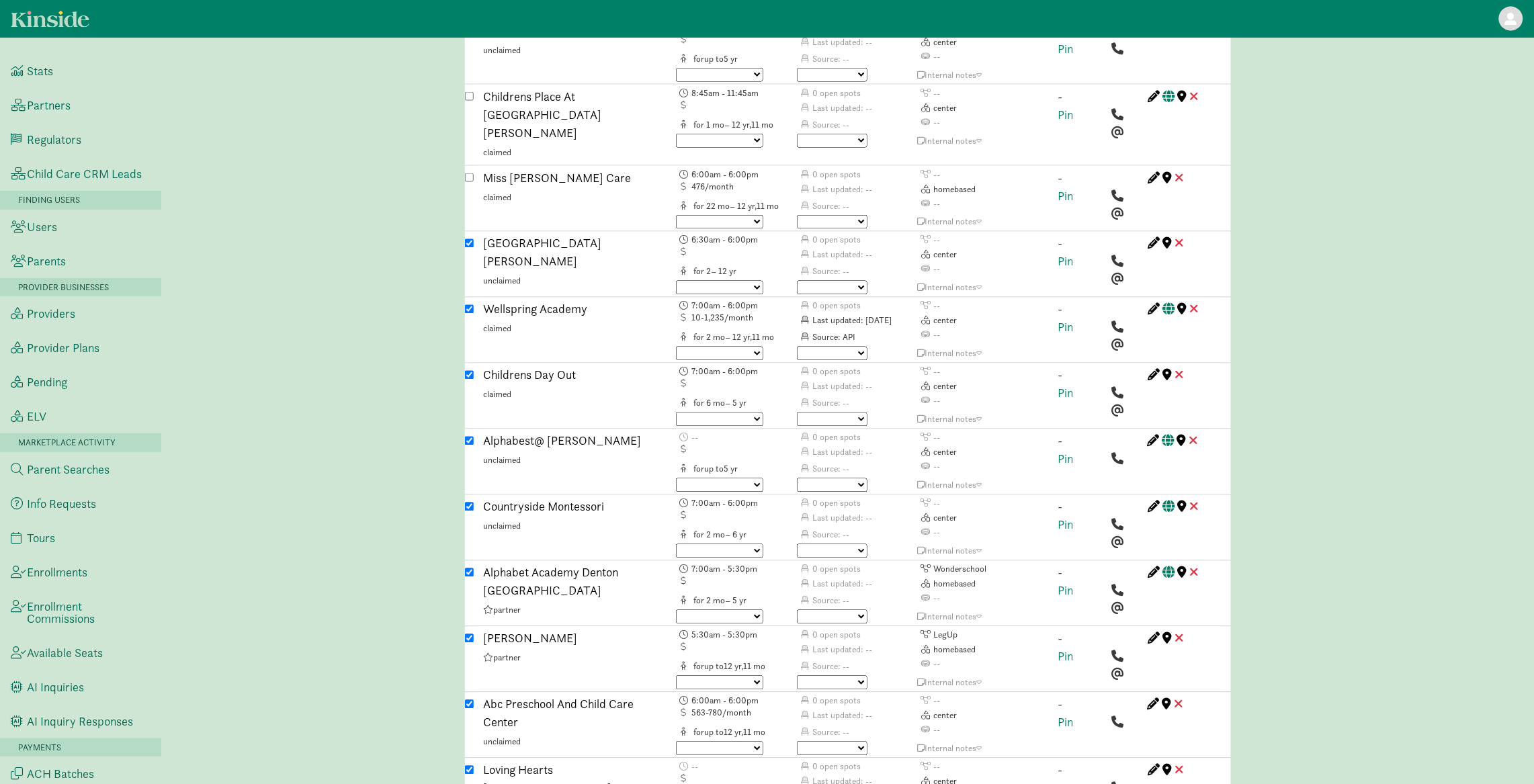
scroll to position [2850, 0]
click at [467, 437] on input "checkbox" at bounding box center [469, 440] width 9 height 9
checkbox input "false"
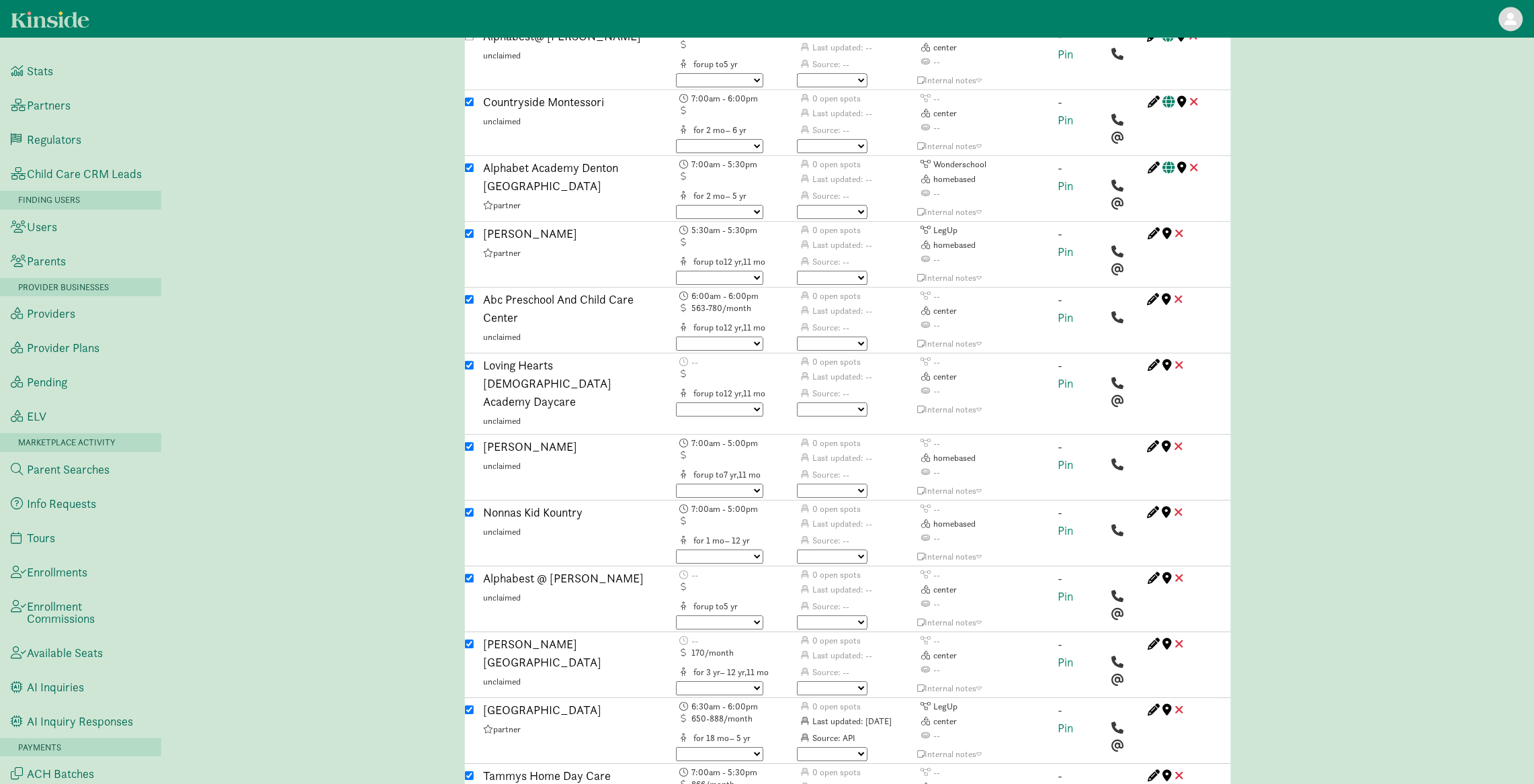
scroll to position [3259, 0]
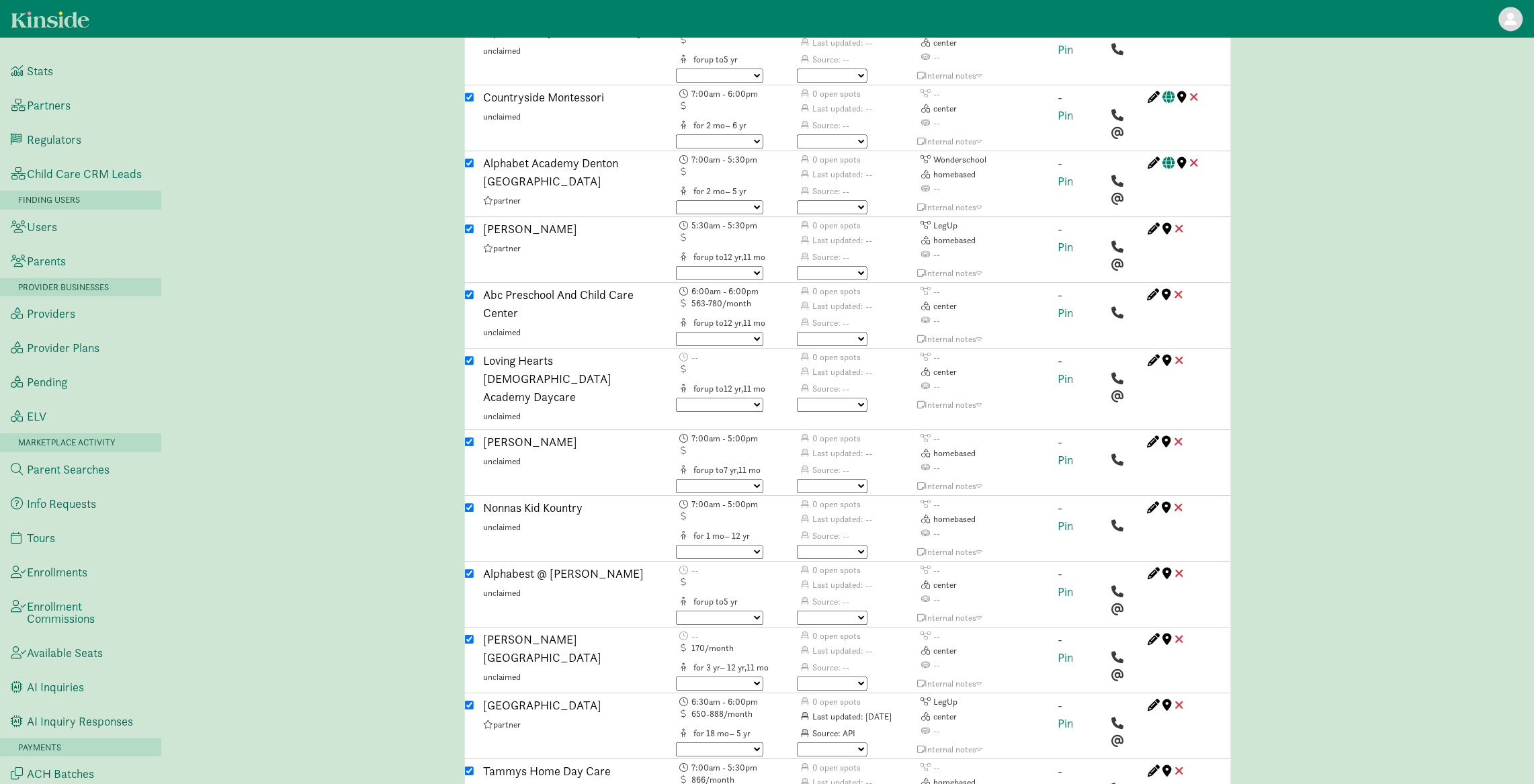
click at [471, 635] on input "checkbox" at bounding box center [469, 639] width 9 height 9
checkbox input "false"
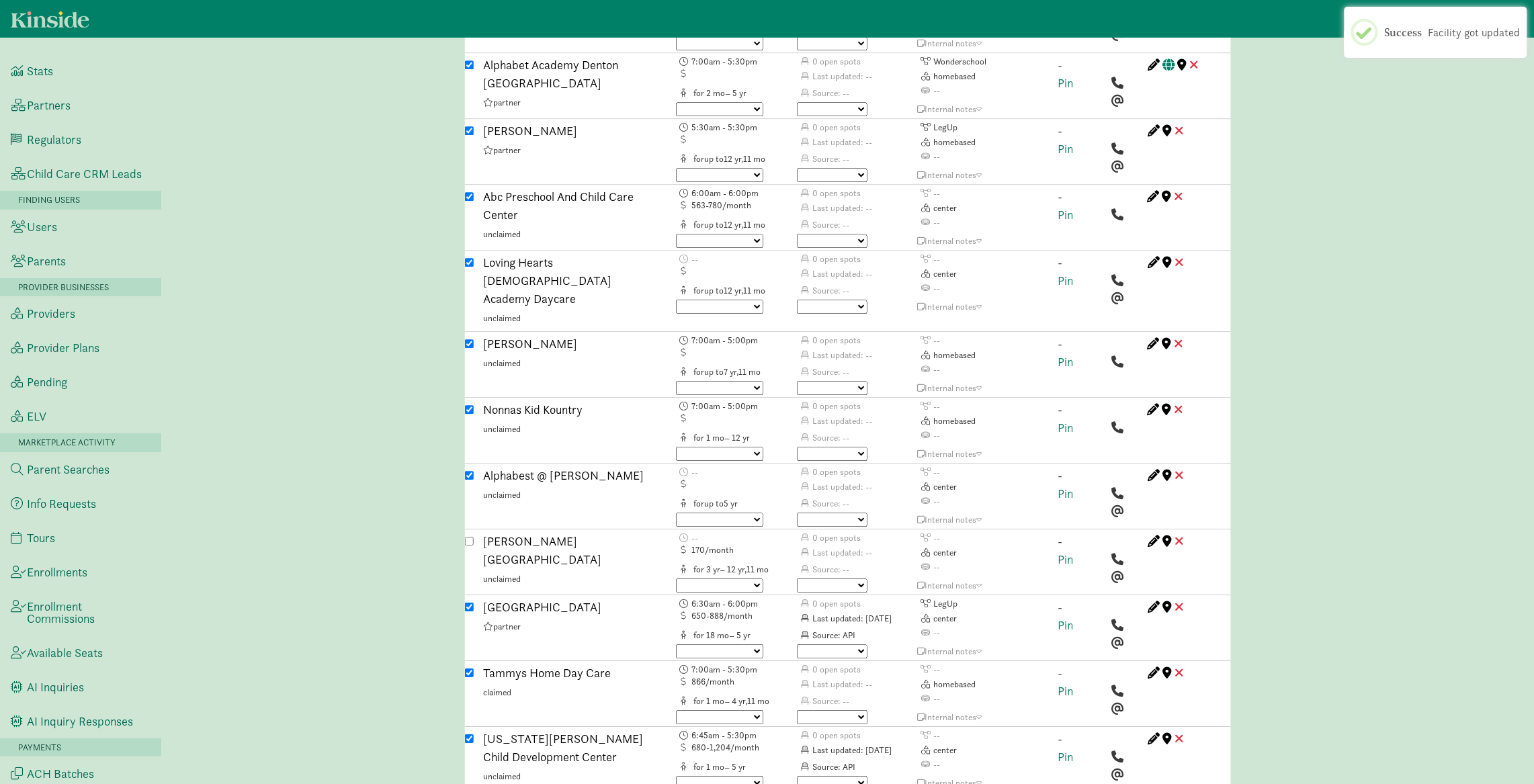
scroll to position [3381, 0]
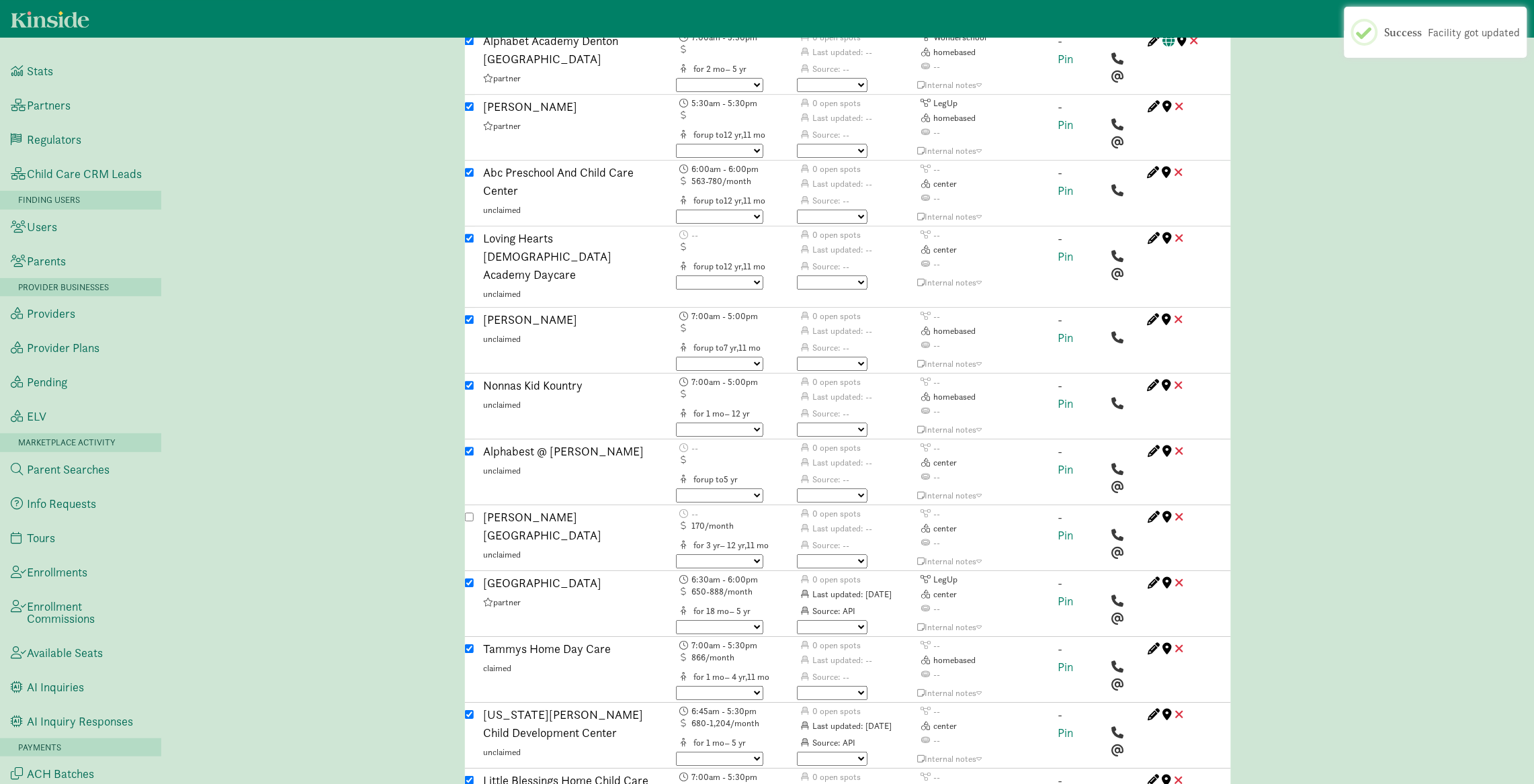
click at [471, 579] on input "checkbox" at bounding box center [469, 583] width 9 height 9
checkbox input "false"
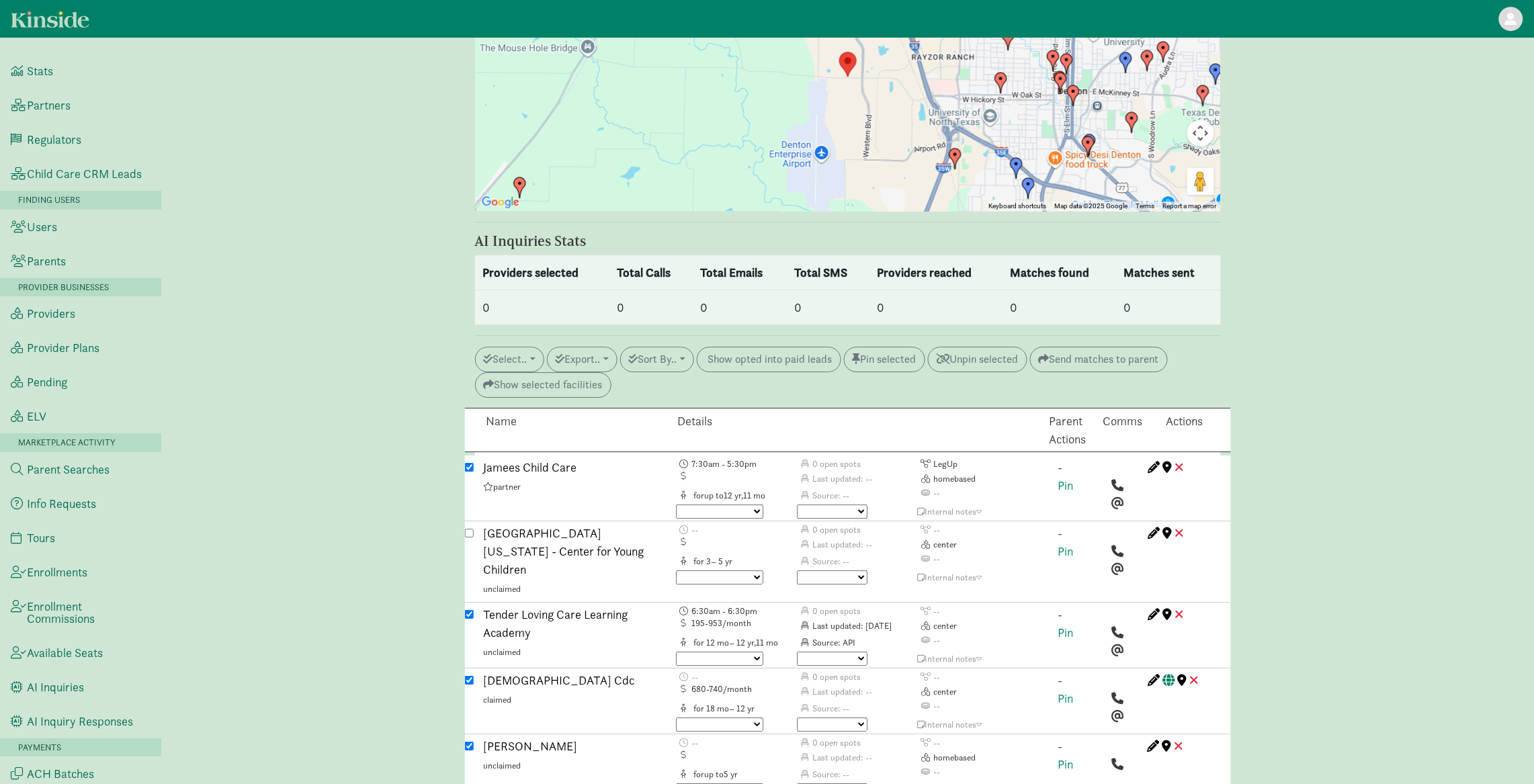
scroll to position [1452, 0]
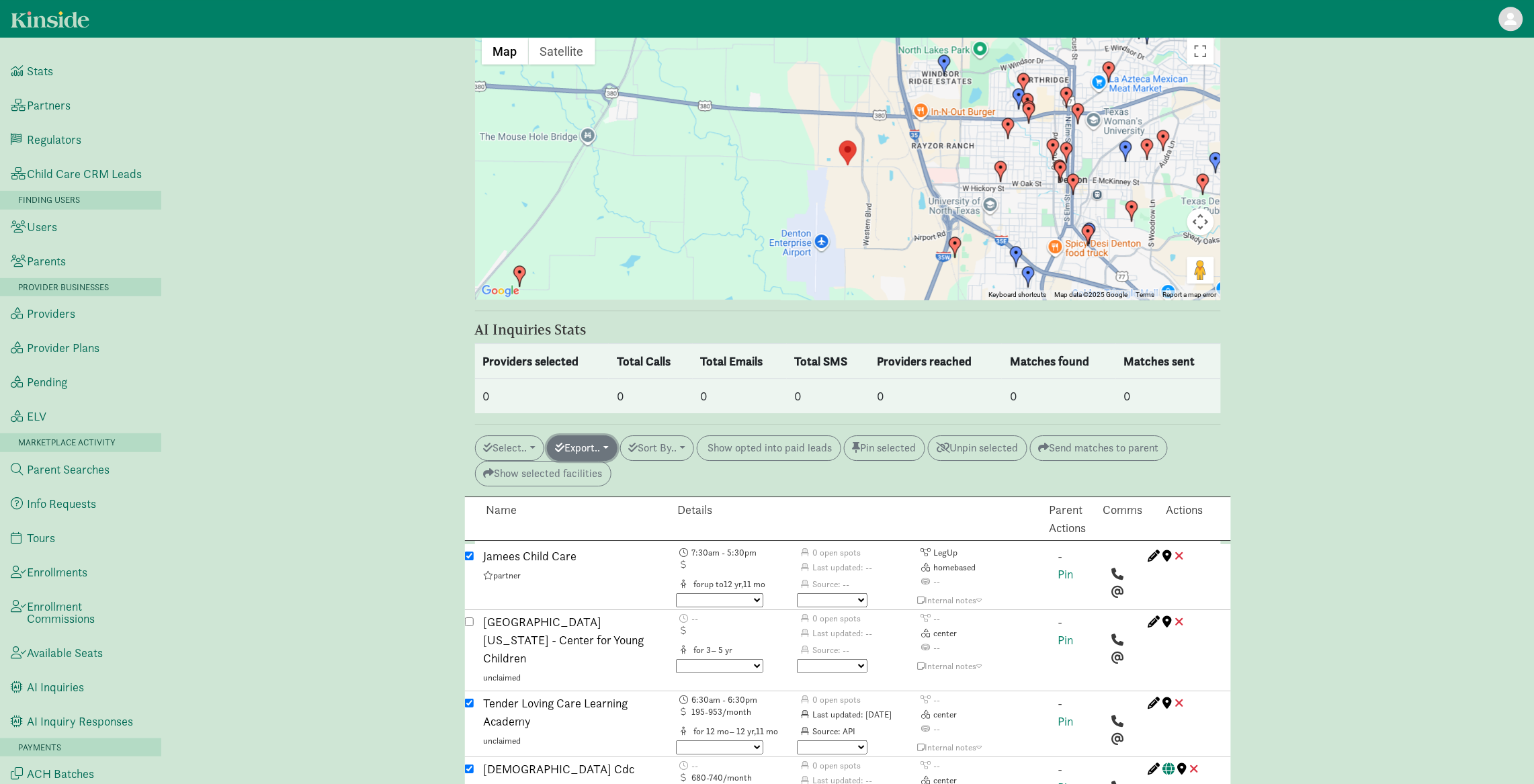
click at [579, 436] on button "Export.." at bounding box center [582, 448] width 70 height 26
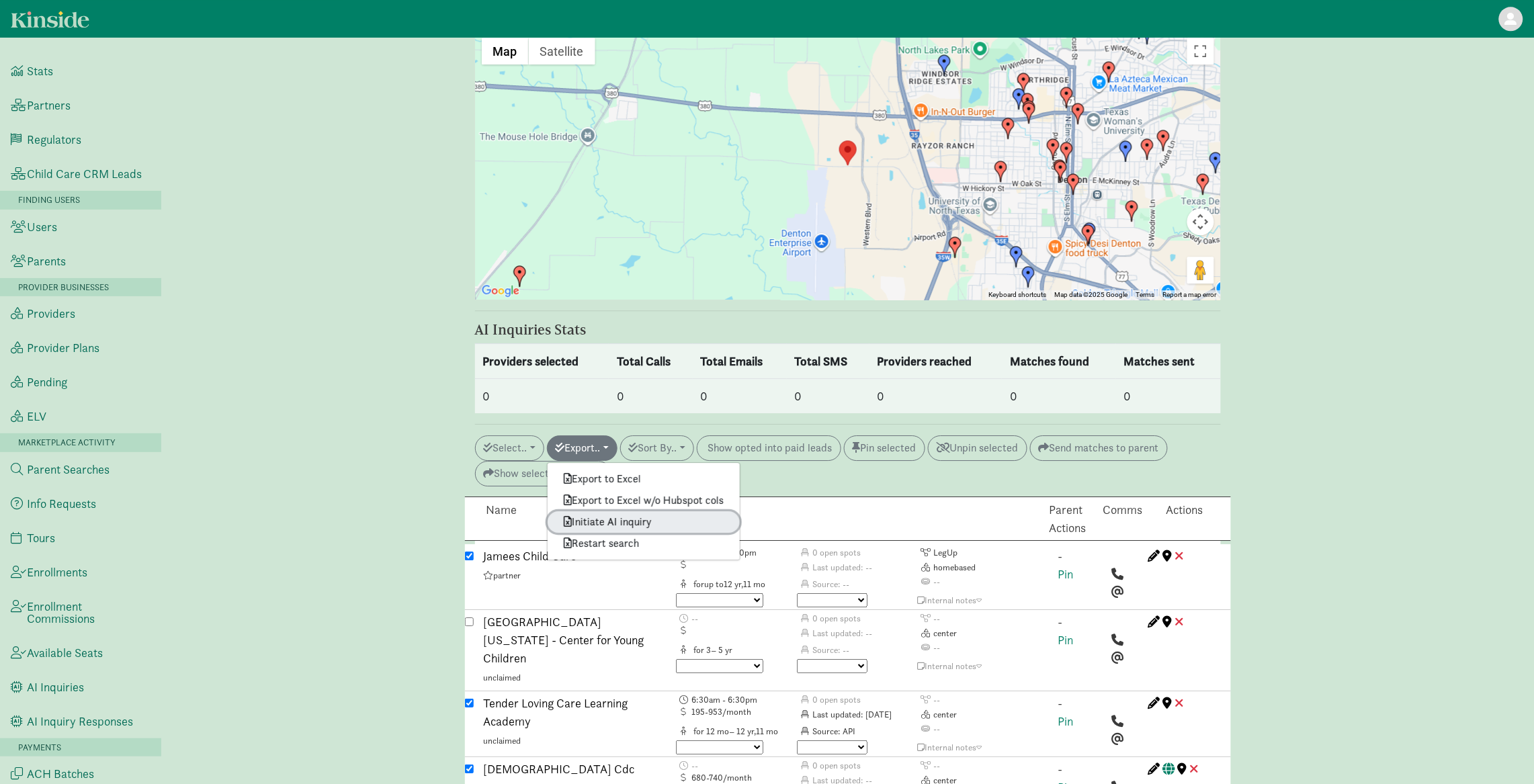
click at [615, 512] on link "Initiate AI inquiry" at bounding box center [644, 522] width 192 height 22
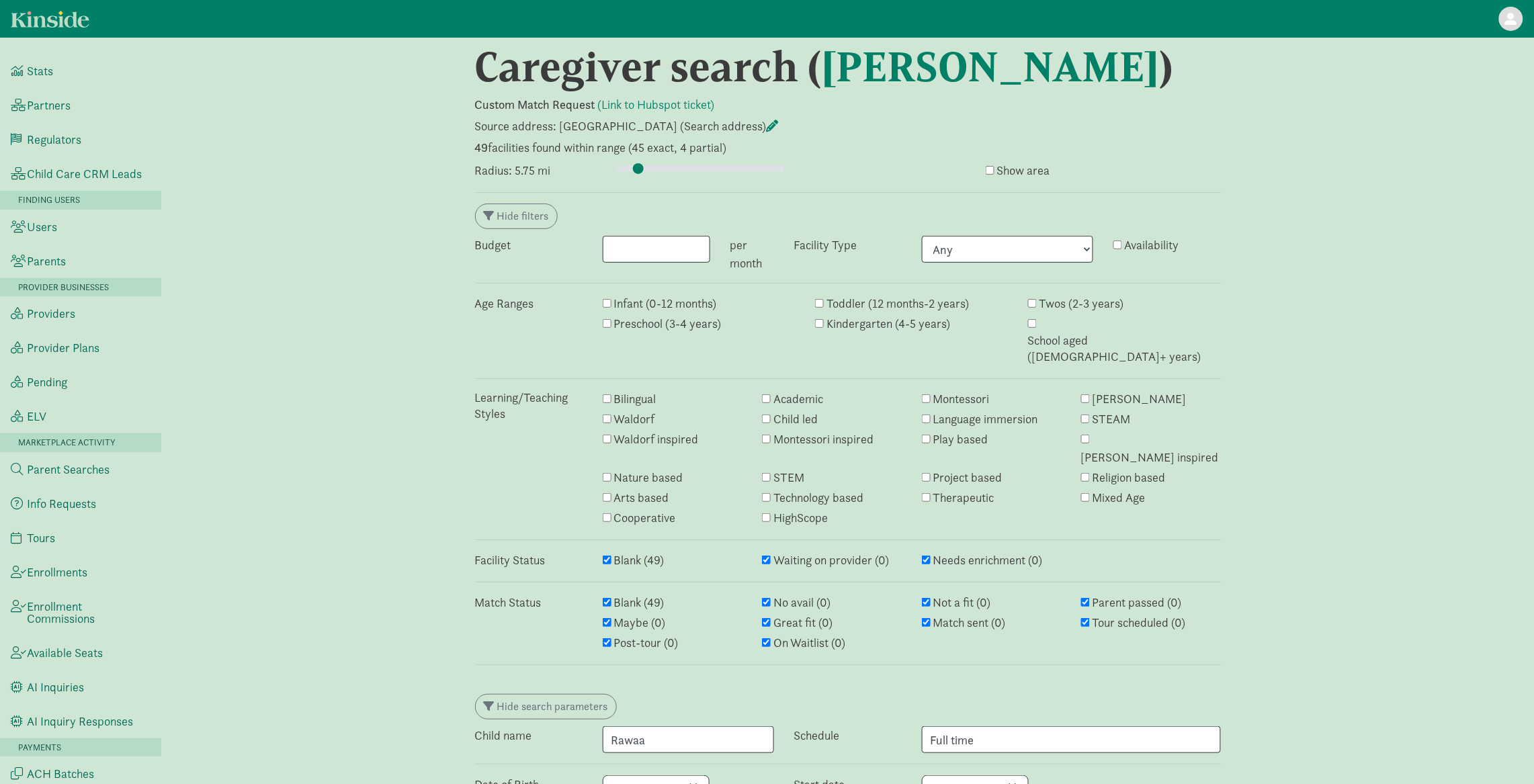
scroll to position [0, 0]
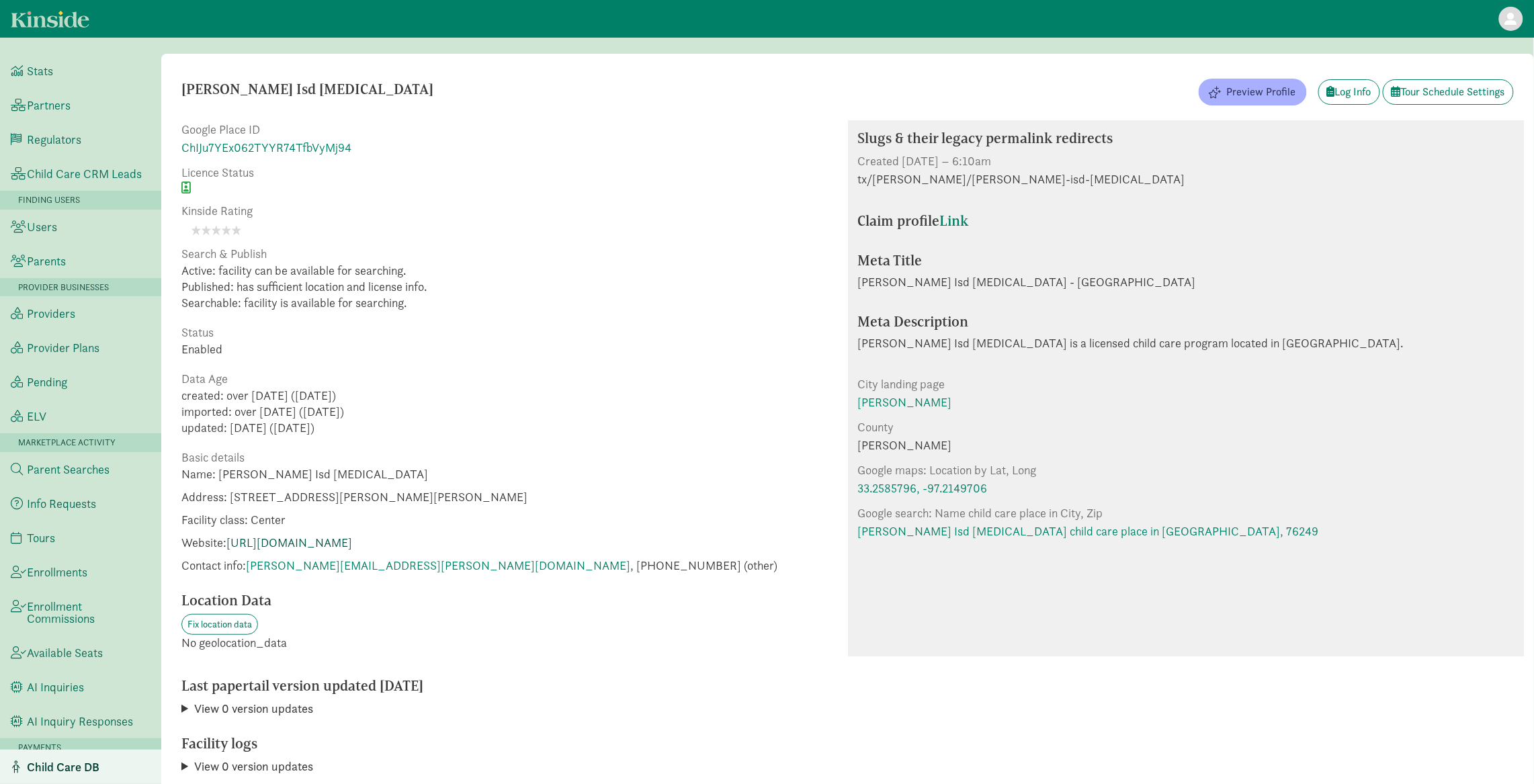
click at [352, 546] on link "http://www.krumeec.net/" at bounding box center [289, 543] width 125 height 15
click at [991, 526] on link "Krum Isd Child Care Services child care place in Krum, 76249" at bounding box center [1089, 531] width 461 height 18
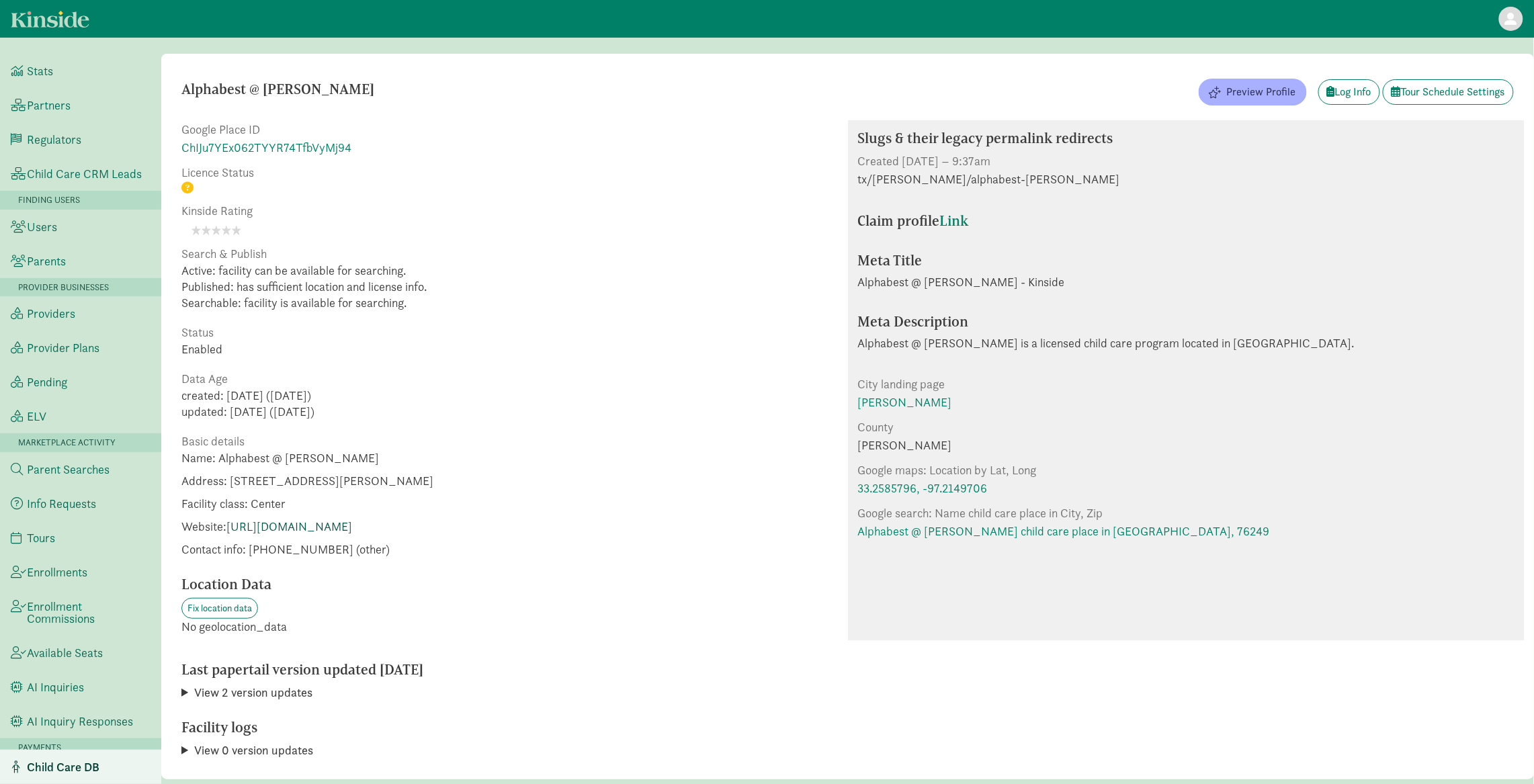
click at [299, 528] on link "[URL][DOMAIN_NAME]" at bounding box center [289, 526] width 125 height 15
click at [991, 534] on link "Alphabest @ Hansel-Krum child care place in Krum, 76249" at bounding box center [1064, 531] width 412 height 18
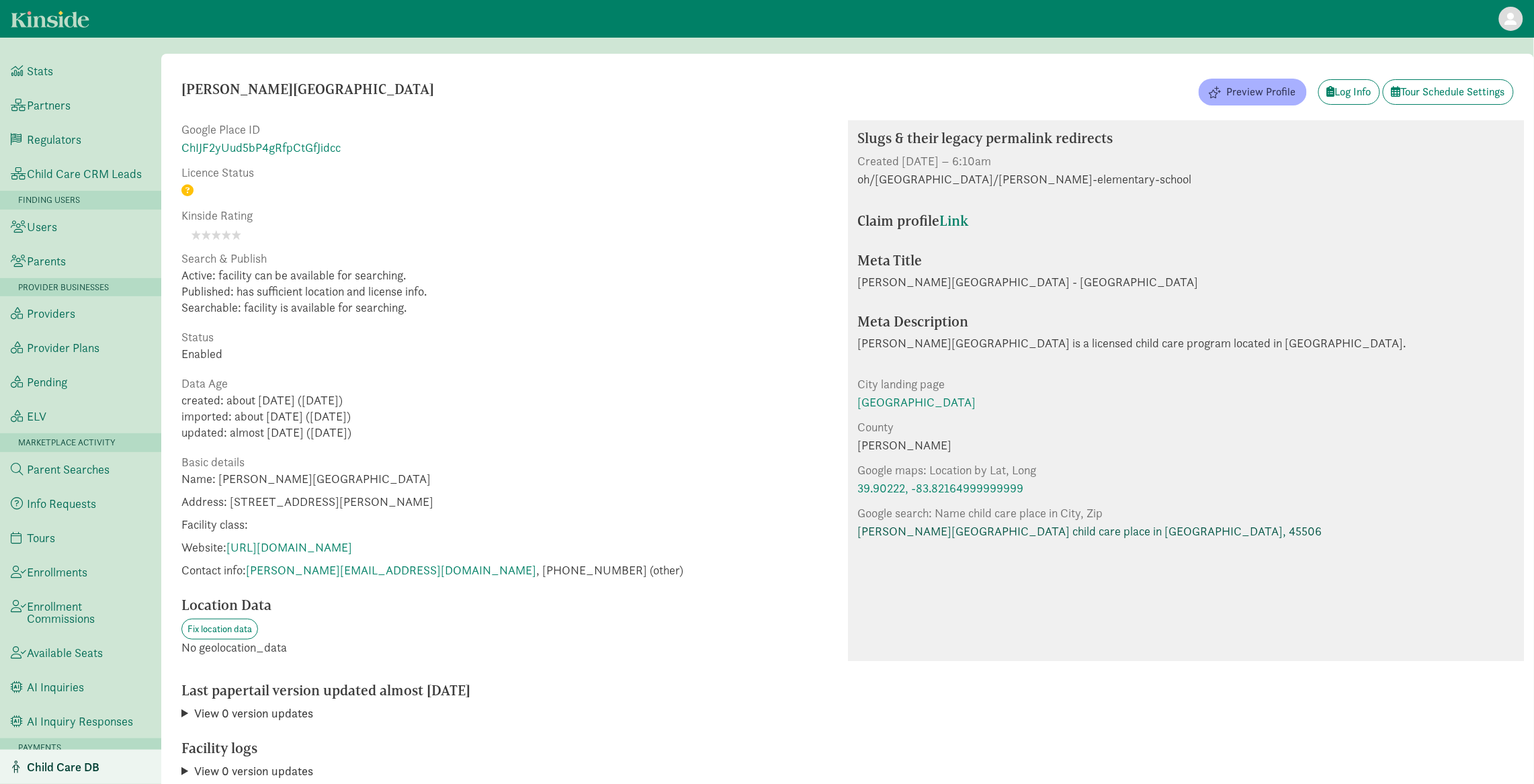
click at [1011, 526] on link "[PERSON_NAME][GEOGRAPHIC_DATA] child care place in [GEOGRAPHIC_DATA], 45506" at bounding box center [1091, 531] width 464 height 18
drag, startPoint x: 1261, startPoint y: 531, endPoint x: 881, endPoint y: 540, distance: 380.1
click at [881, 540] on div "[PERSON_NAME][GEOGRAPHIC_DATA] child care place in [GEOGRAPHIC_DATA], 45506" at bounding box center [1186, 531] width 656 height 18
click at [231, 506] on span "Address: [STREET_ADDRESS][PERSON_NAME]" at bounding box center [432, 502] width 502 height 16
click at [1004, 536] on link "[PERSON_NAME][GEOGRAPHIC_DATA] child care place in [GEOGRAPHIC_DATA], 45506" at bounding box center [1091, 531] width 464 height 18
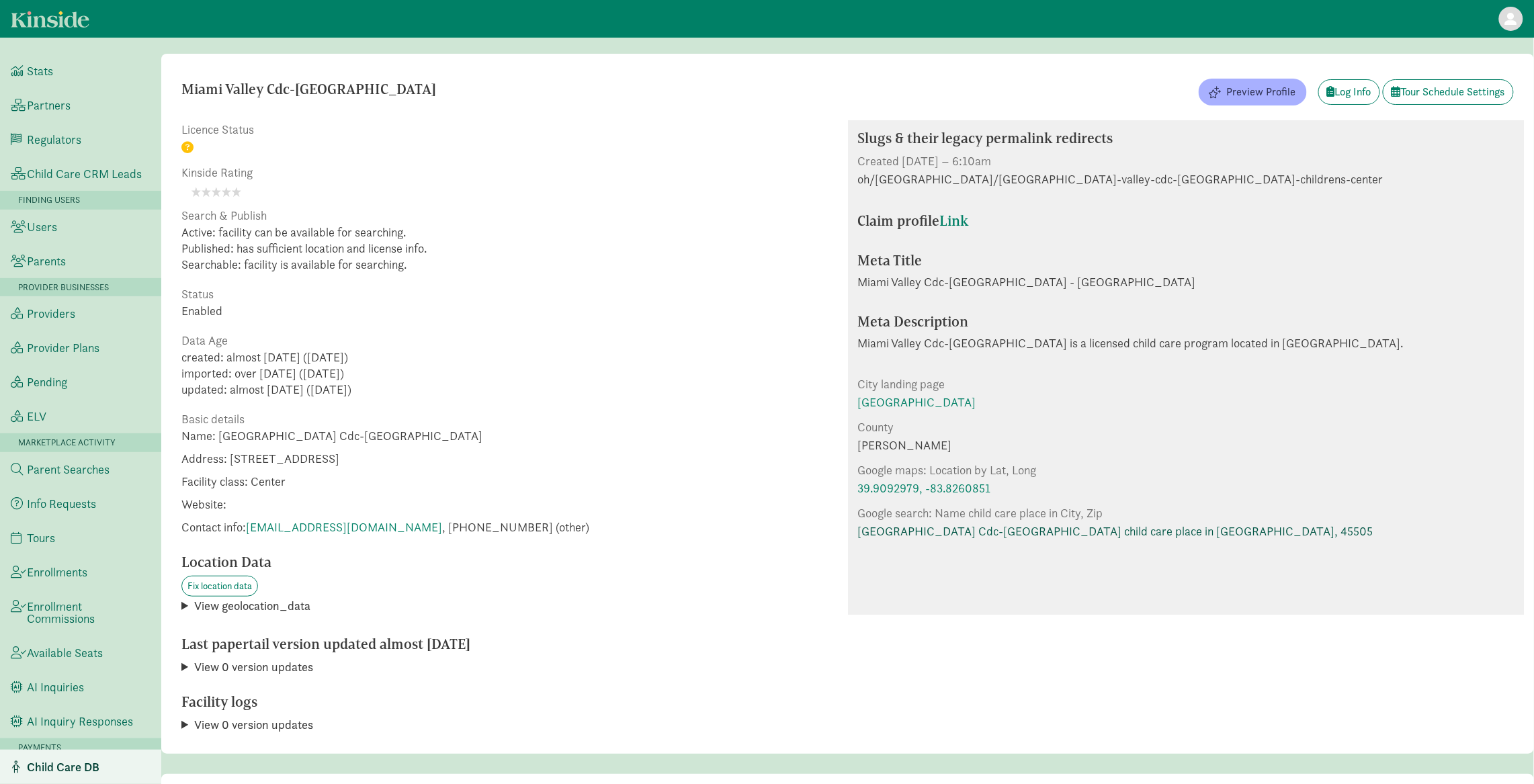
click at [1001, 526] on link "[GEOGRAPHIC_DATA] Cdc-[GEOGRAPHIC_DATA] child care place in [GEOGRAPHIC_DATA], …" at bounding box center [1116, 531] width 515 height 18
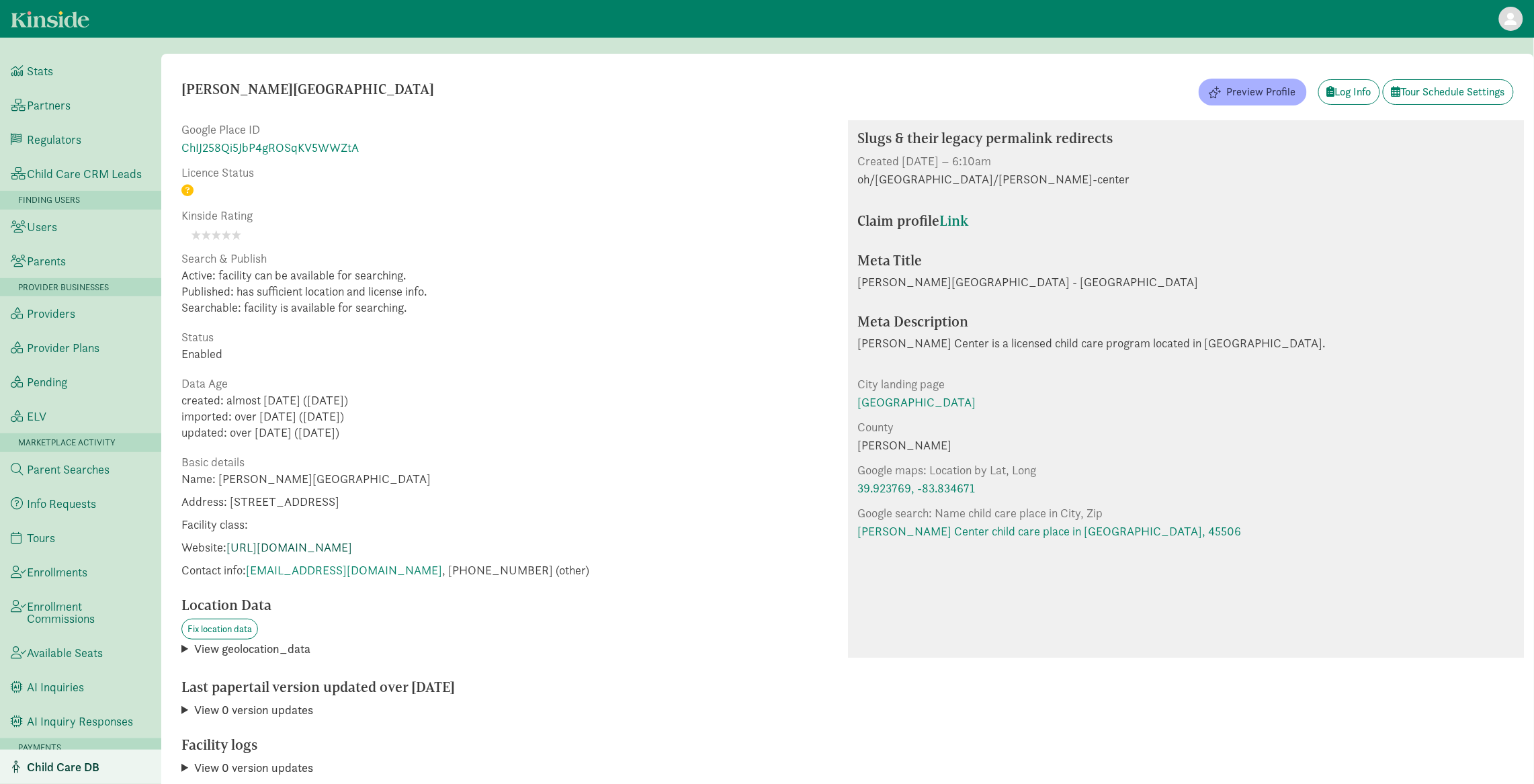
click at [273, 550] on link "https://www.scsdoh.org/domain/2030" at bounding box center [289, 547] width 125 height 15
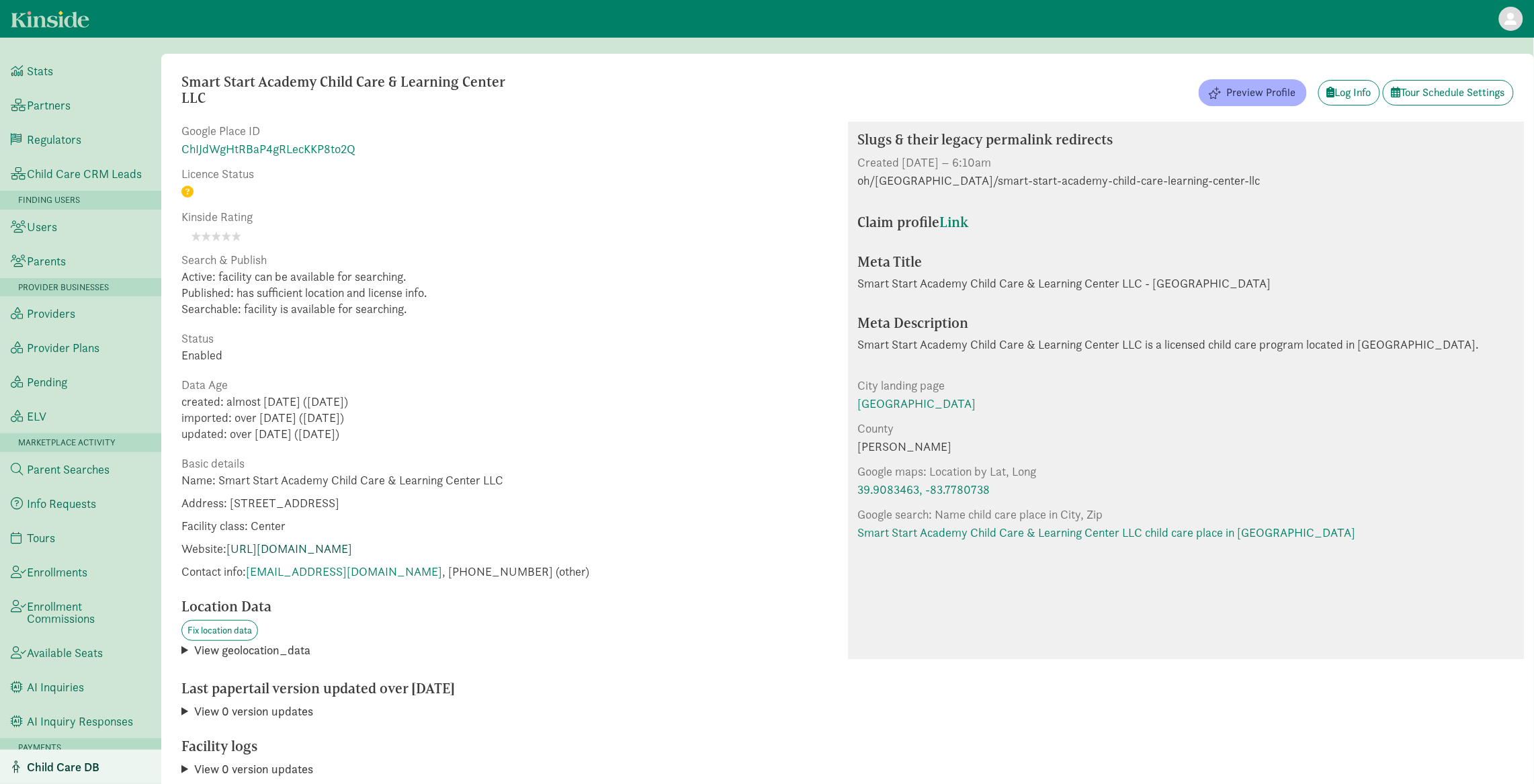
click at [335, 548] on link "http://www.thesmartstartacademy.com/" at bounding box center [289, 549] width 125 height 15
